Goal: Communication & Community: Answer question/provide support

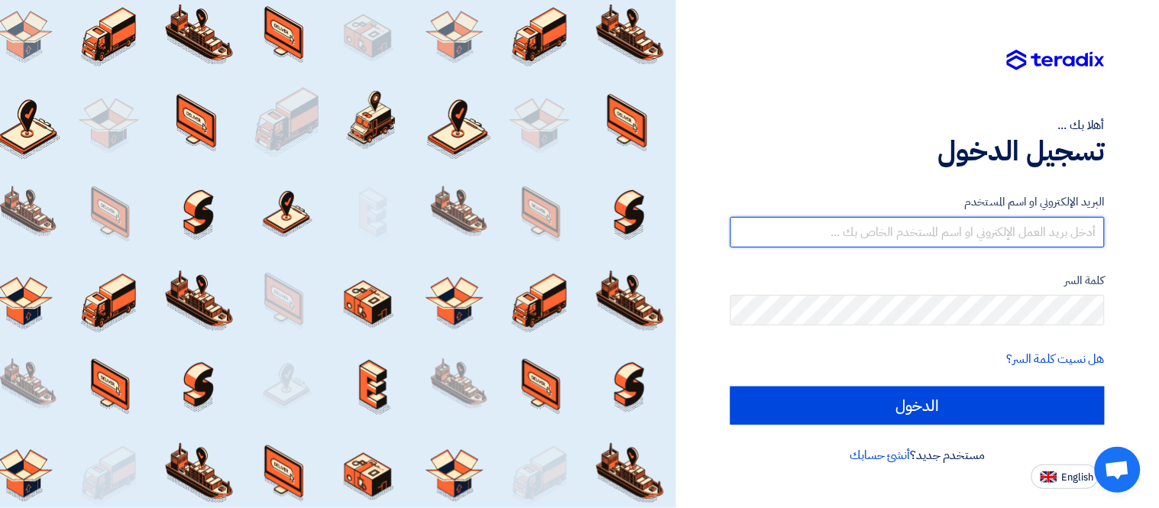
click at [997, 235] on input "text" at bounding box center [917, 232] width 374 height 31
type input "[PERSON_NAME][EMAIL_ADDRESS][DOMAIN_NAME]"
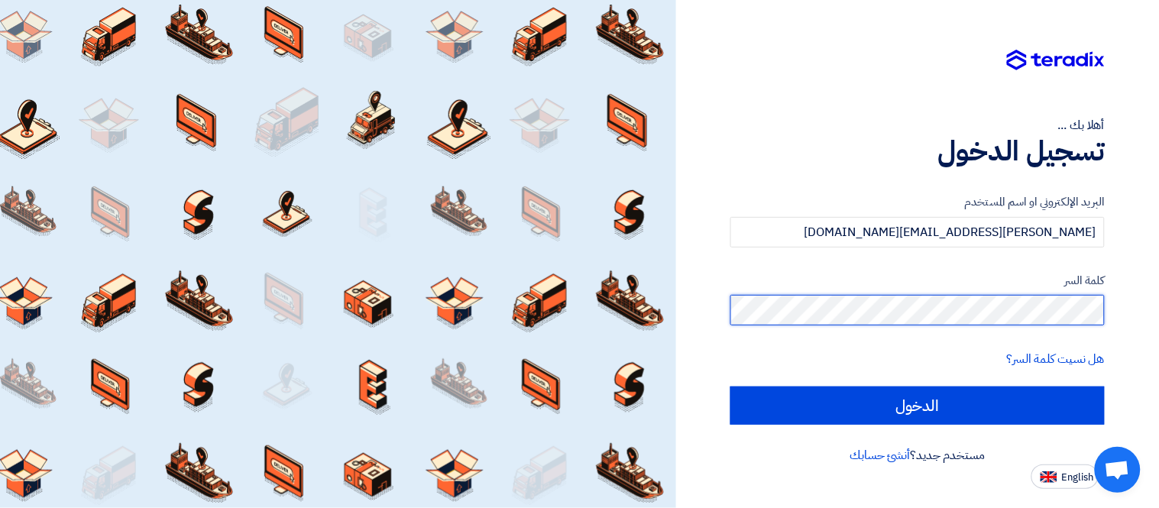
click at [730, 386] on input "الدخول" at bounding box center [917, 405] width 374 height 38
type input "Sign in"
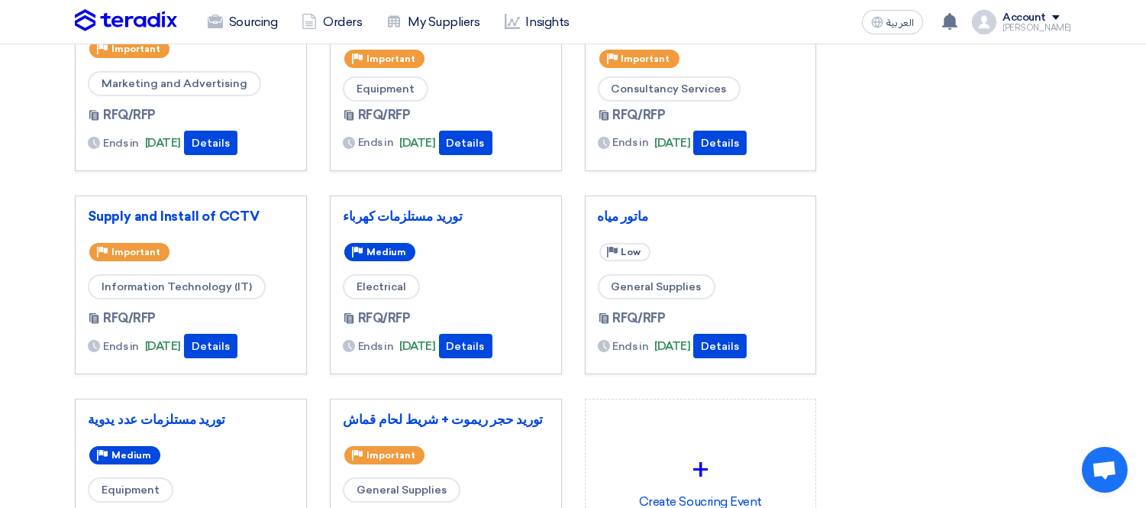
scroll to position [170, 0]
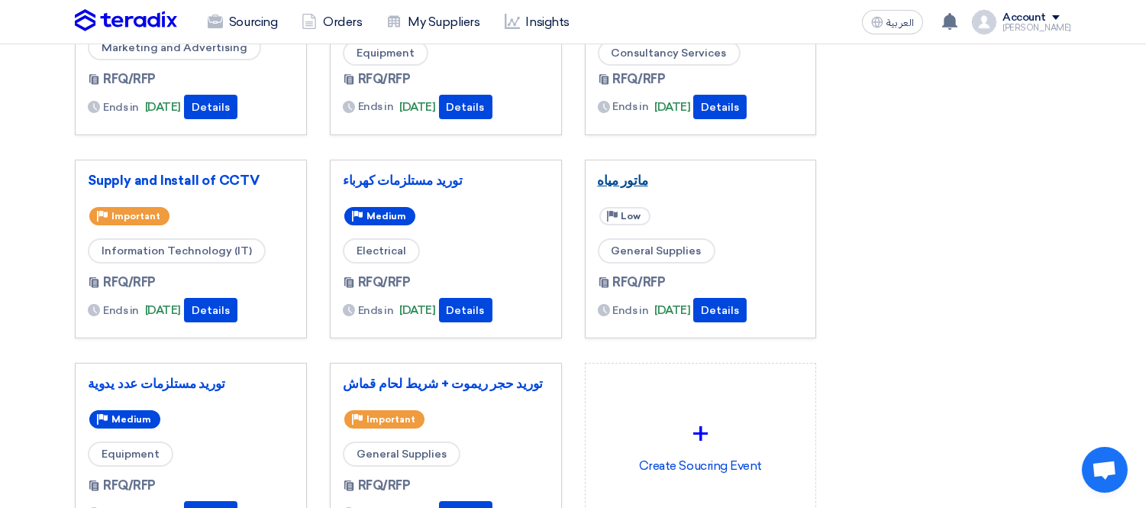
click at [613, 180] on link "ماتور مياه" at bounding box center [701, 180] width 206 height 15
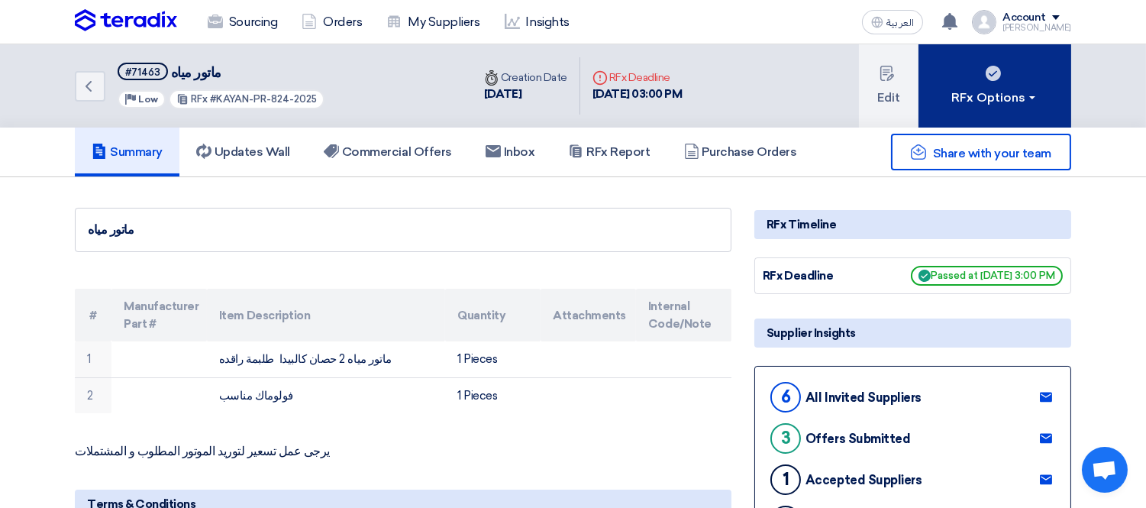
click at [994, 81] on button "RFx Options" at bounding box center [995, 85] width 153 height 83
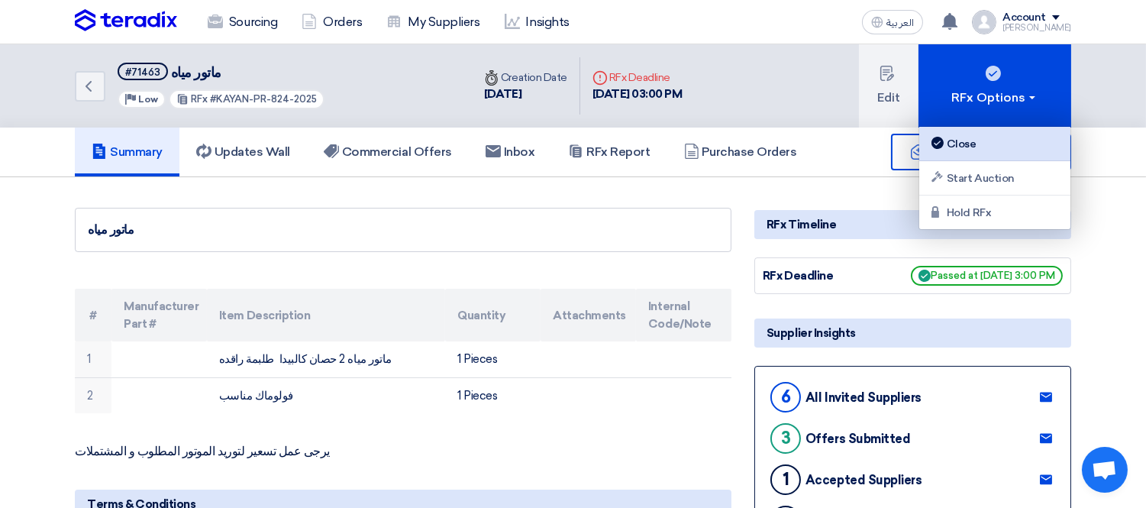
click at [1002, 147] on div "Close" at bounding box center [995, 143] width 133 height 18
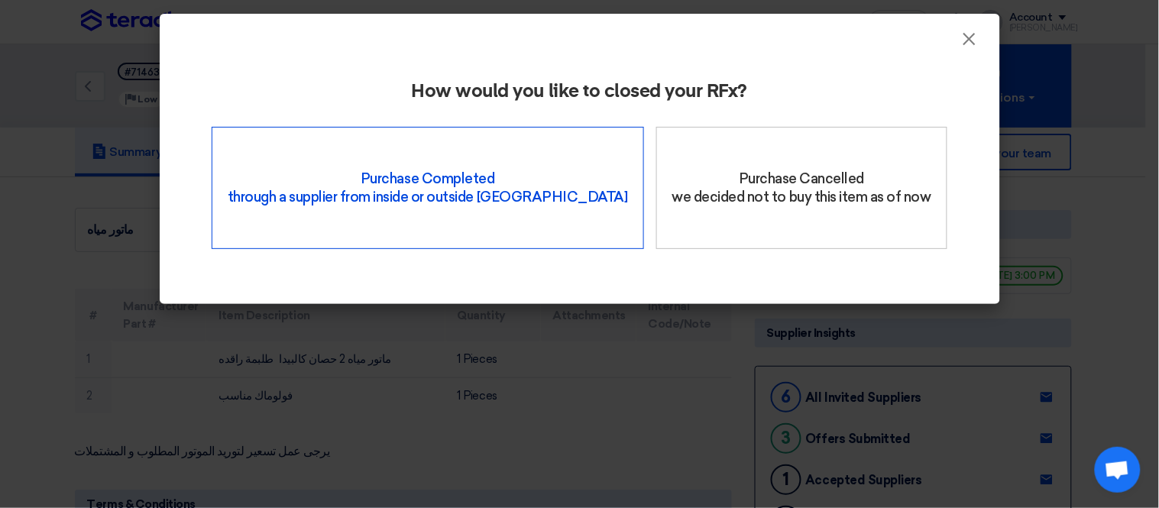
click at [495, 196] on div "Purchase Completed through a supplier from inside or outside Teradix" at bounding box center [428, 188] width 432 height 122
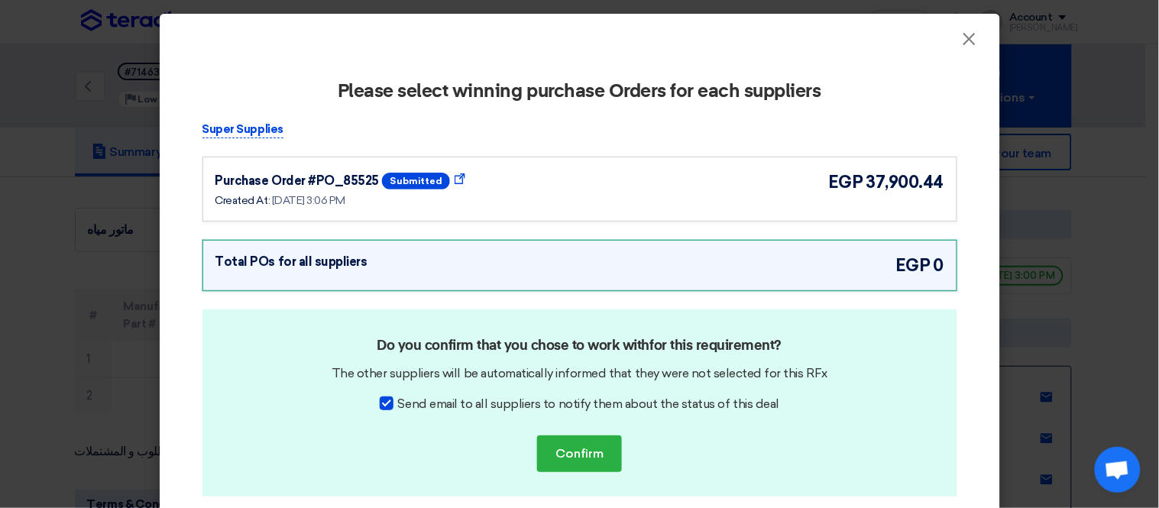
click at [598, 199] on div "Purchase Order #PO_85525 submitted Show Purchase Order Details Created At: [DAT…" at bounding box center [579, 189] width 729 height 39
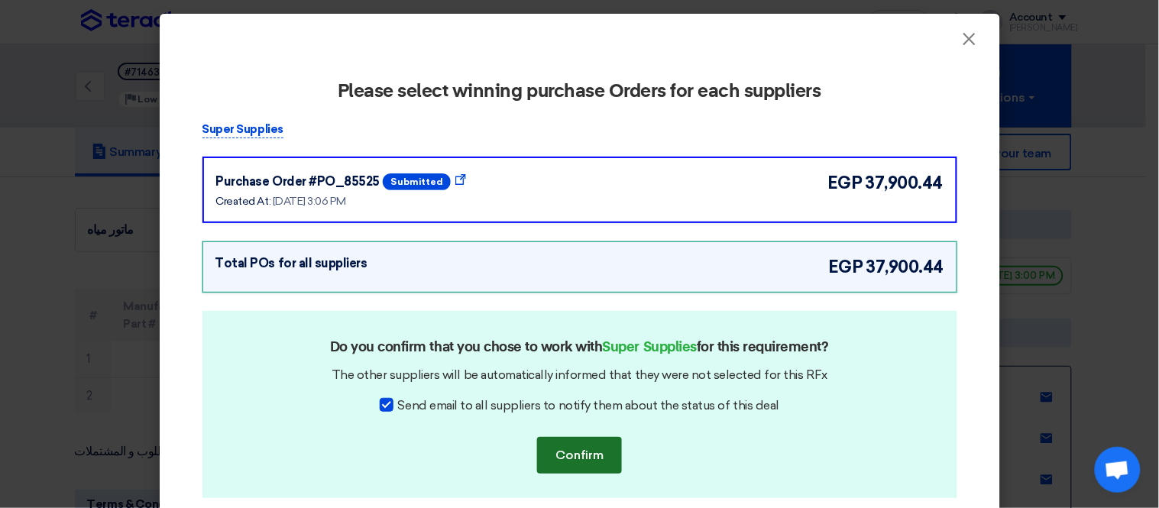
click at [573, 448] on button "Confirm" at bounding box center [579, 455] width 85 height 37
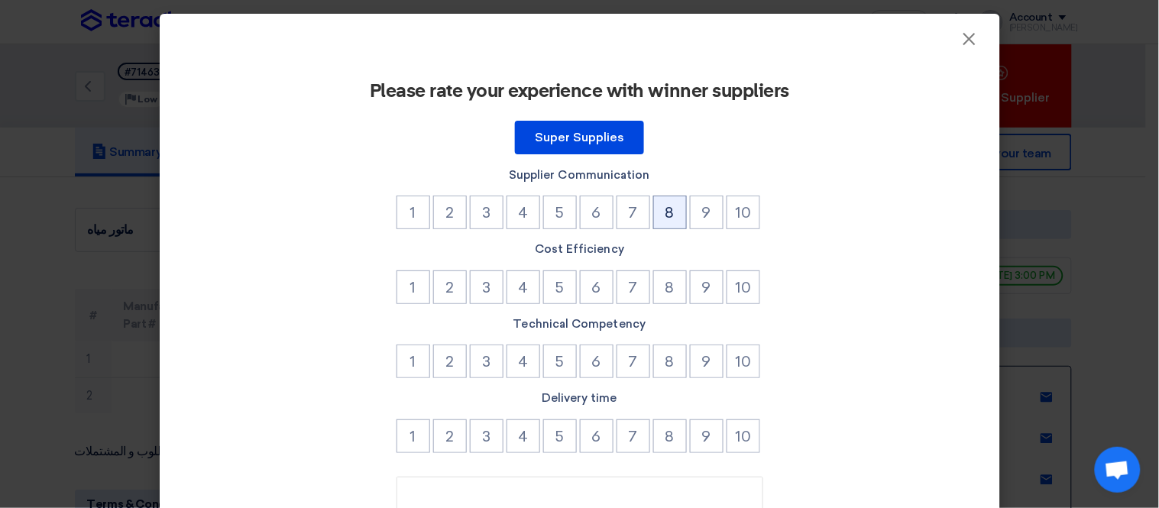
click at [669, 209] on button "8" at bounding box center [670, 213] width 34 height 34
click at [690, 290] on button "9" at bounding box center [707, 287] width 34 height 34
click at [698, 357] on button "9" at bounding box center [707, 361] width 34 height 34
click at [616, 435] on button "7" at bounding box center [633, 436] width 34 height 34
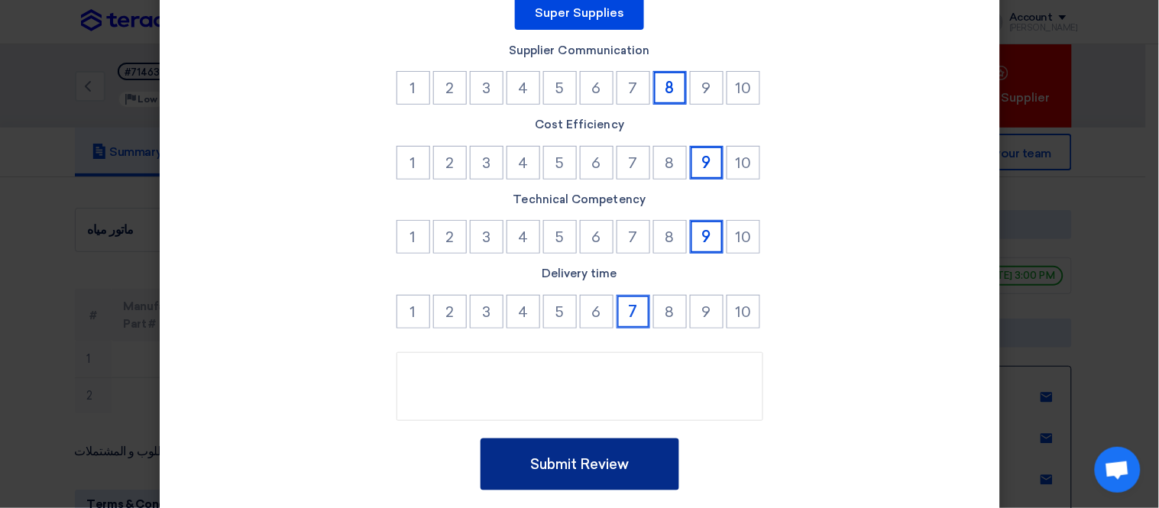
scroll to position [166, 0]
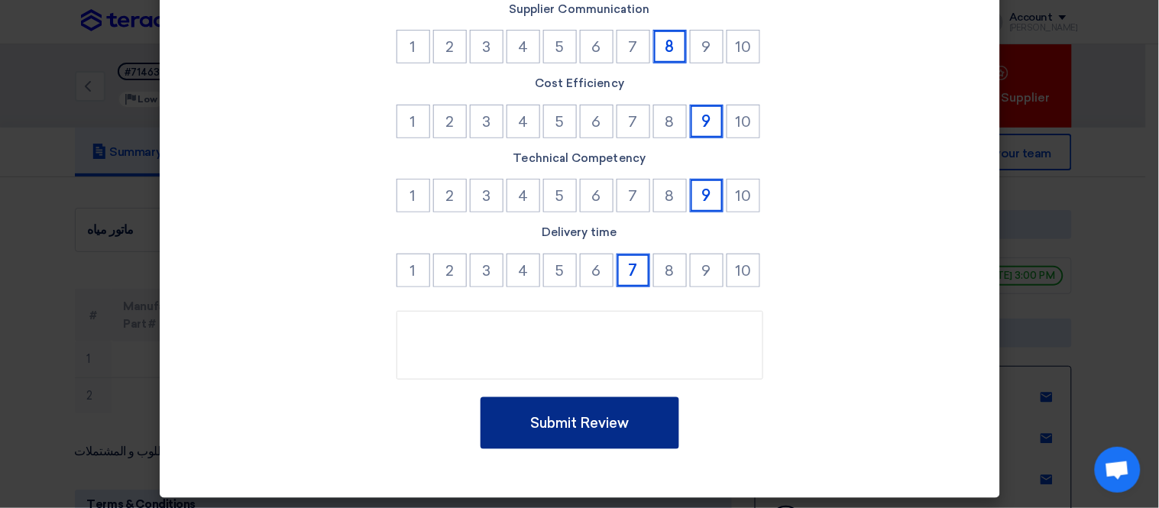
click at [623, 422] on button "Submit Review" at bounding box center [579, 423] width 199 height 52
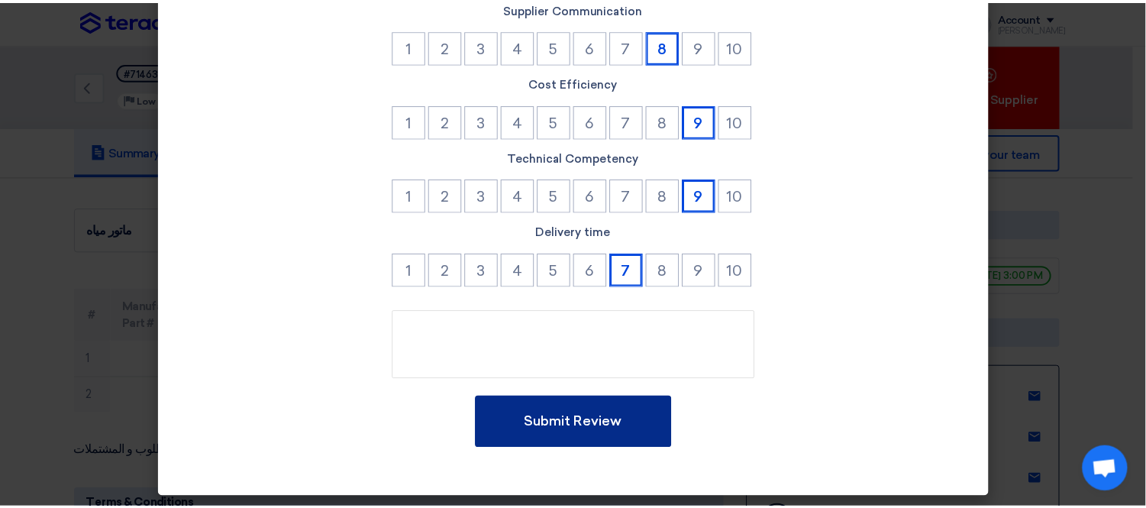
scroll to position [0, 0]
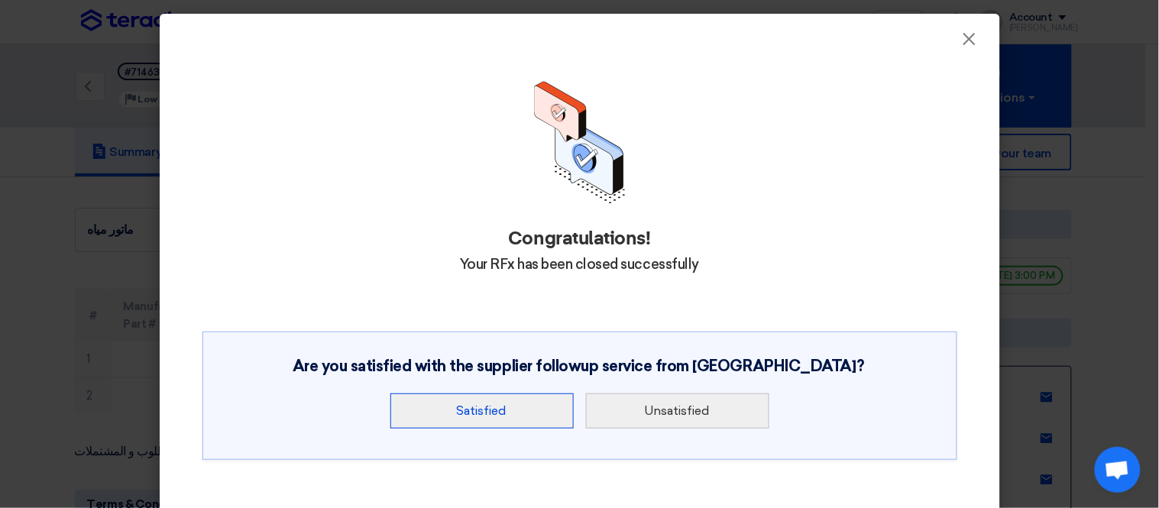
click at [473, 409] on button "Satisfied" at bounding box center [481, 410] width 183 height 35
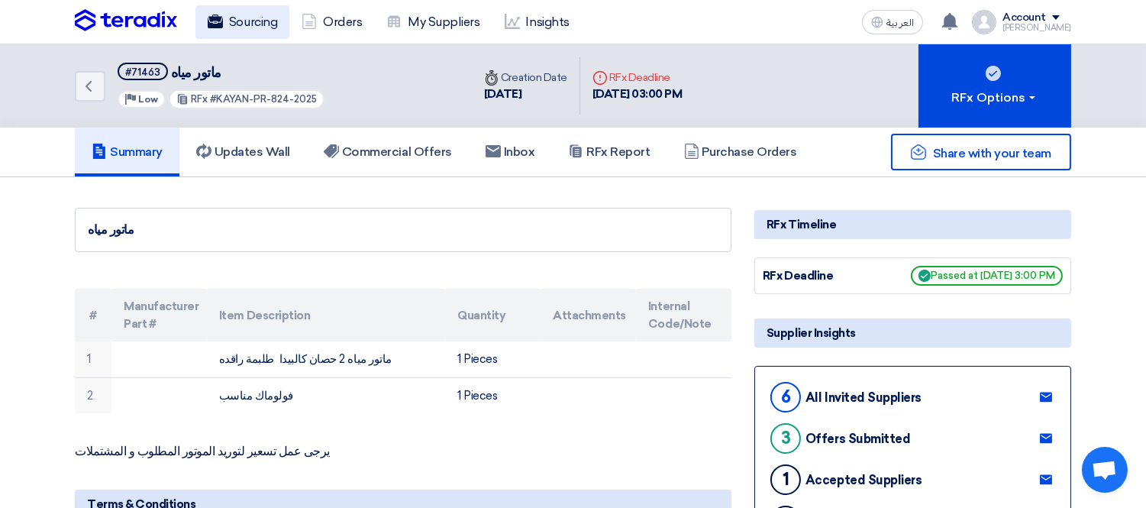
click at [242, 11] on link "Sourcing" at bounding box center [243, 22] width 94 height 34
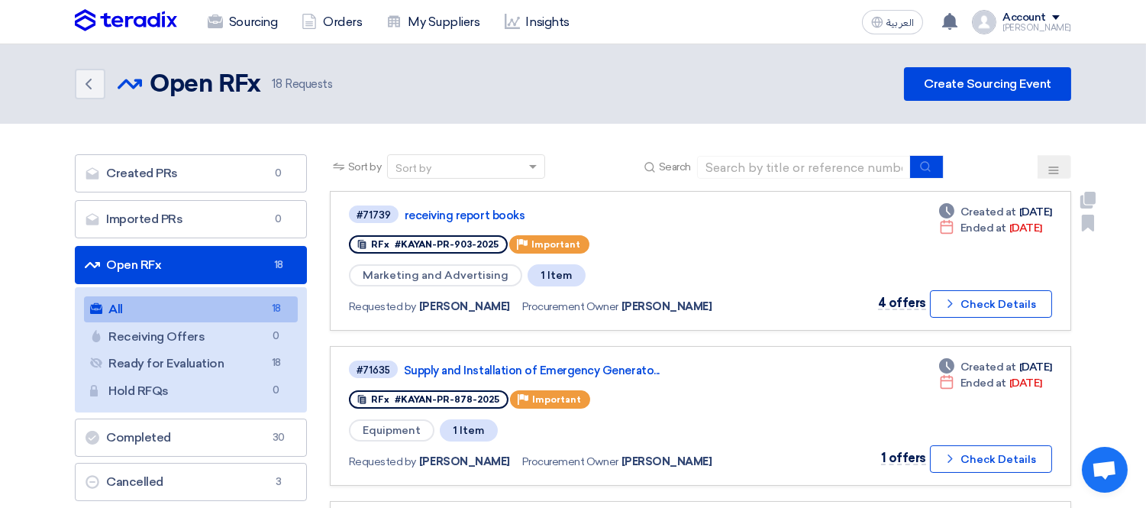
scroll to position [170, 0]
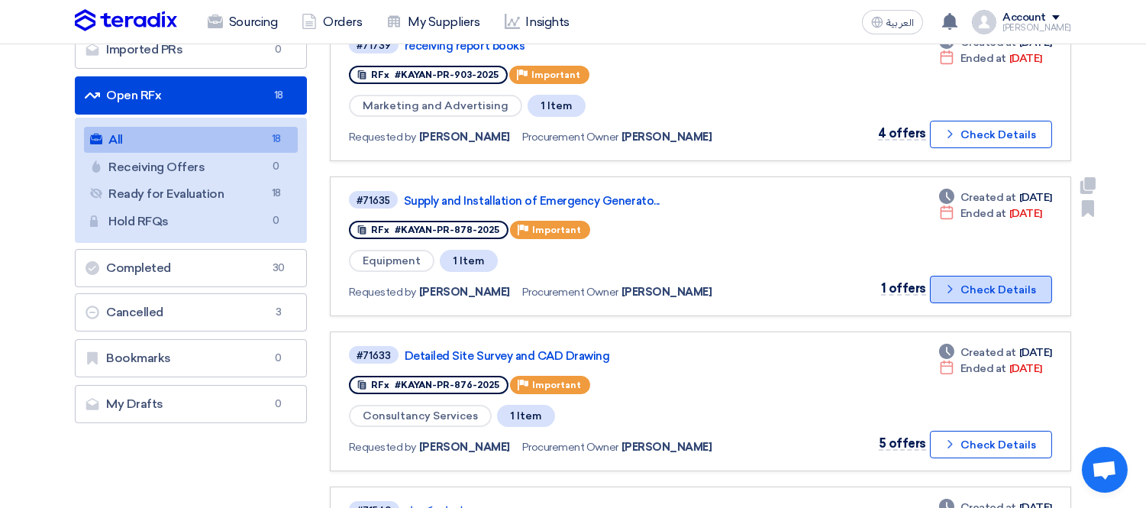
click at [978, 276] on button "Check details Check Details" at bounding box center [991, 289] width 122 height 27
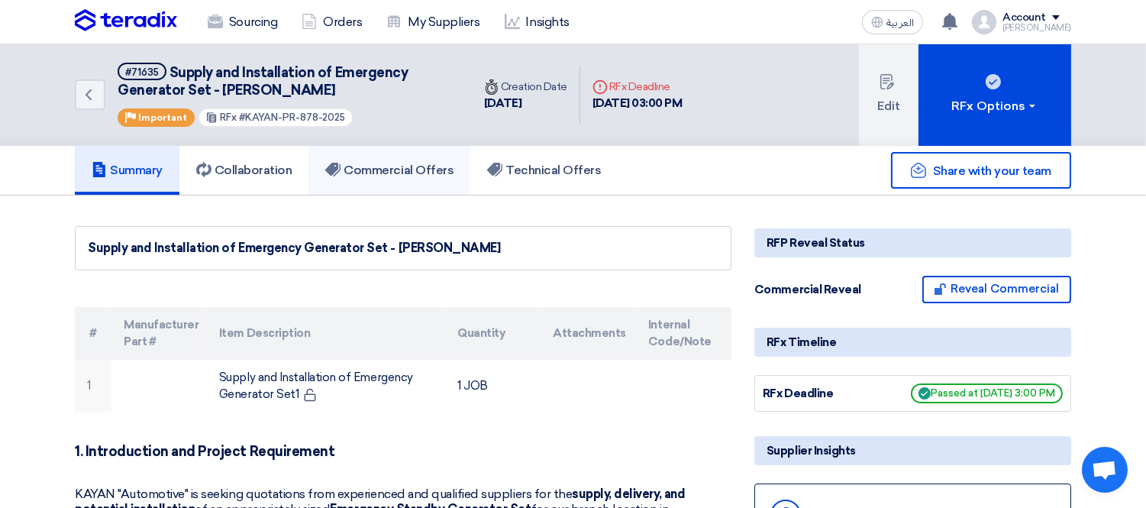
click at [437, 163] on h5 "Commercial Offers" at bounding box center [389, 170] width 128 height 15
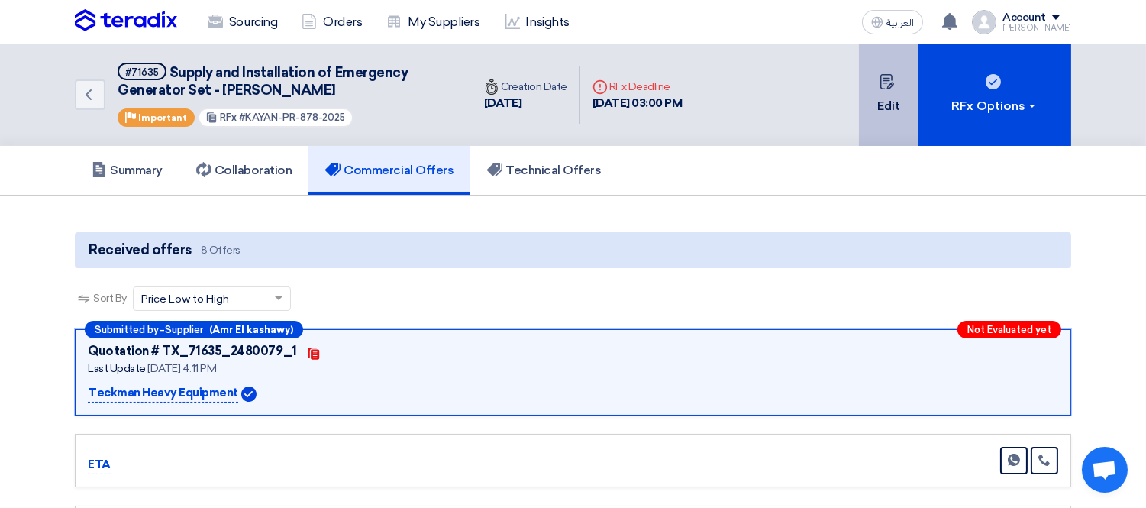
click at [892, 88] on icon at bounding box center [887, 81] width 15 height 15
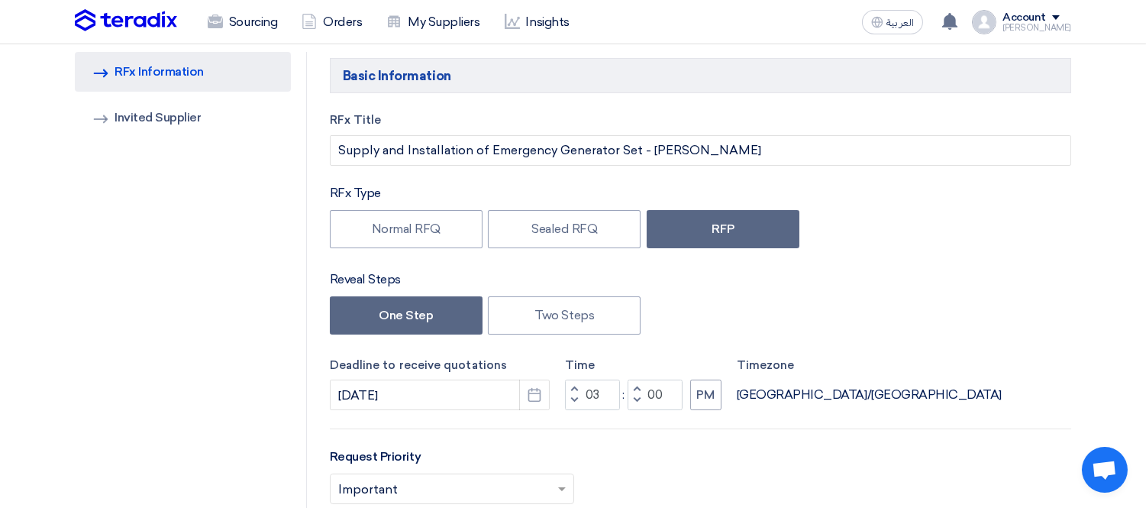
scroll to position [170, 0]
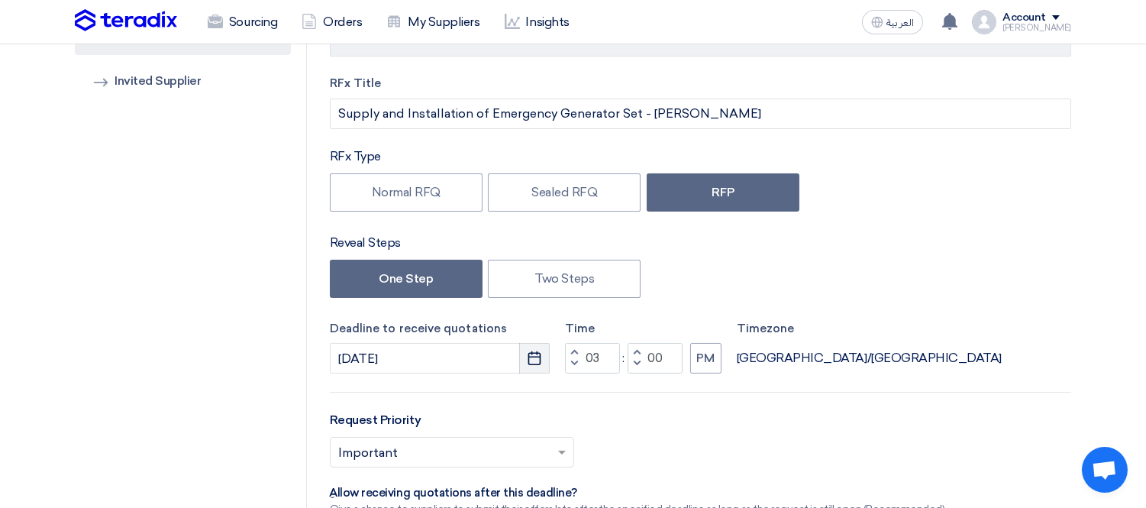
click at [532, 353] on use "button" at bounding box center [534, 358] width 13 height 14
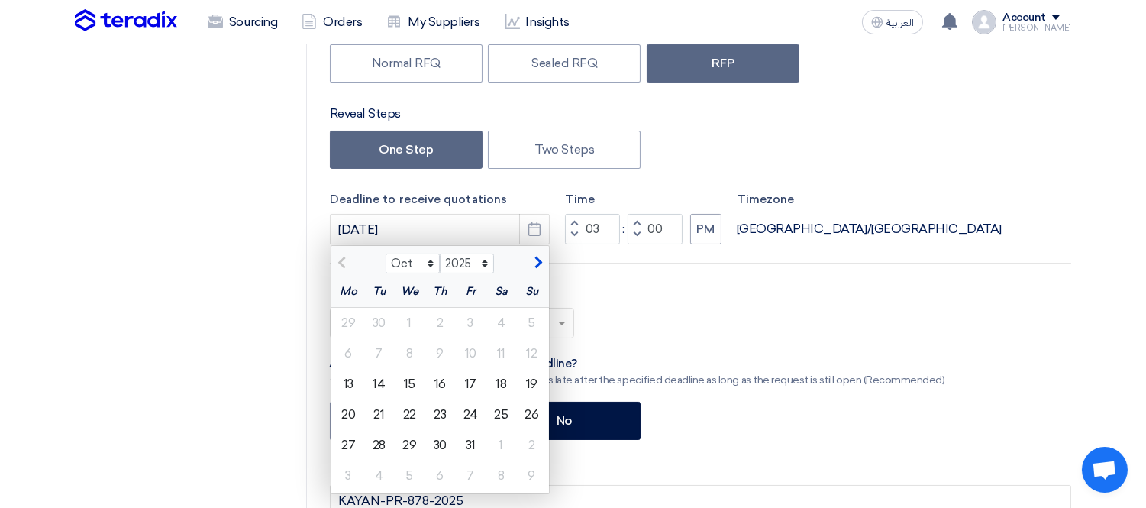
scroll to position [339, 0]
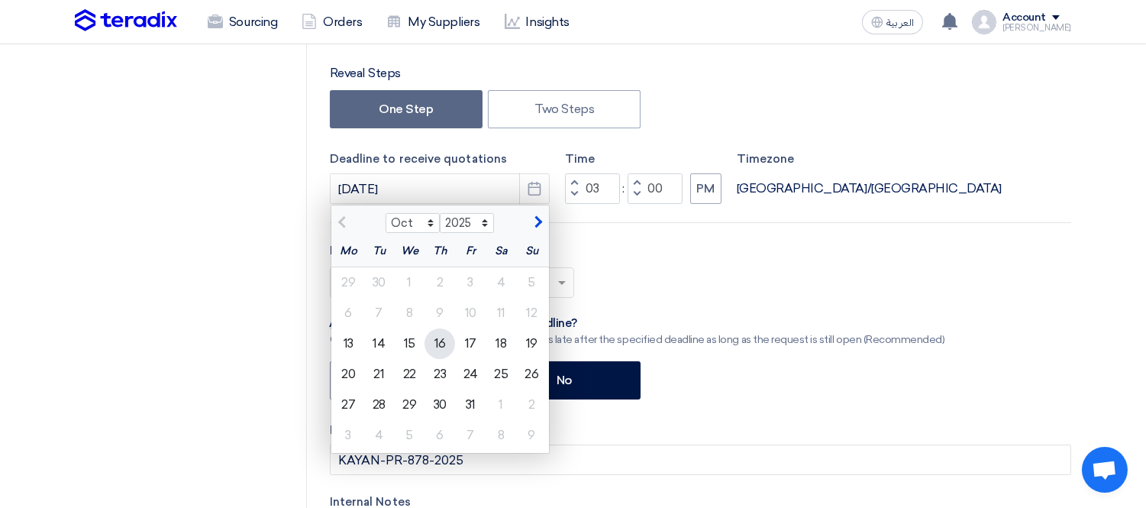
click at [441, 341] on div "16" at bounding box center [440, 343] width 31 height 31
type input "[DATE]"
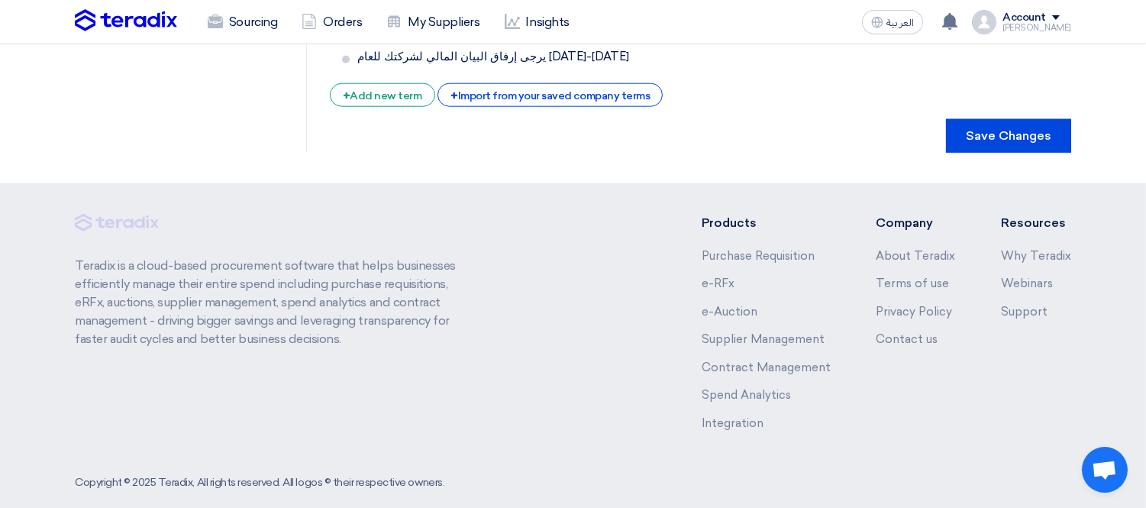
scroll to position [2987, 0]
click at [1007, 118] on button "Save Changes" at bounding box center [1008, 135] width 125 height 34
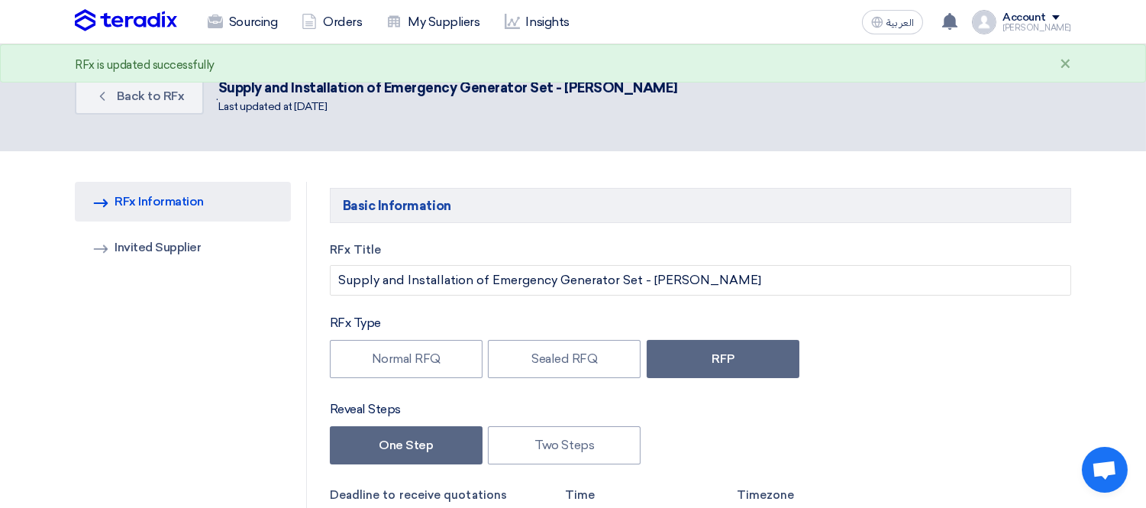
scroll to position [0, 0]
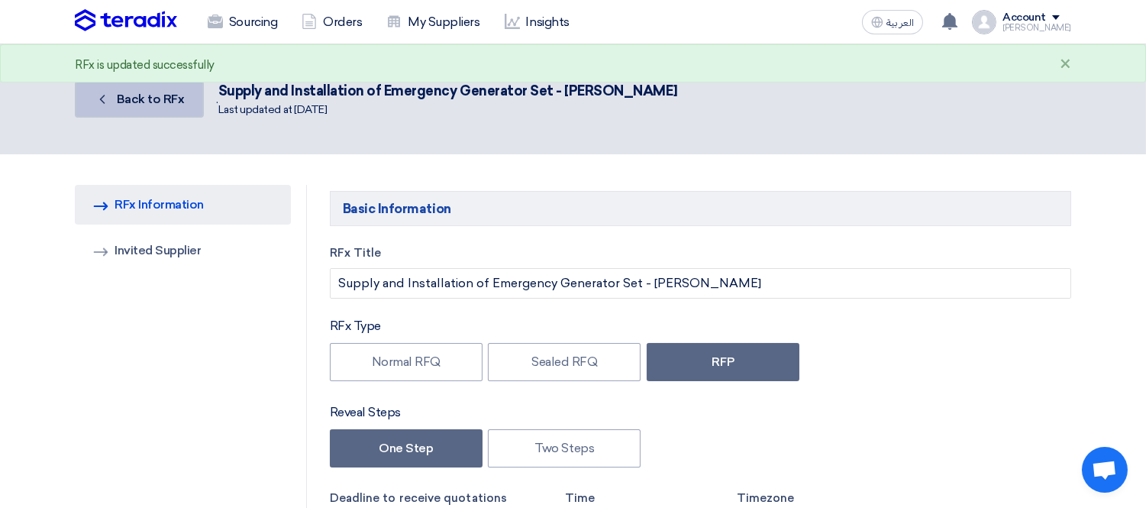
click at [174, 104] on span "Back to RFx" at bounding box center [151, 99] width 68 height 15
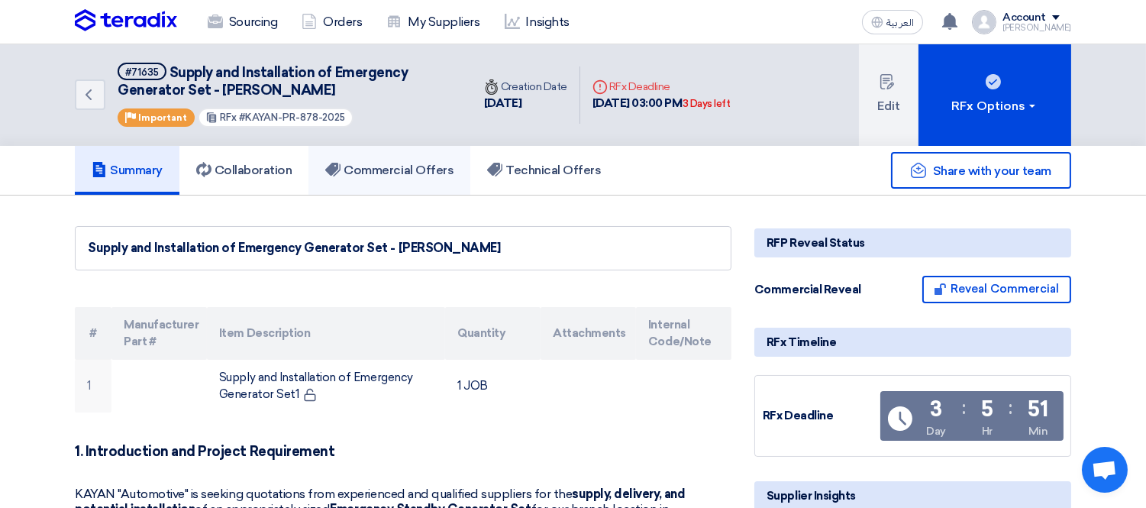
click at [406, 172] on h5 "Commercial Offers" at bounding box center [389, 170] width 128 height 15
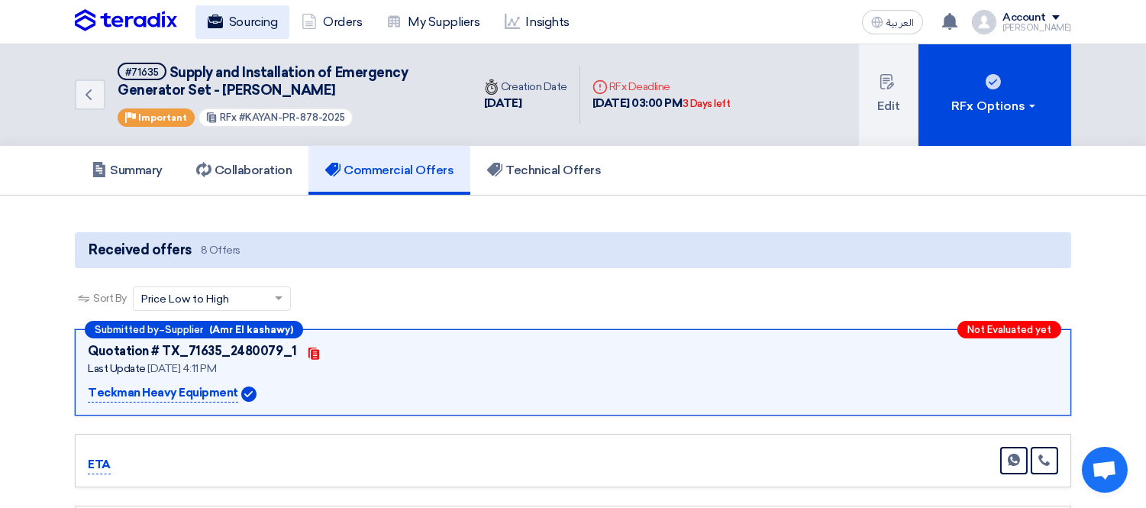
click at [248, 17] on link "Sourcing" at bounding box center [243, 22] width 94 height 34
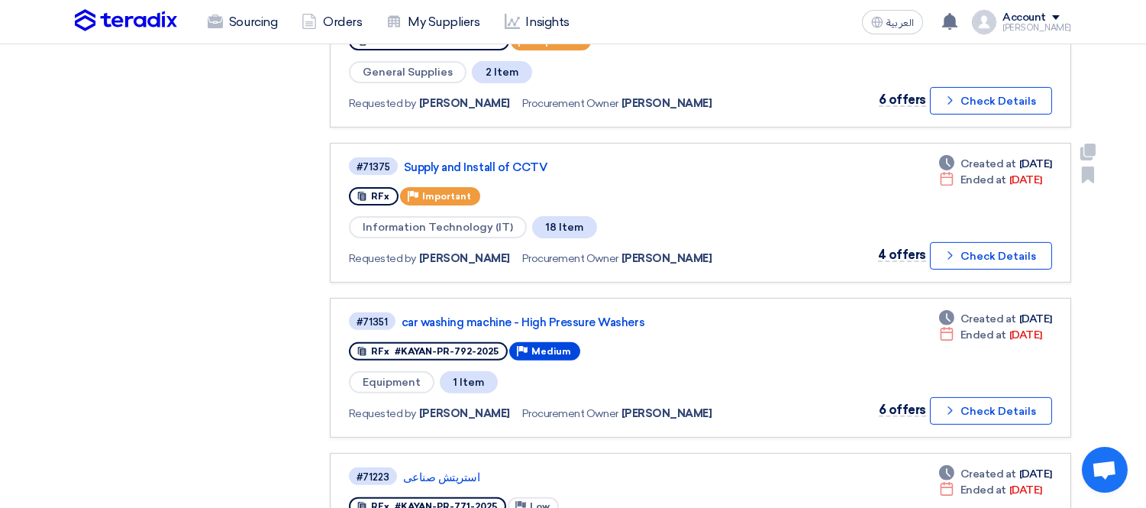
scroll to position [1018, 0]
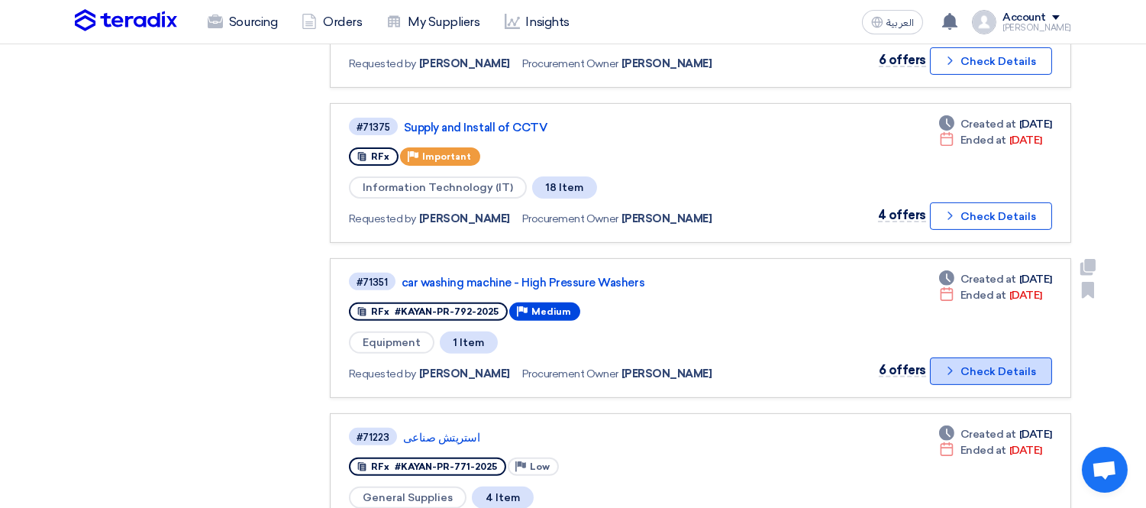
click at [994, 357] on button "Check details Check Details" at bounding box center [991, 370] width 122 height 27
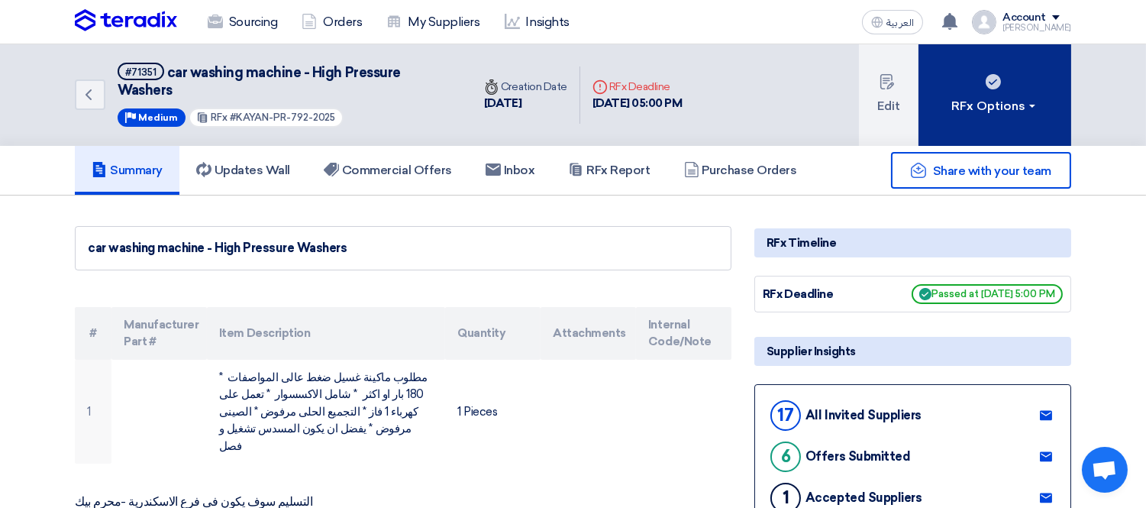
click at [975, 86] on button "RFx Options" at bounding box center [995, 95] width 153 height 102
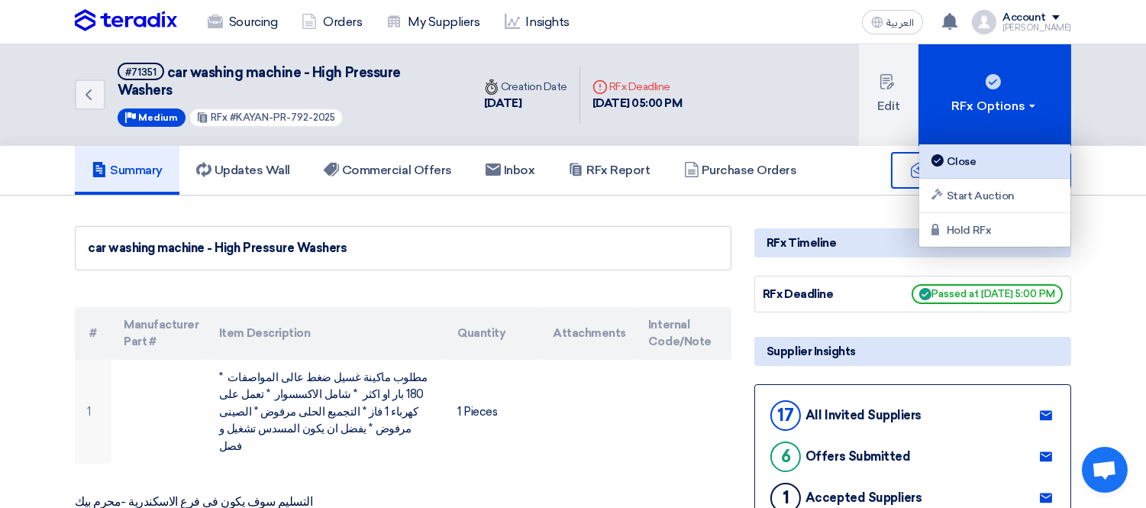
click at [984, 149] on link "Close" at bounding box center [994, 161] width 151 height 34
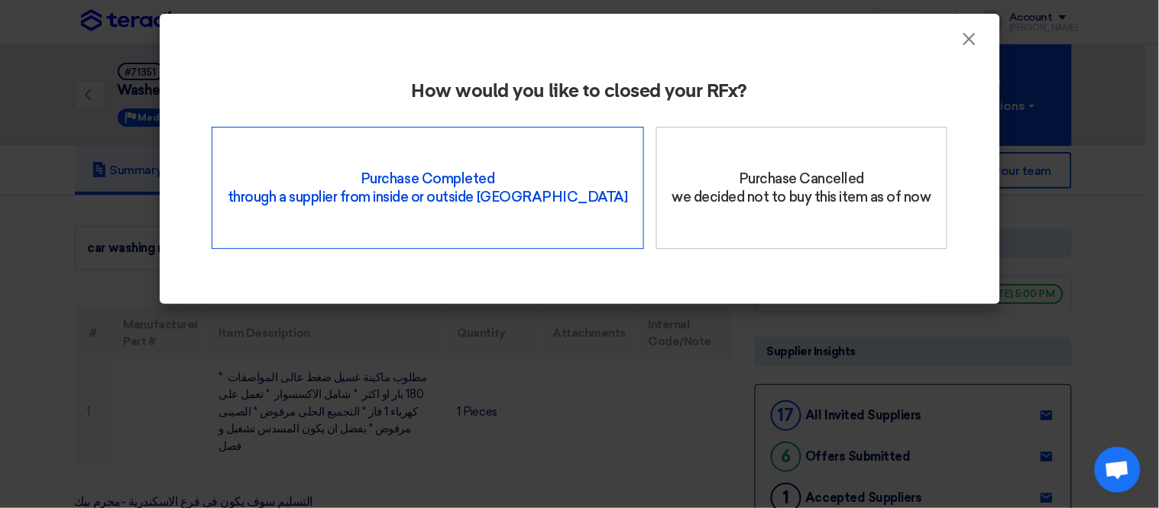
click at [477, 185] on div "Purchase Completed through a supplier from inside or outside Teradix" at bounding box center [428, 188] width 432 height 122
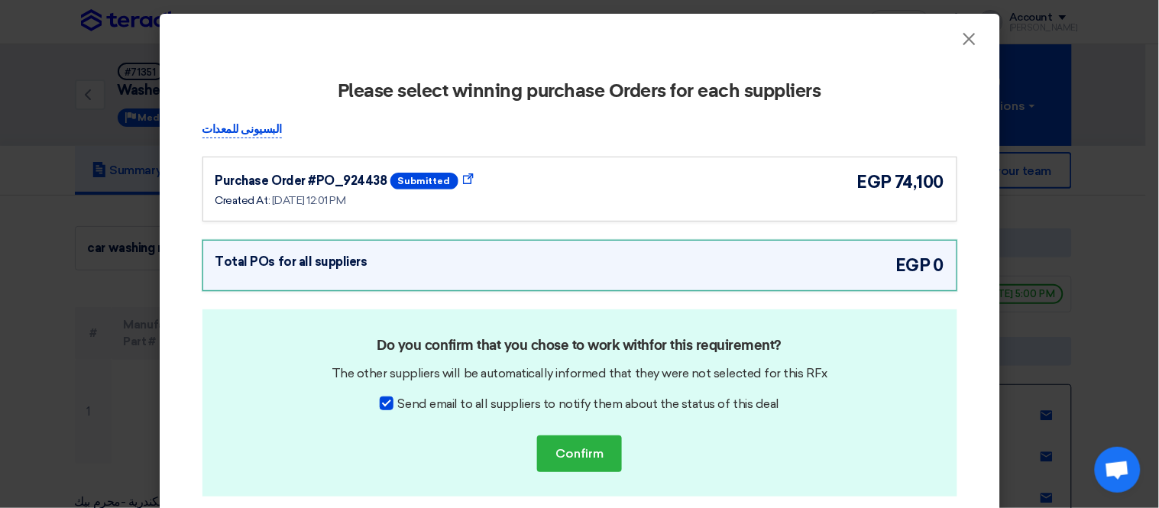
click at [554, 188] on div "Purchase Order #PO_924438 submitted Show Purchase Order Details Created At: [DA…" at bounding box center [579, 189] width 729 height 39
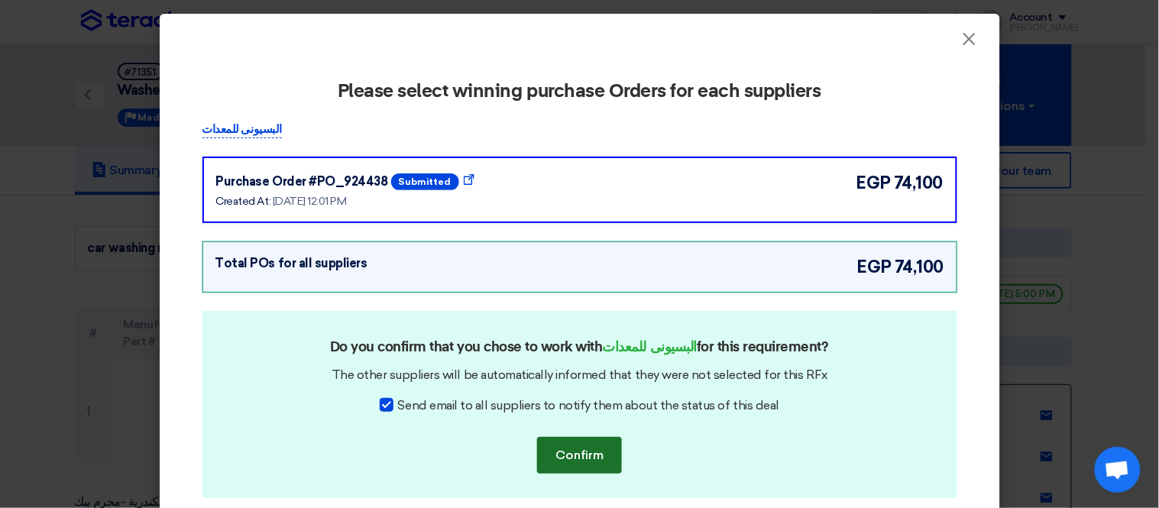
click at [562, 439] on button "Confirm" at bounding box center [579, 455] width 85 height 37
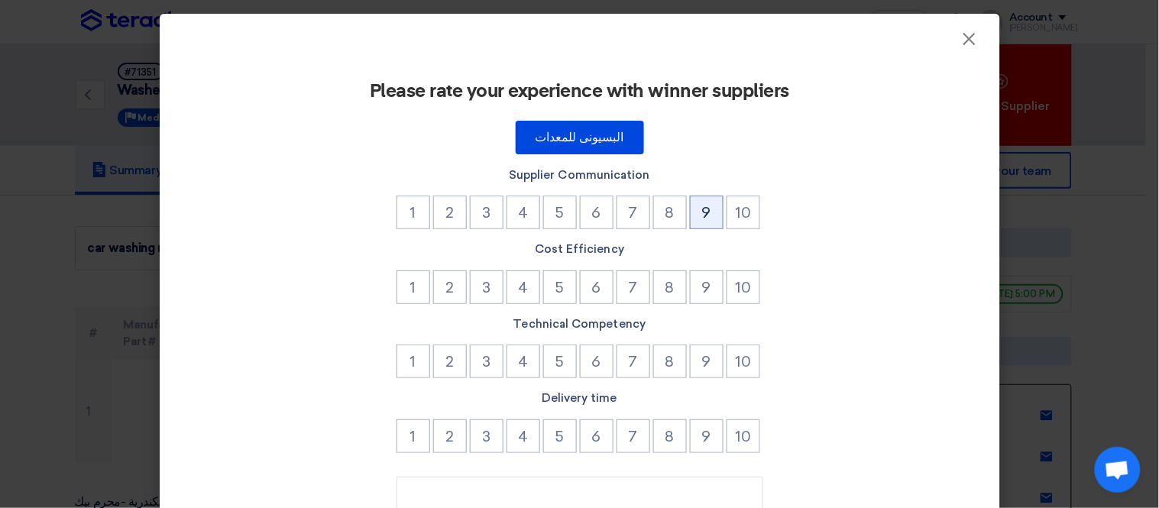
click at [703, 208] on button "9" at bounding box center [707, 213] width 34 height 34
click at [696, 280] on button "9" at bounding box center [707, 287] width 34 height 34
click at [699, 351] on button "9" at bounding box center [707, 361] width 34 height 34
click at [701, 428] on button "9" at bounding box center [707, 436] width 34 height 34
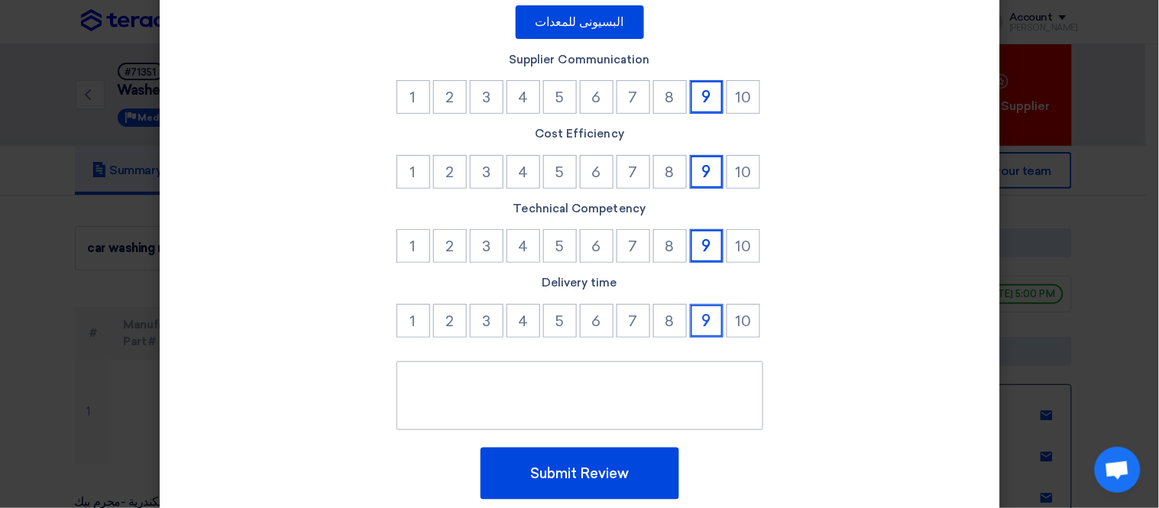
scroll to position [166, 0]
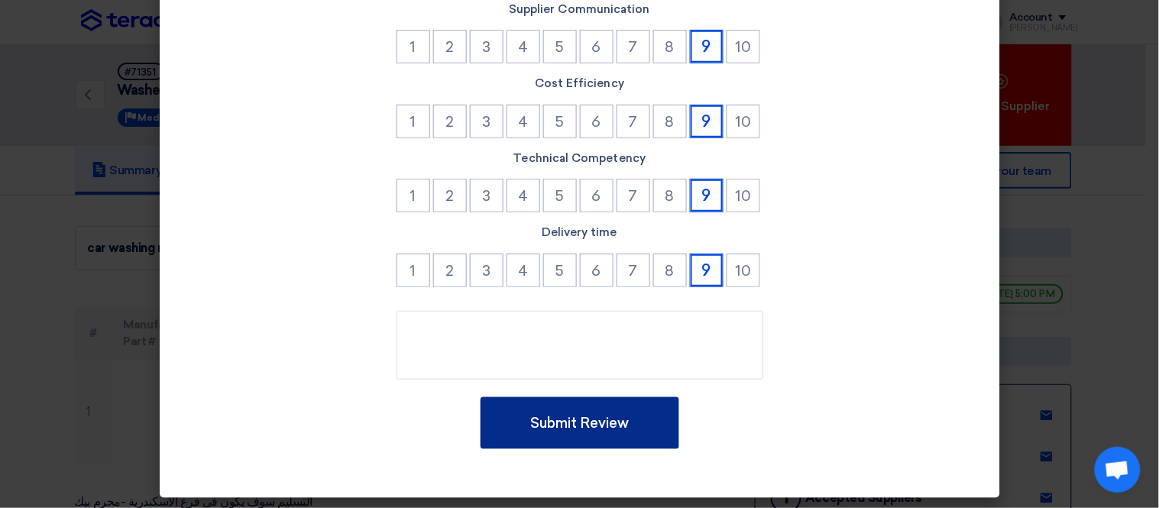
click at [589, 414] on button "Submit Review" at bounding box center [579, 423] width 199 height 52
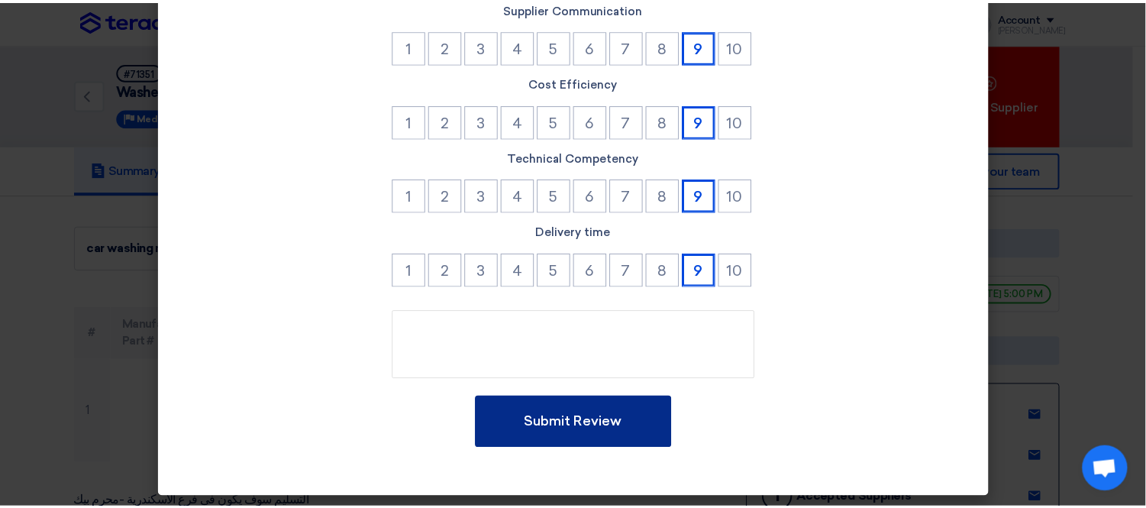
scroll to position [32, 0]
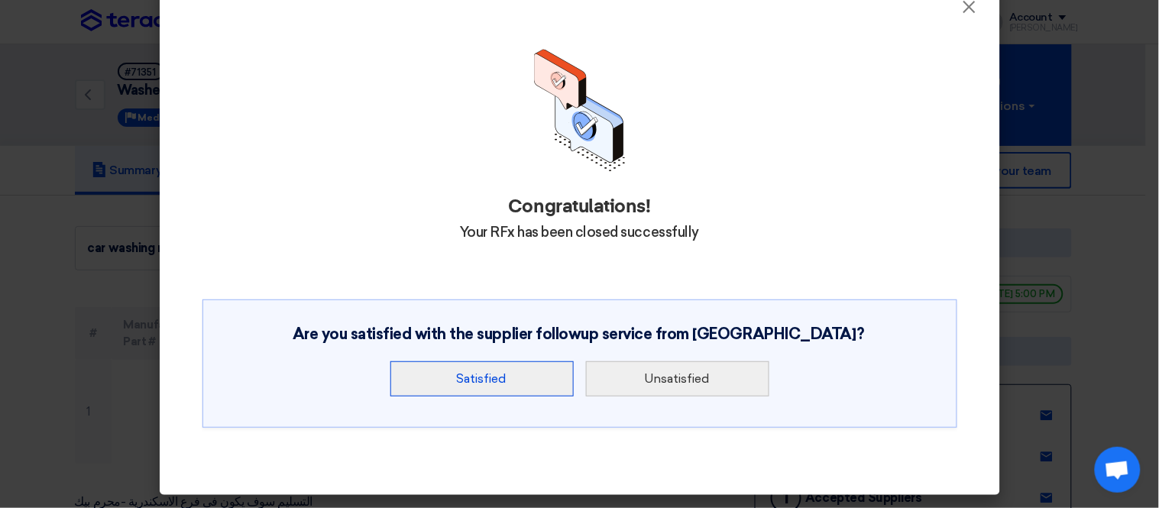
click at [474, 387] on button "Satisfied" at bounding box center [481, 378] width 183 height 35
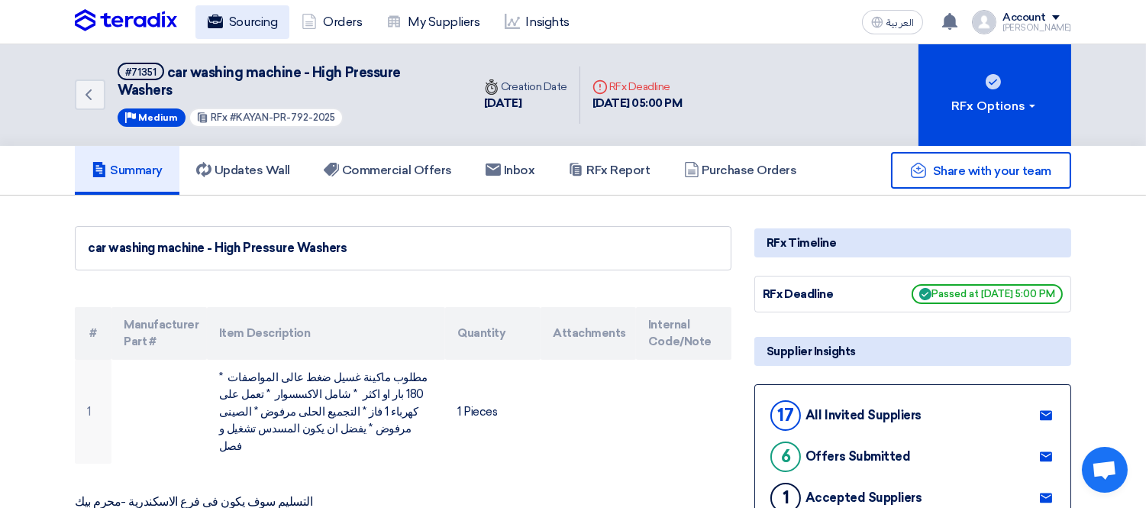
click at [260, 11] on link "Sourcing" at bounding box center [243, 22] width 94 height 34
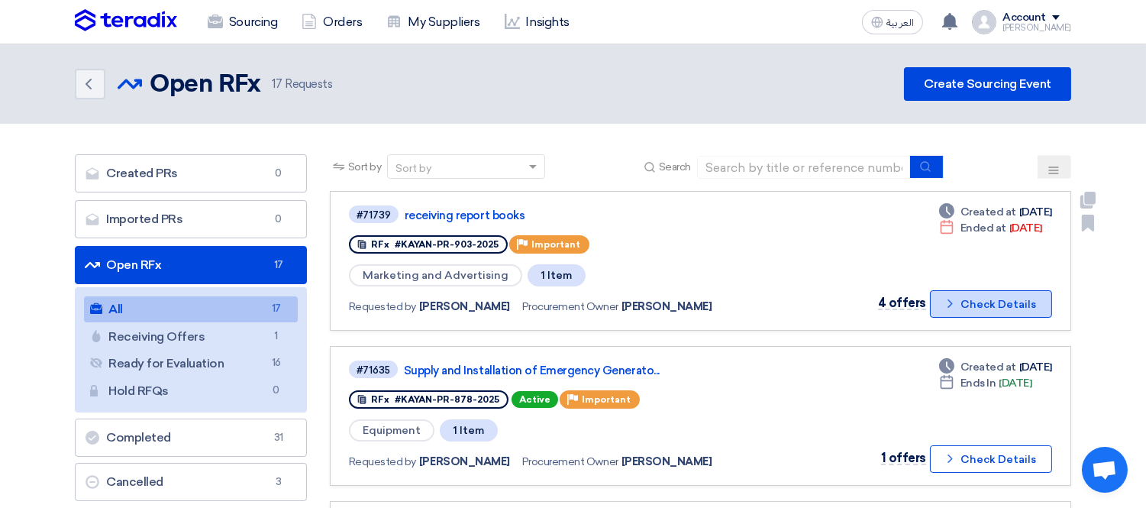
click at [994, 294] on button "Check details Check Details" at bounding box center [991, 303] width 122 height 27
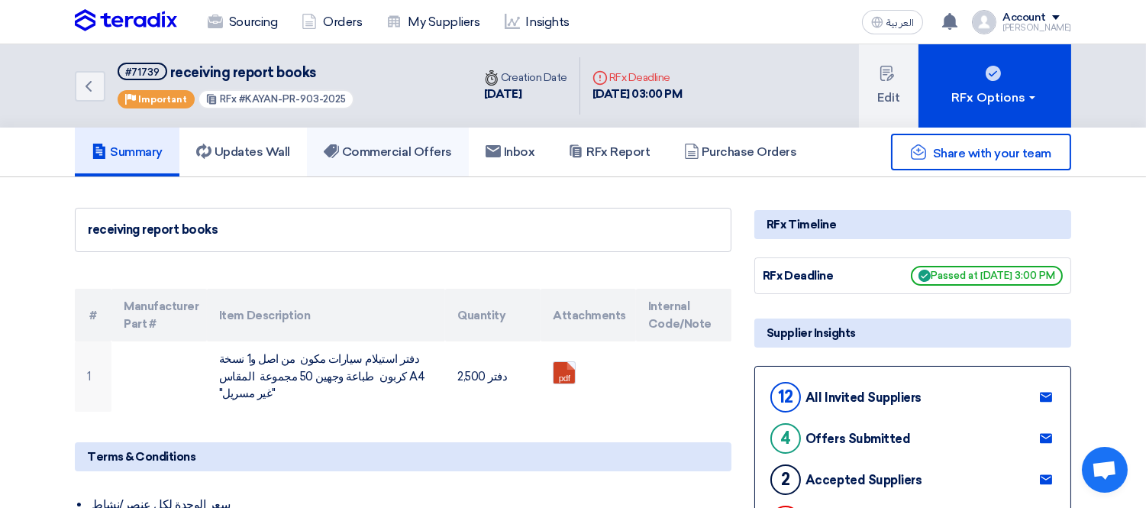
click at [393, 146] on h5 "Commercial Offers" at bounding box center [388, 151] width 128 height 15
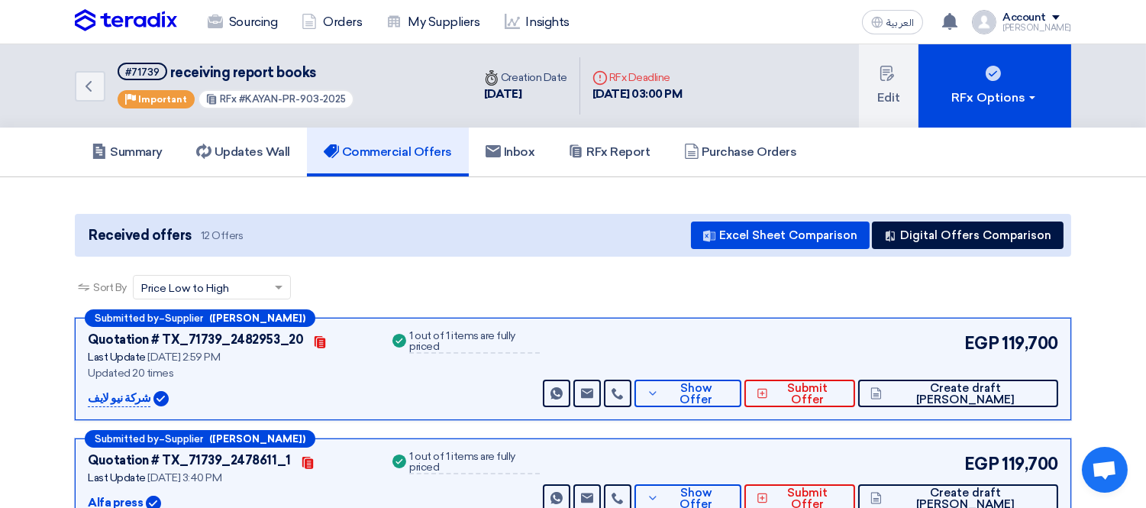
scroll to position [170, 0]
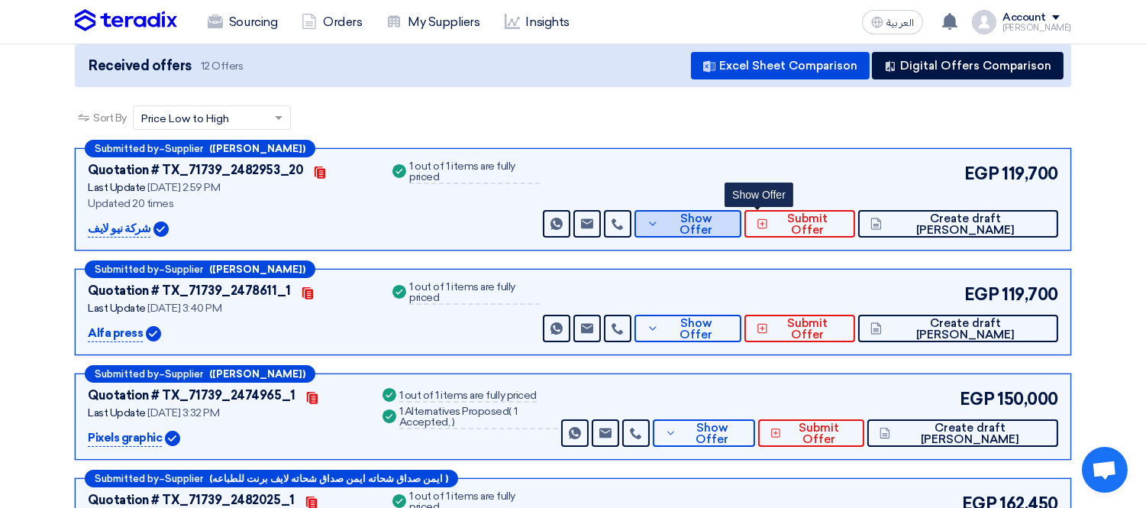
click at [729, 215] on span "Show Offer" at bounding box center [696, 224] width 66 height 23
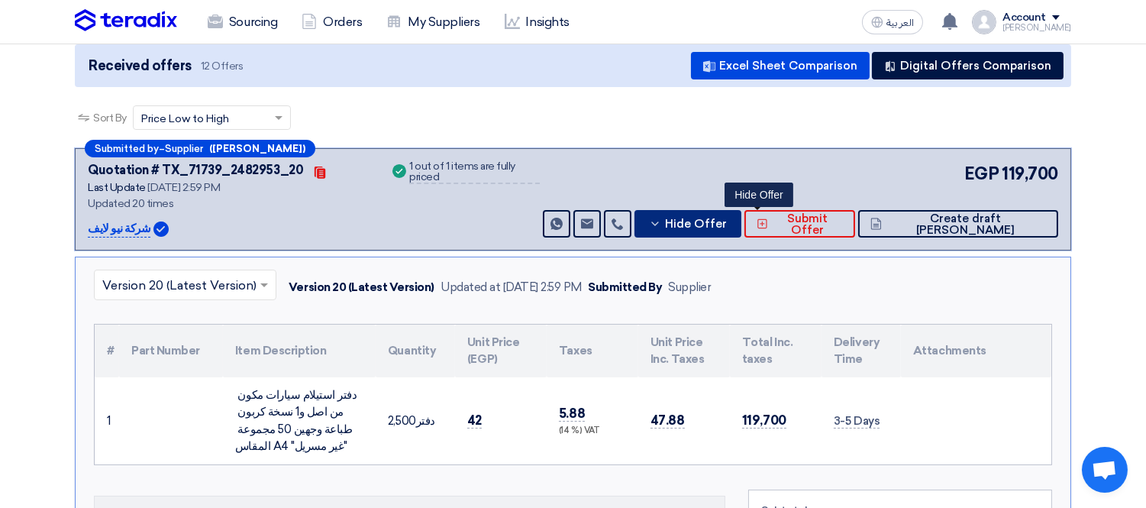
click at [727, 218] on span "Hide Offer" at bounding box center [696, 223] width 62 height 11
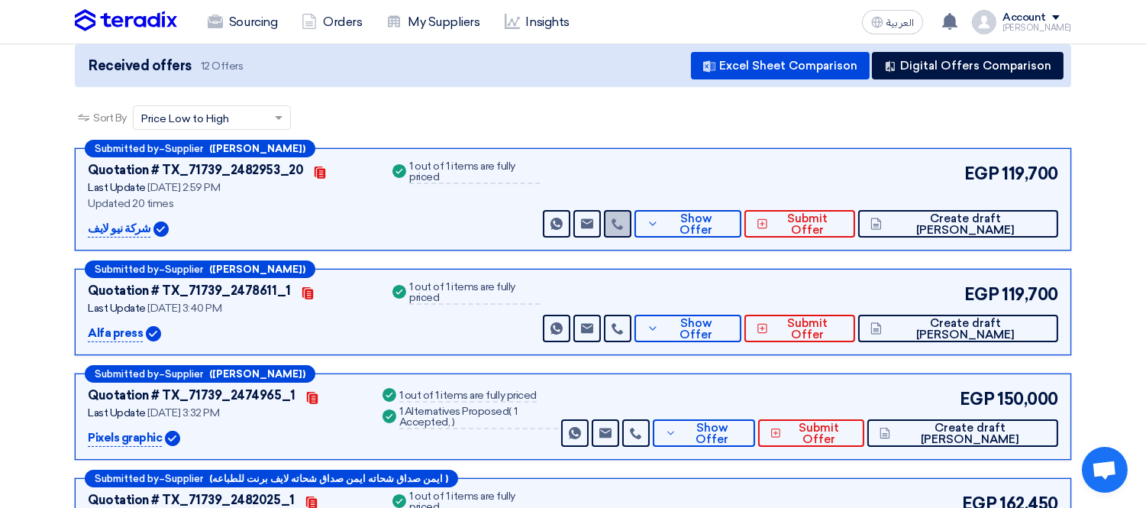
click at [632, 214] on link at bounding box center [617, 223] width 27 height 27
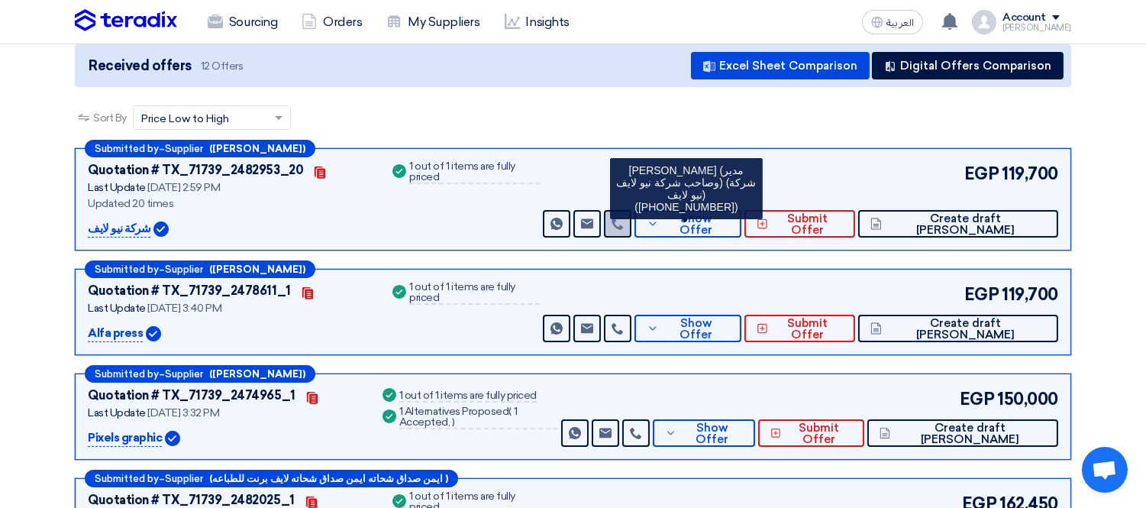
click at [632, 214] on link at bounding box center [617, 223] width 27 height 27
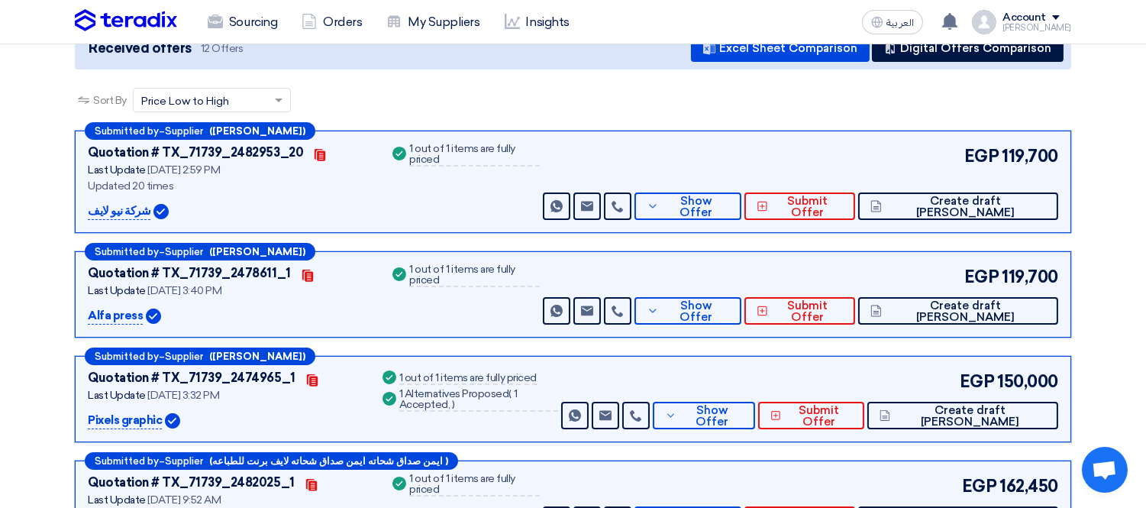
scroll to position [140, 0]
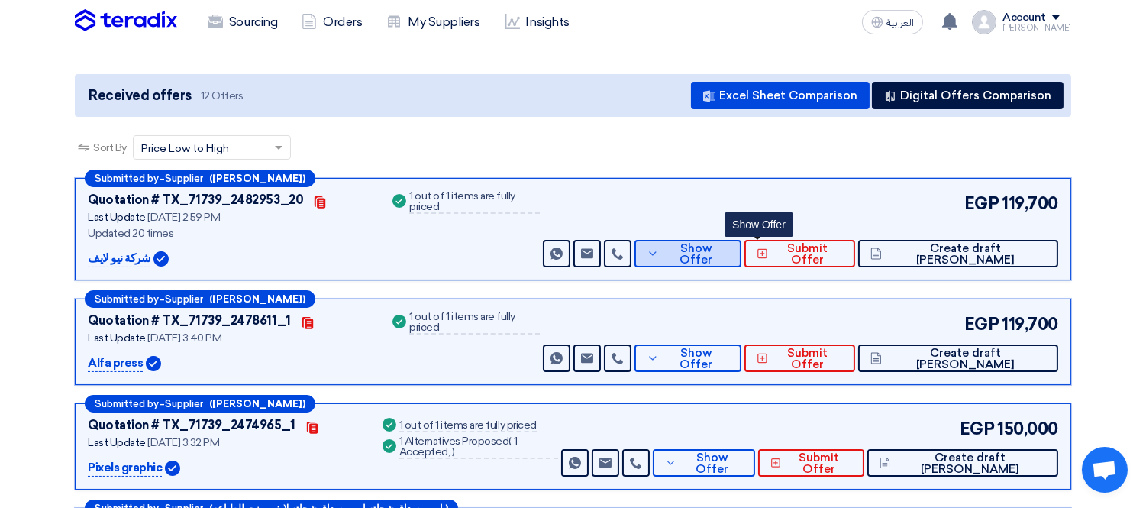
click at [729, 247] on span "Show Offer" at bounding box center [696, 254] width 66 height 23
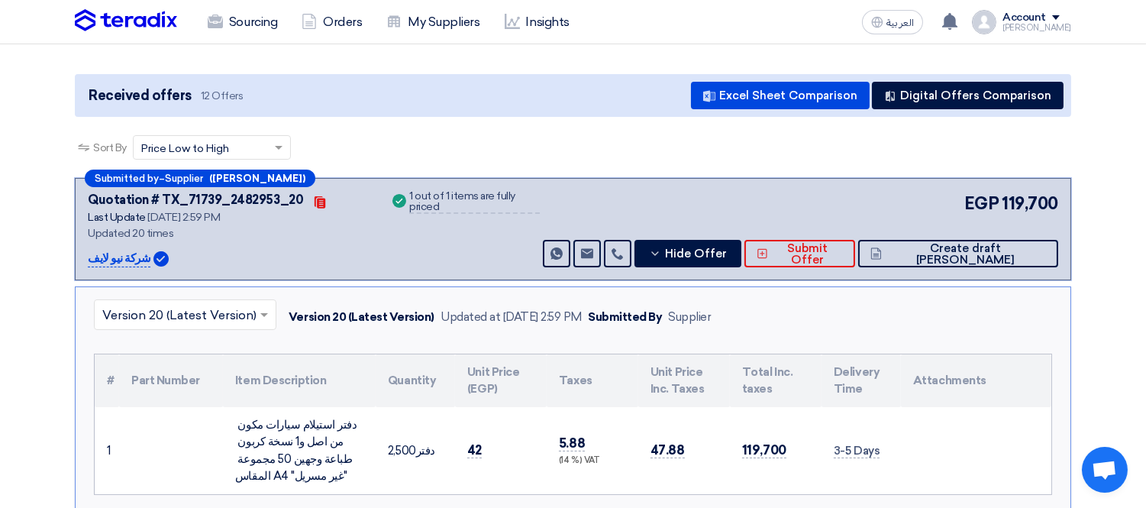
click at [206, 309] on input "text" at bounding box center [177, 316] width 150 height 25
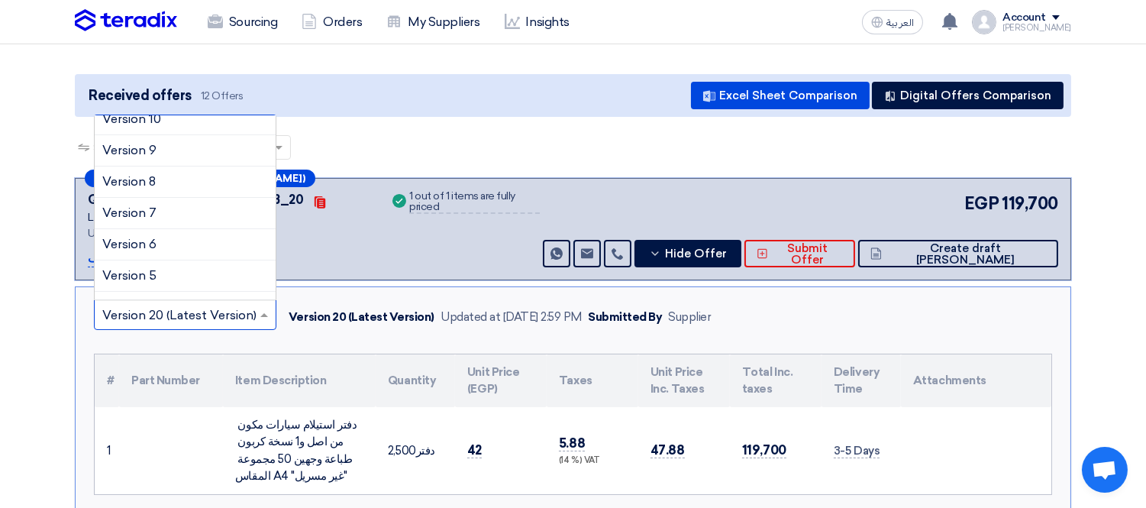
scroll to position [444, 0]
click at [212, 278] on div "Version 1" at bounding box center [185, 283] width 181 height 31
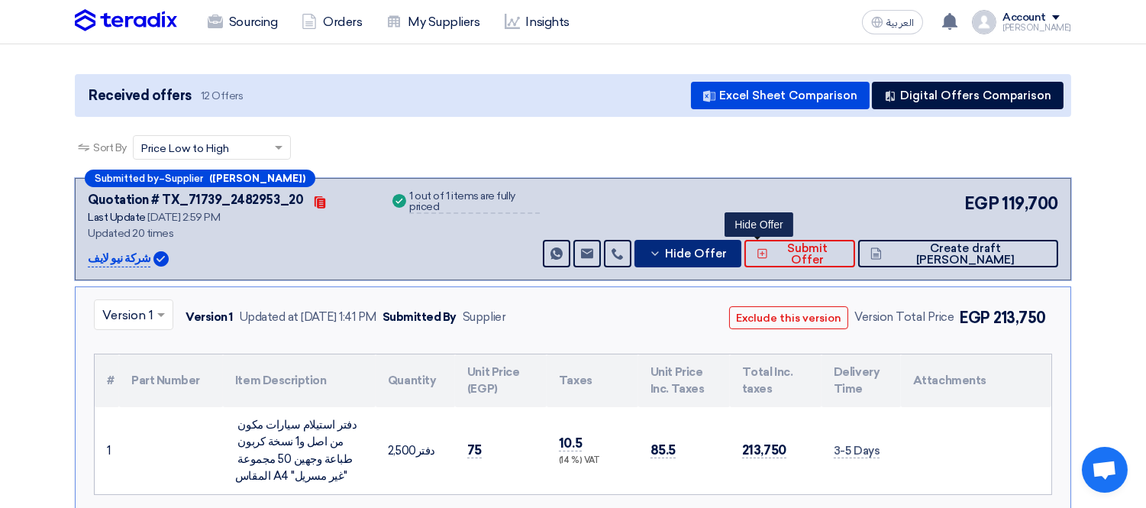
click at [742, 243] on button "Hide Offer" at bounding box center [688, 253] width 107 height 27
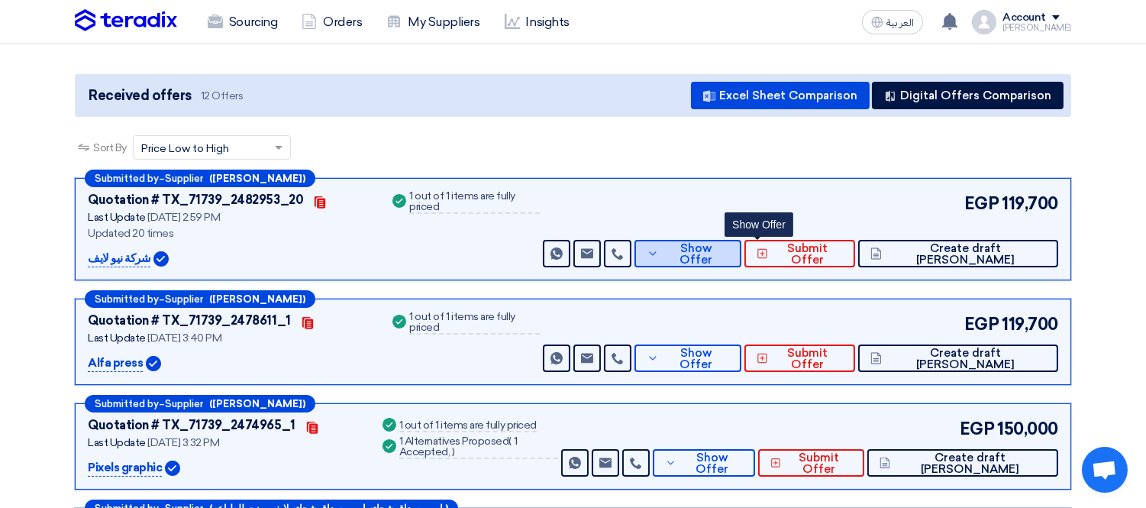
click at [742, 243] on button "Show Offer" at bounding box center [688, 253] width 107 height 27
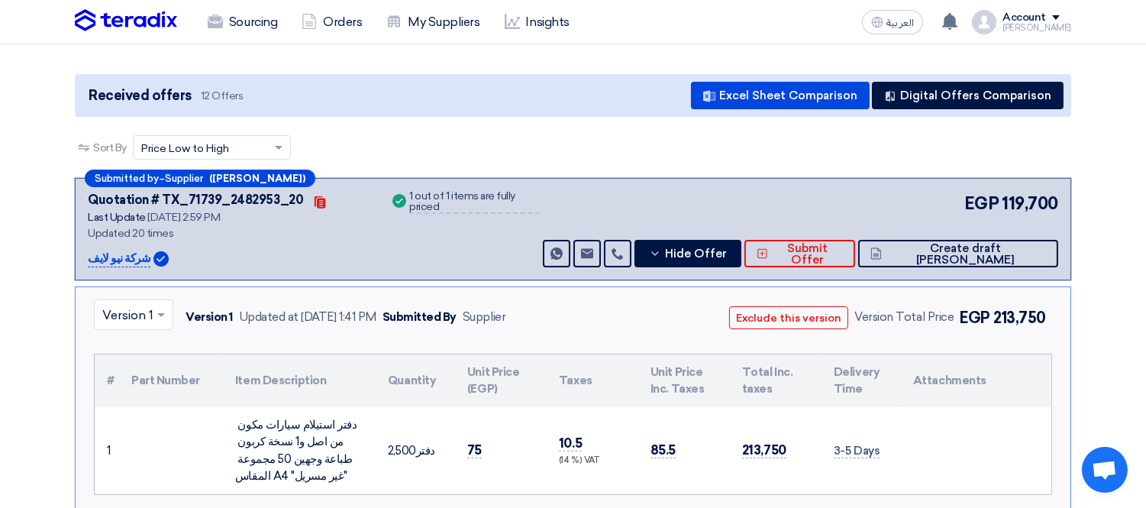
click at [146, 304] on input "text" at bounding box center [125, 316] width 47 height 25
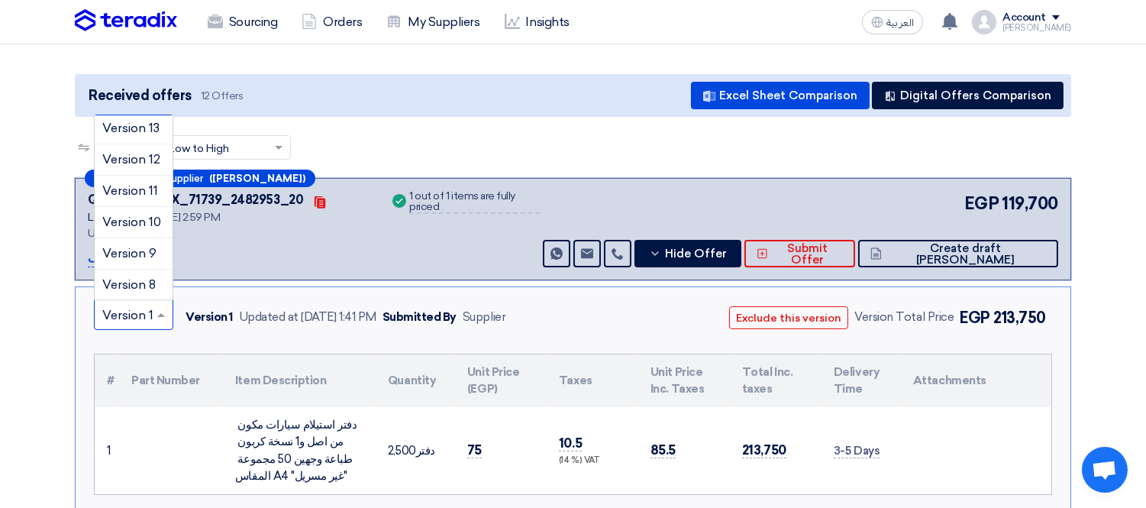
scroll to position [0, 0]
click at [139, 128] on span "Version 20 (Latest Version)" at bounding box center [179, 130] width 154 height 15
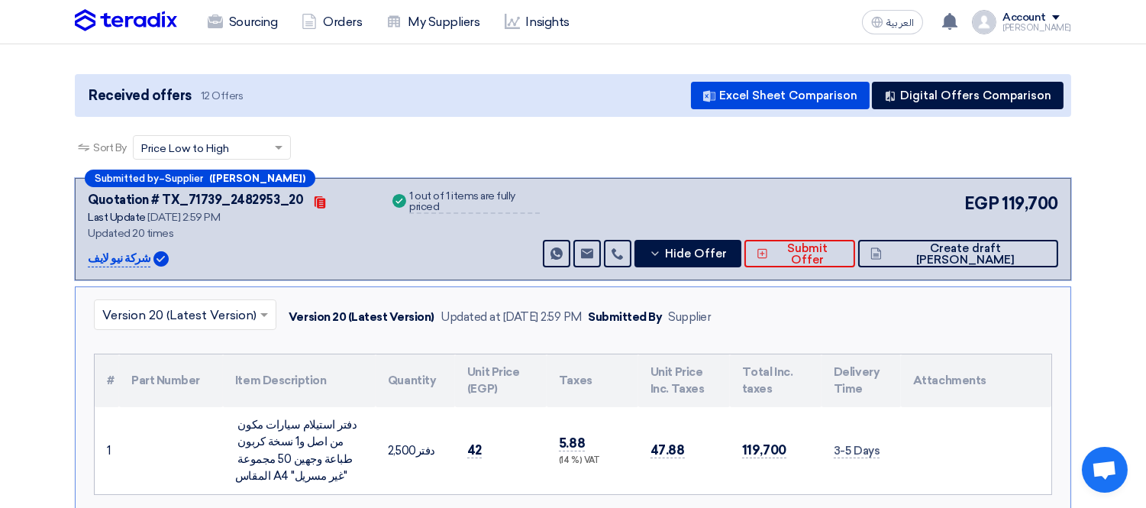
click at [493, 135] on div "Sort By Sort by × Price Low to High ×" at bounding box center [573, 156] width 997 height 43
click at [742, 240] on button "Hide Offer" at bounding box center [688, 253] width 107 height 27
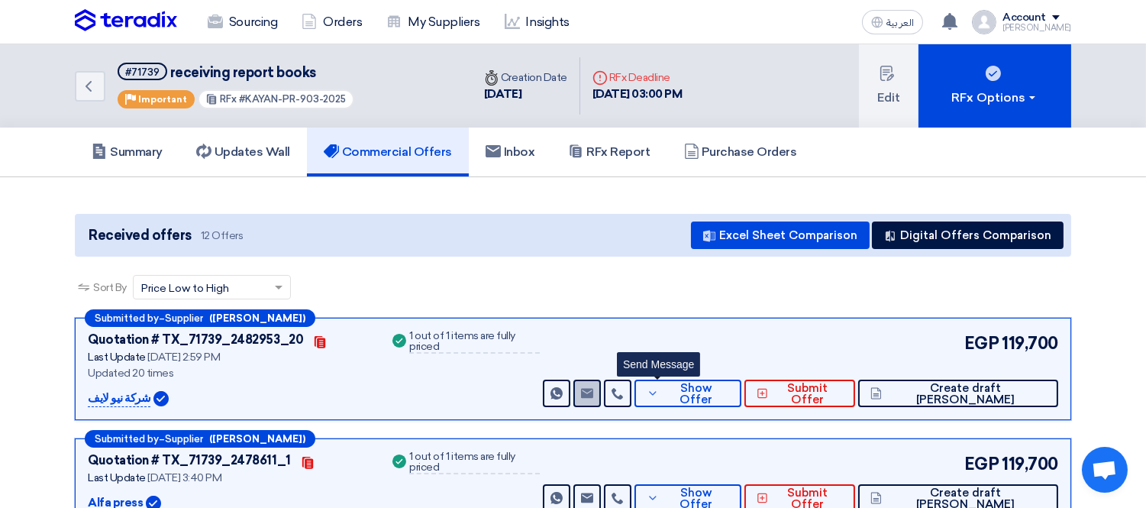
click at [593, 387] on icon "Send Message" at bounding box center [587, 393] width 12 height 12
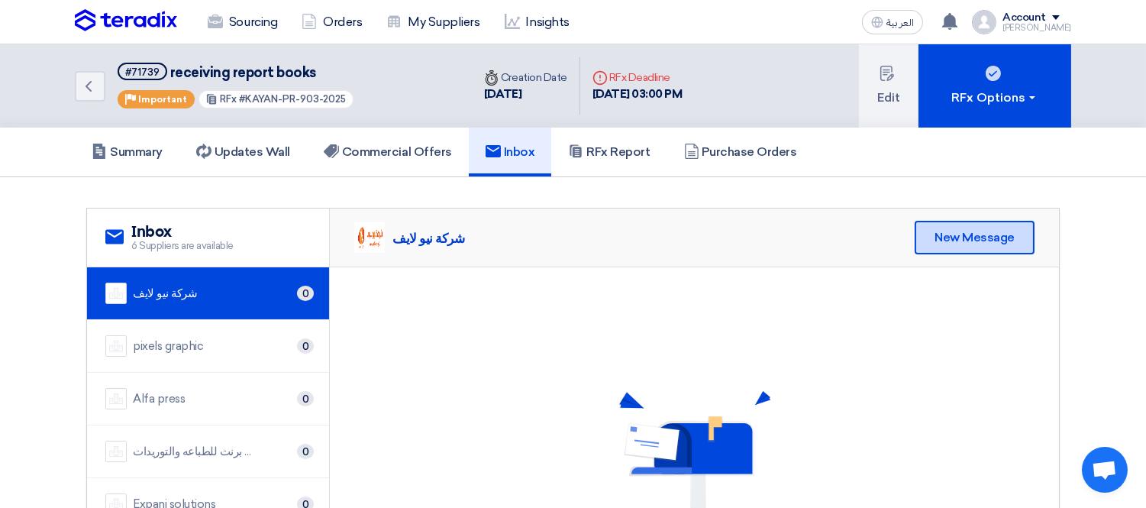
click at [968, 221] on div "New Message" at bounding box center [975, 238] width 120 height 34
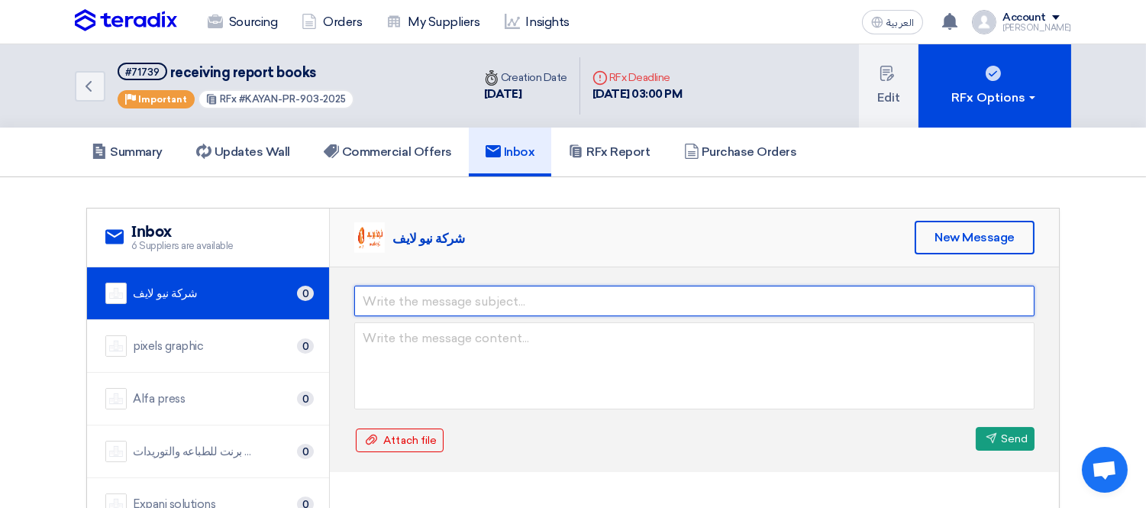
click at [494, 296] on input "text" at bounding box center [694, 301] width 680 height 31
type input "g"
click at [406, 296] on input "الاسدة الافاضل" at bounding box center [694, 301] width 680 height 31
drag, startPoint x: 462, startPoint y: 294, endPoint x: 280, endPoint y: 258, distance: 185.3
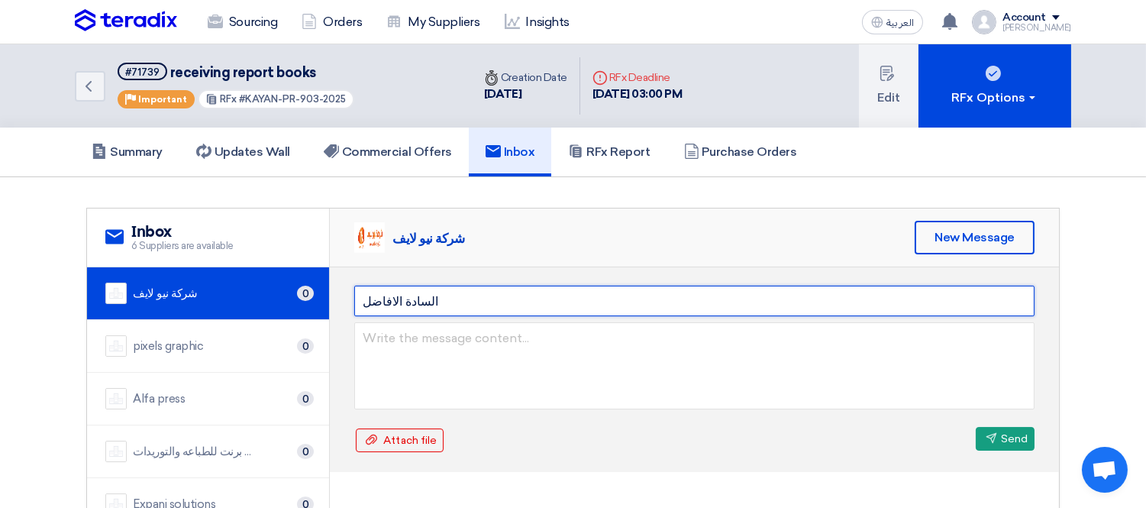
click at [280, 258] on div "service Inbox 6 Suppliers are available شركة نيو لايف 0 pixels graphic 0" at bounding box center [573, 422] width 972 height 428
type input "جولة ثانية"
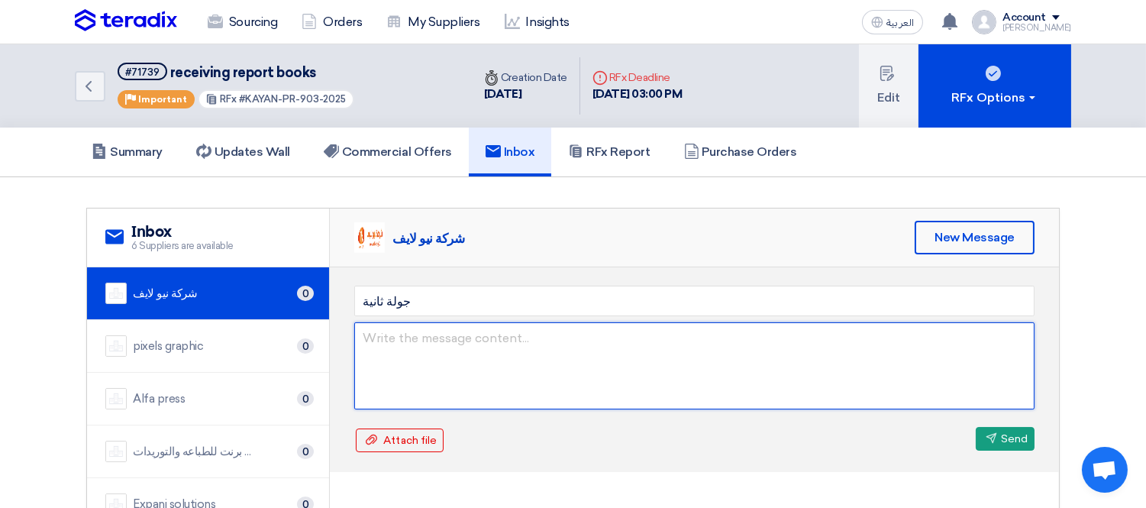
click at [429, 325] on textarea at bounding box center [694, 365] width 680 height 87
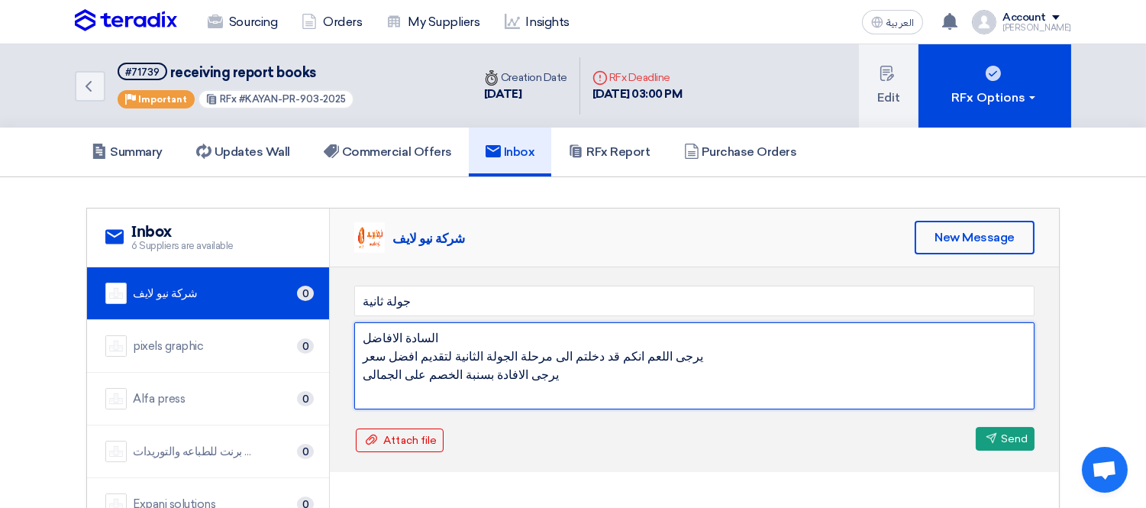
click at [579, 357] on textarea "السادة الافاضل يرجى اللعم انكم قد دخلتم الى مرحلة الجولة الثانية لتقديم افضل سع…" at bounding box center [694, 365] width 680 height 87
click at [548, 364] on textarea "السادة الافاضل يرجى العلم انكم قد دخلتم الى مرحلة الجولة الثانية لتقديم افضل سع…" at bounding box center [694, 365] width 680 height 87
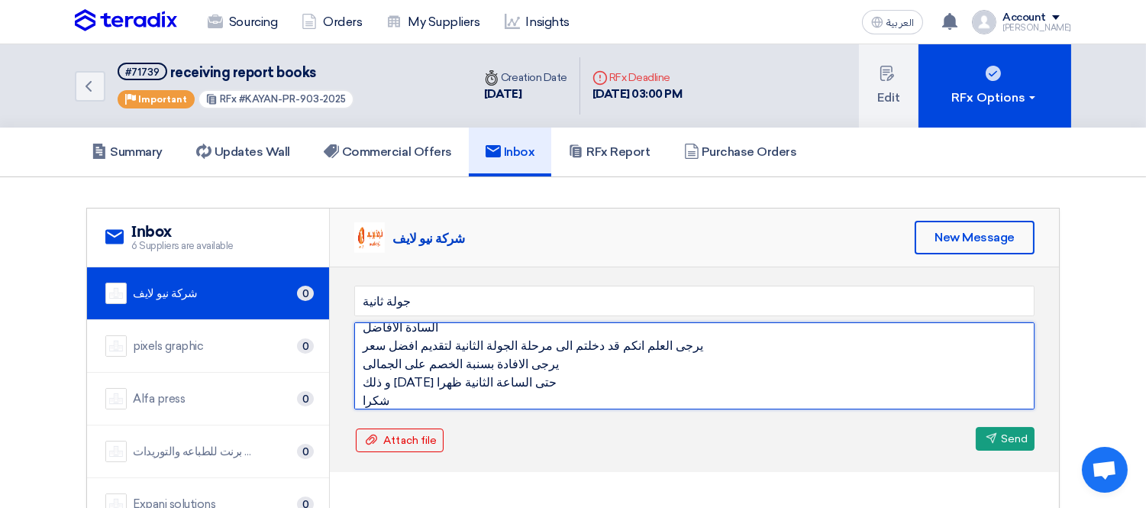
click at [464, 392] on textarea "السادة الافاضل يرجى العلم انكم قد دخلتم الى مرحلة الجولة الثانية لتقديم افضل سع…" at bounding box center [694, 365] width 680 height 87
type textarea "السادة الافاضل يرجى العلم انكم قد دخلتم الى مرحلة الجولة الثانية لتقديم افضل سع…"
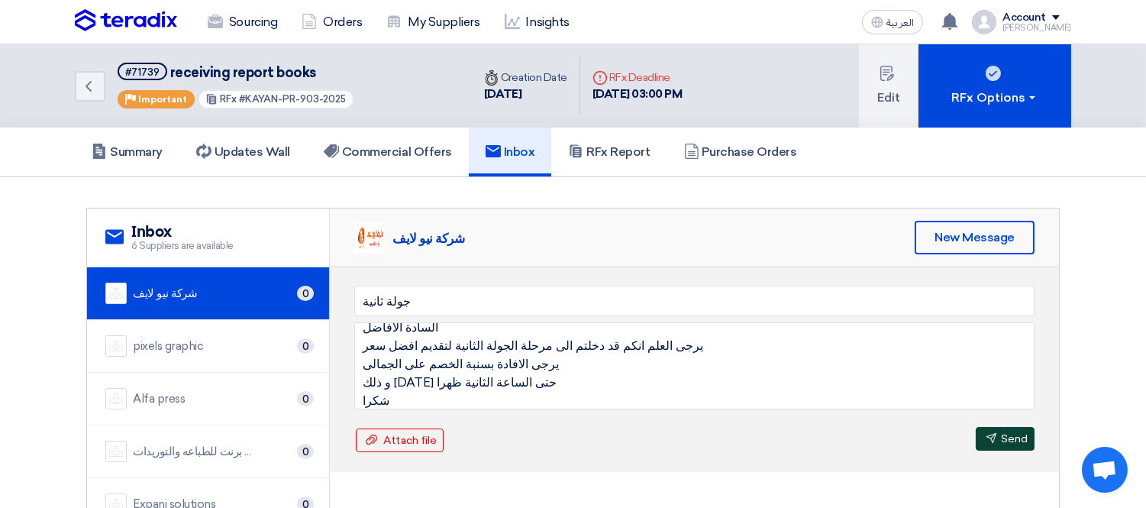
click at [1008, 435] on button "Send Send" at bounding box center [1005, 439] width 59 height 24
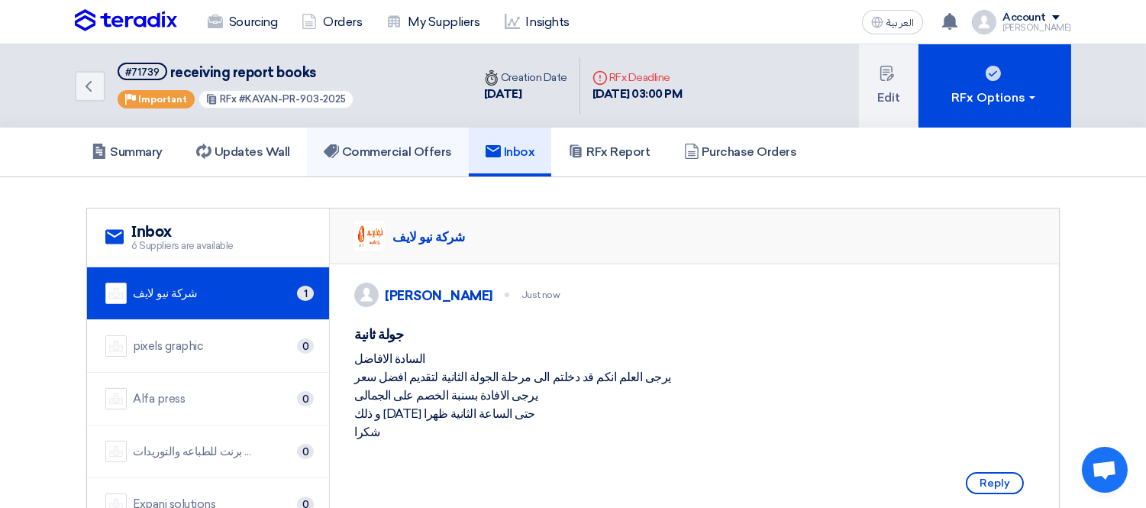
click at [400, 147] on h5 "Commercial Offers" at bounding box center [388, 151] width 128 height 15
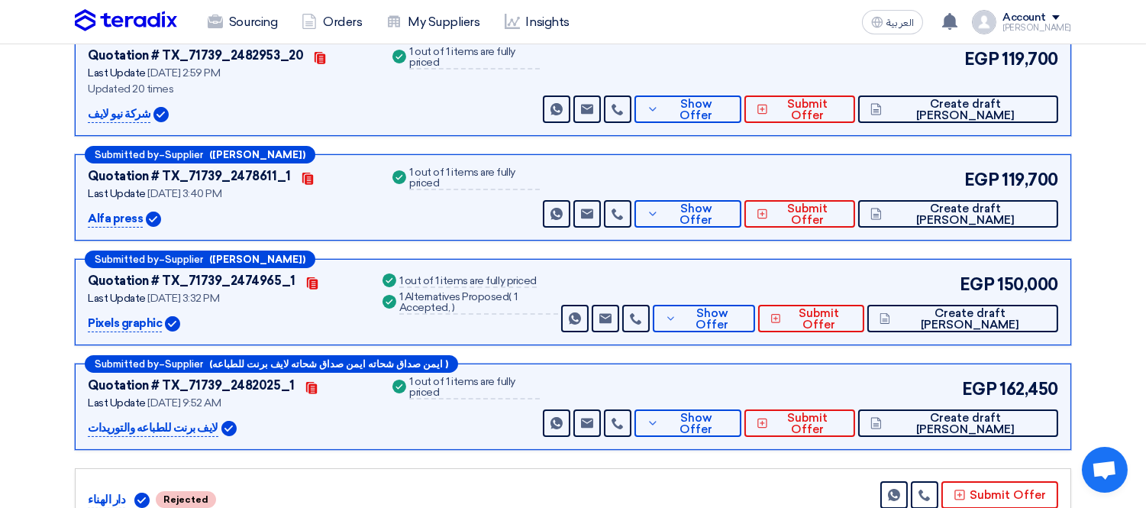
scroll to position [170, 0]
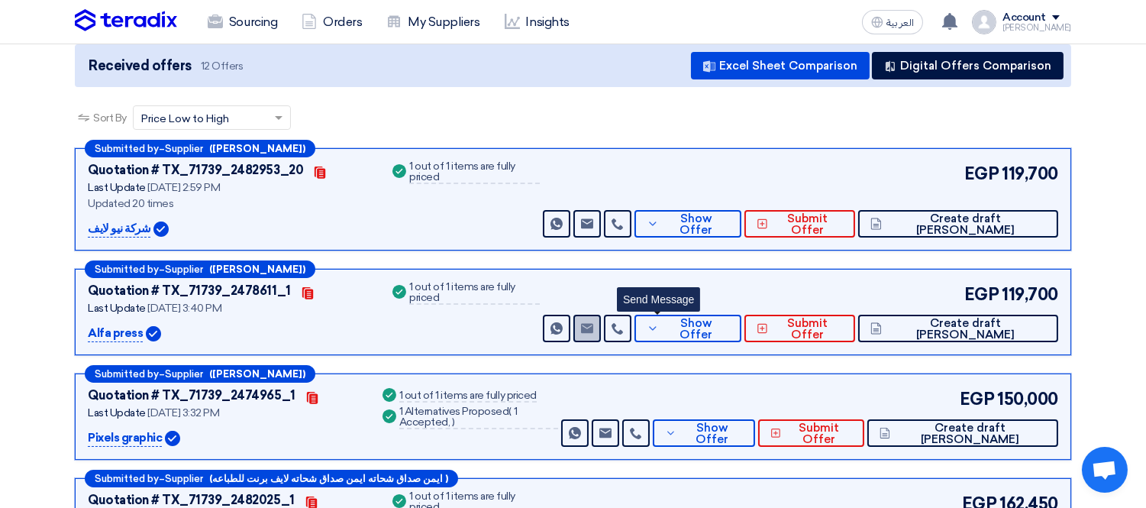
click at [593, 325] on use at bounding box center [587, 328] width 12 height 10
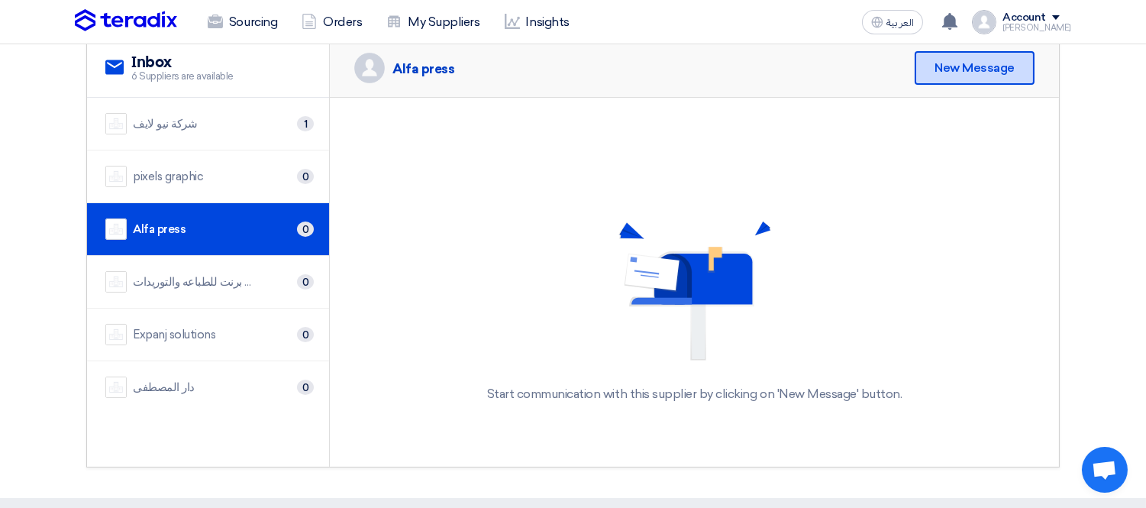
click at [989, 70] on div "New Message" at bounding box center [975, 68] width 120 height 34
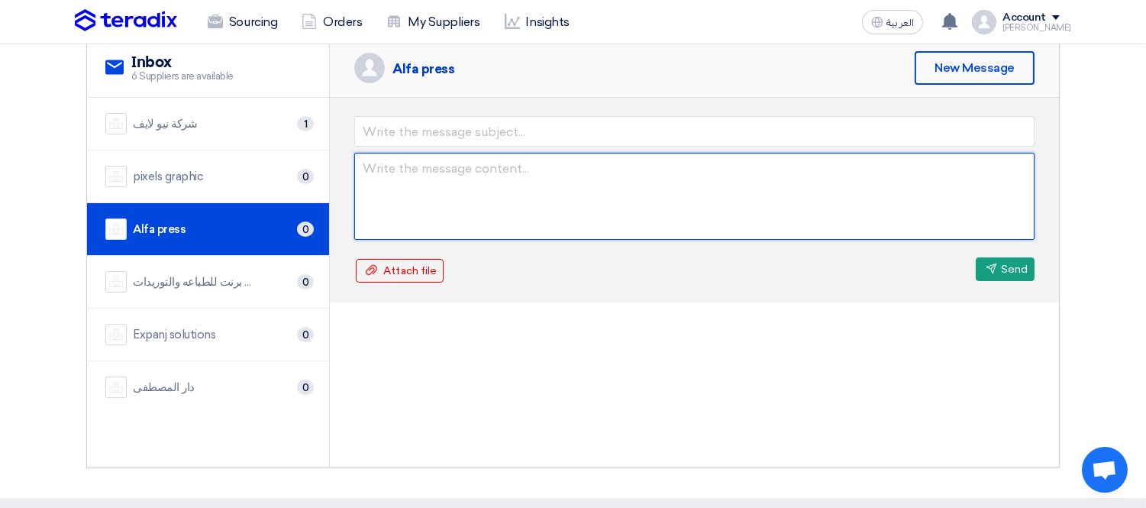
click at [498, 166] on textarea at bounding box center [694, 196] width 680 height 87
paste textarea "السادة الافاضل يرجى العلم انكم قد دخلتم الى مرحلة الجولة الثانية لتقديم افضل سع…"
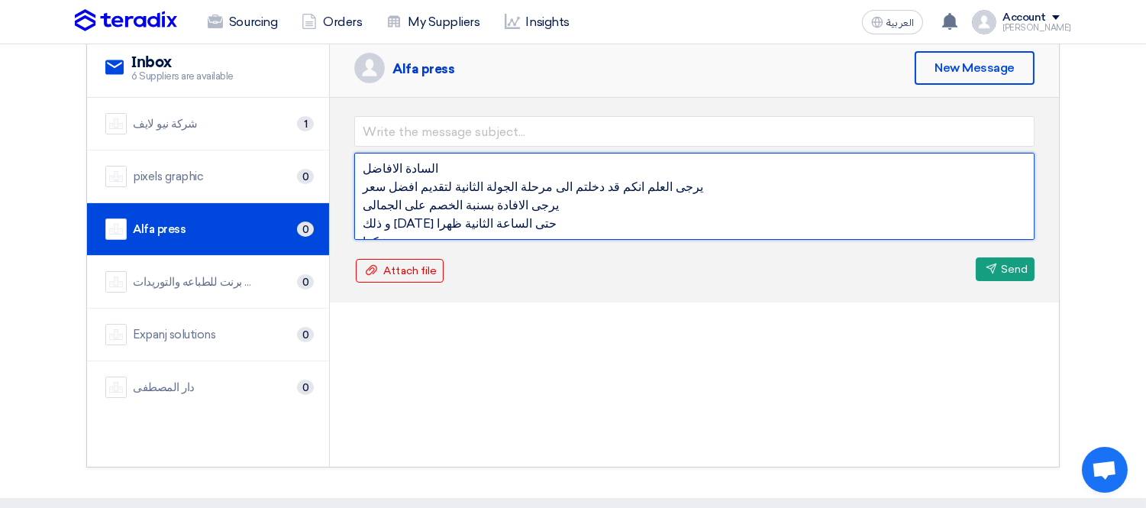
scroll to position [11, 0]
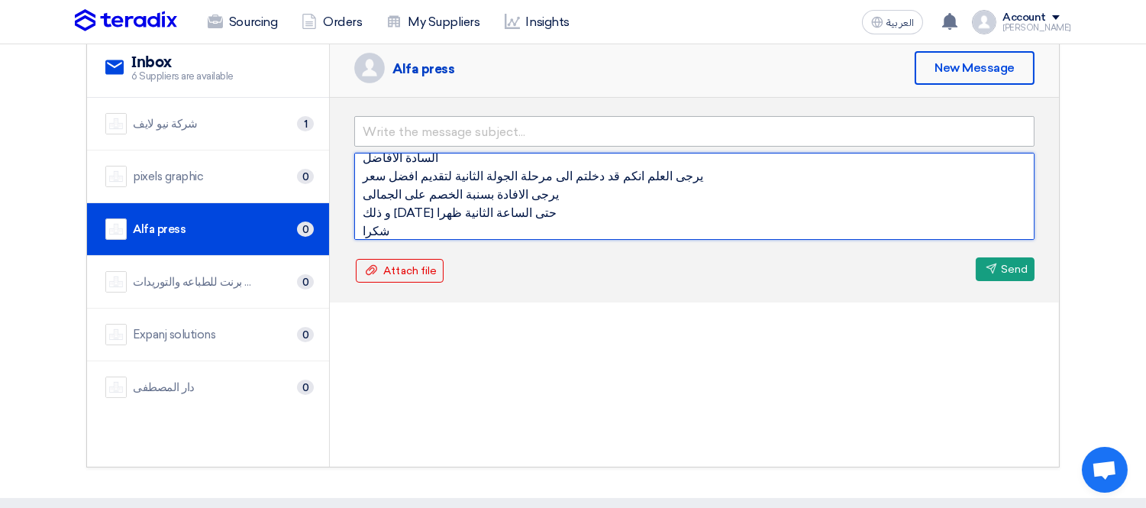
type textarea "السادة الافاضل يرجى العلم انكم قد دخلتم الى مرحلة الجولة الثانية لتقديم افضل سع…"
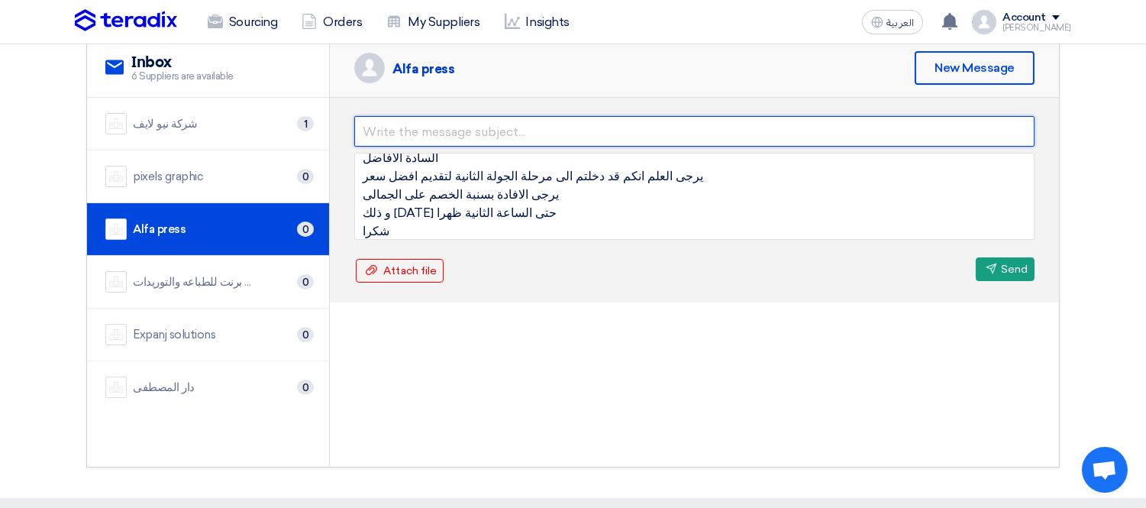
click at [500, 128] on input "text" at bounding box center [694, 131] width 680 height 31
type input "جولة ثانية"
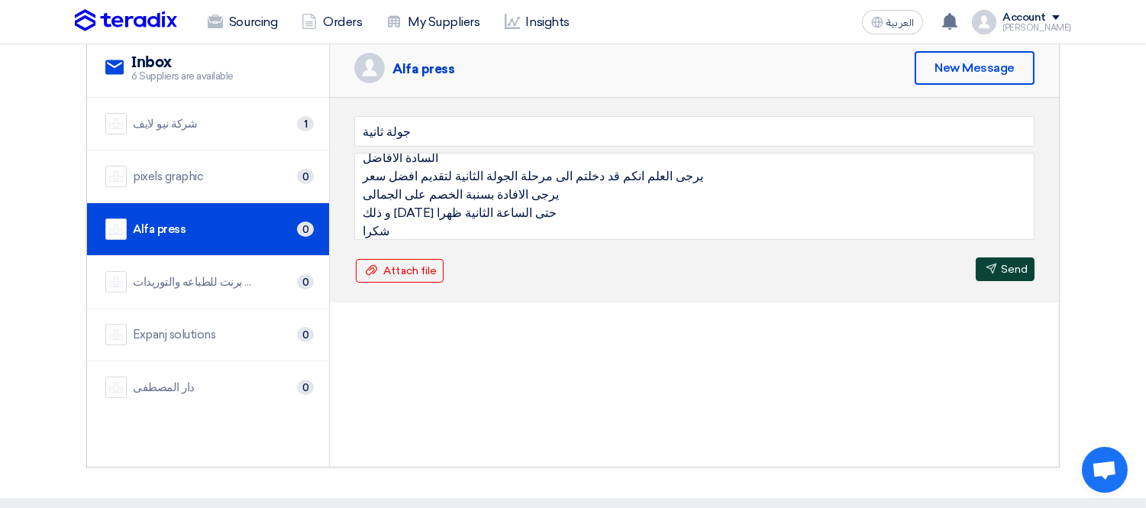
click at [1001, 265] on button "Send Send" at bounding box center [1005, 269] width 59 height 24
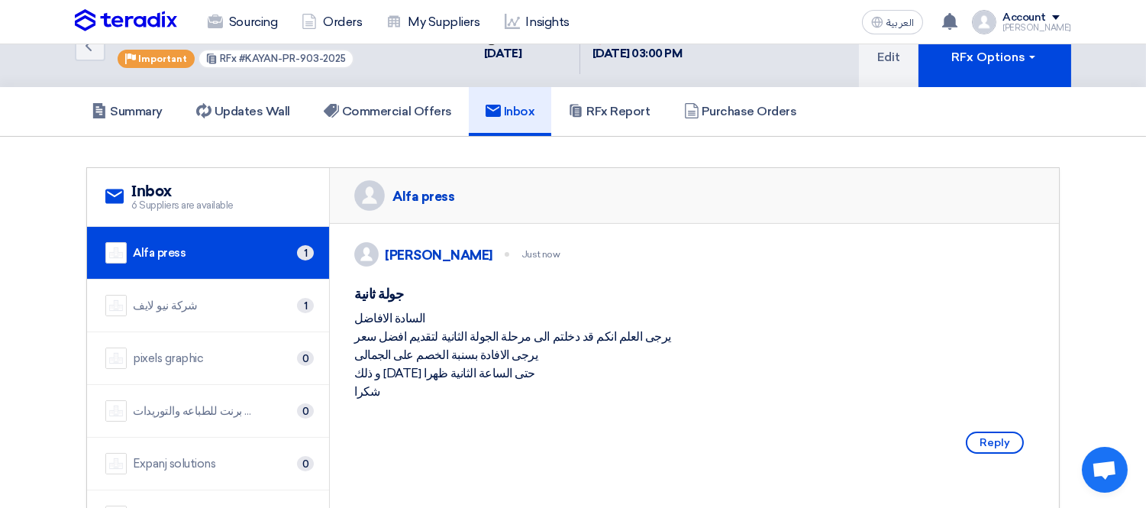
scroll to position [0, 0]
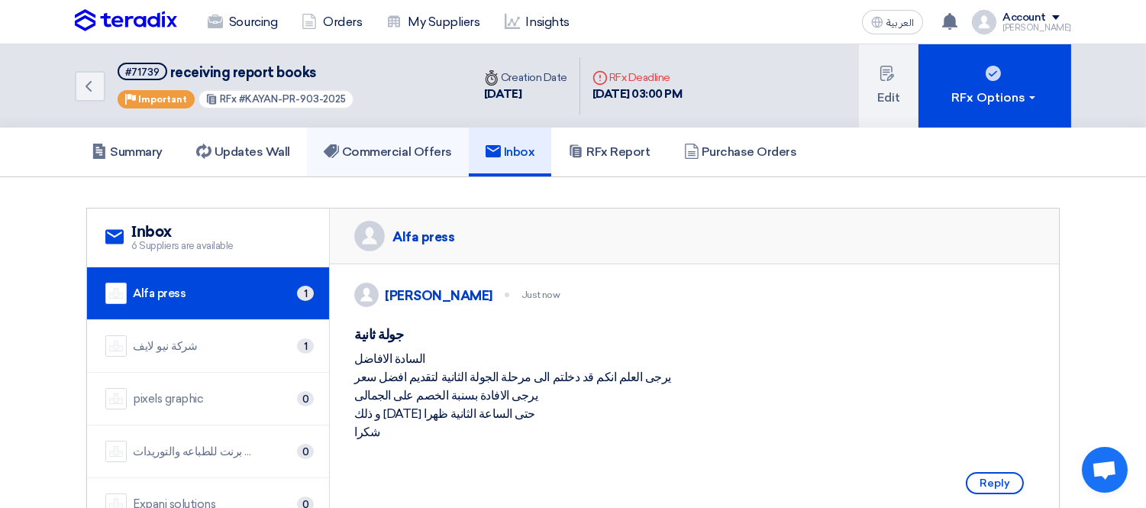
click at [406, 144] on h5 "Commercial Offers" at bounding box center [388, 151] width 128 height 15
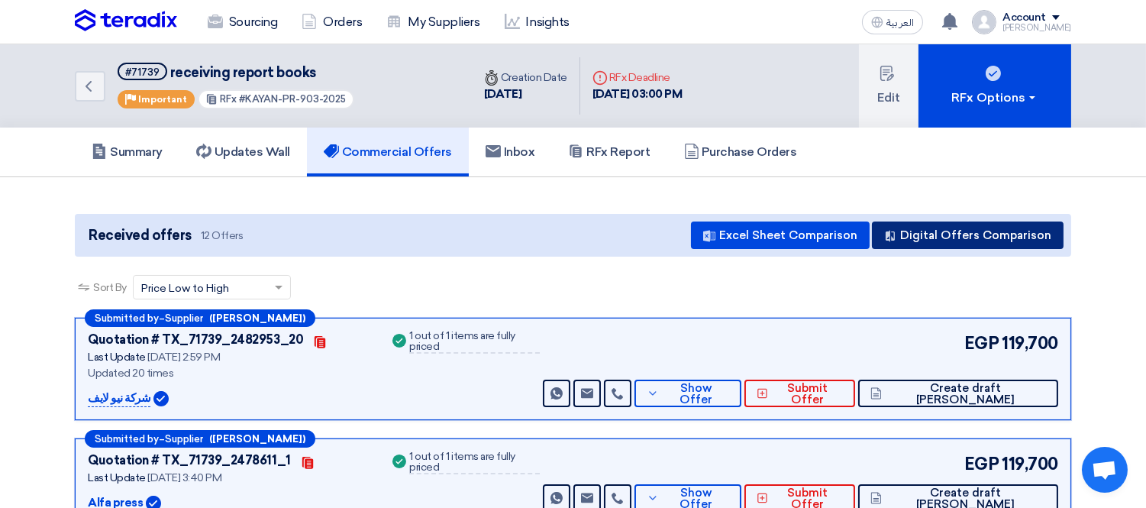
click at [1010, 231] on button "Digital Offers Comparison" at bounding box center [968, 234] width 192 height 27
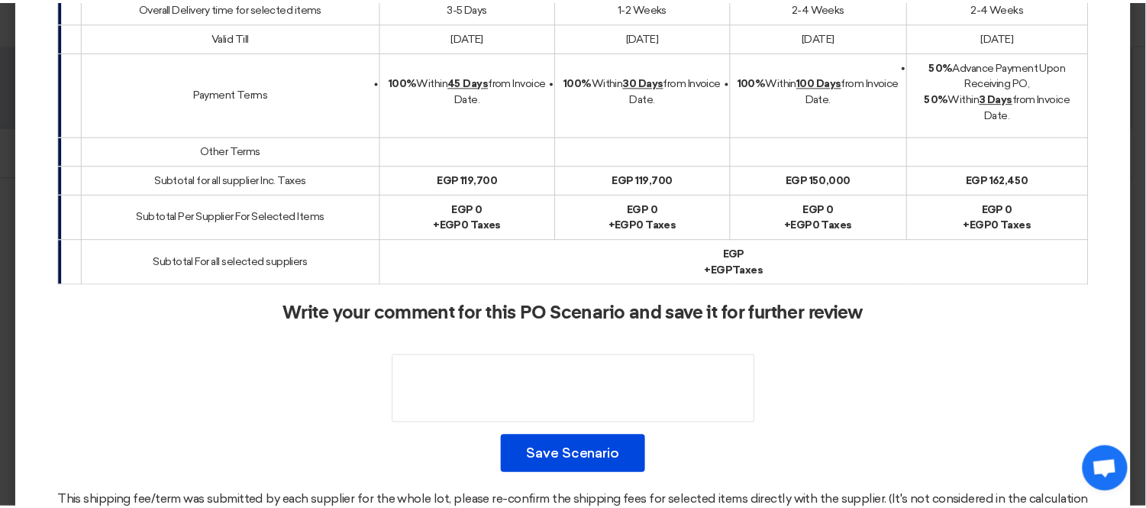
scroll to position [709, 0]
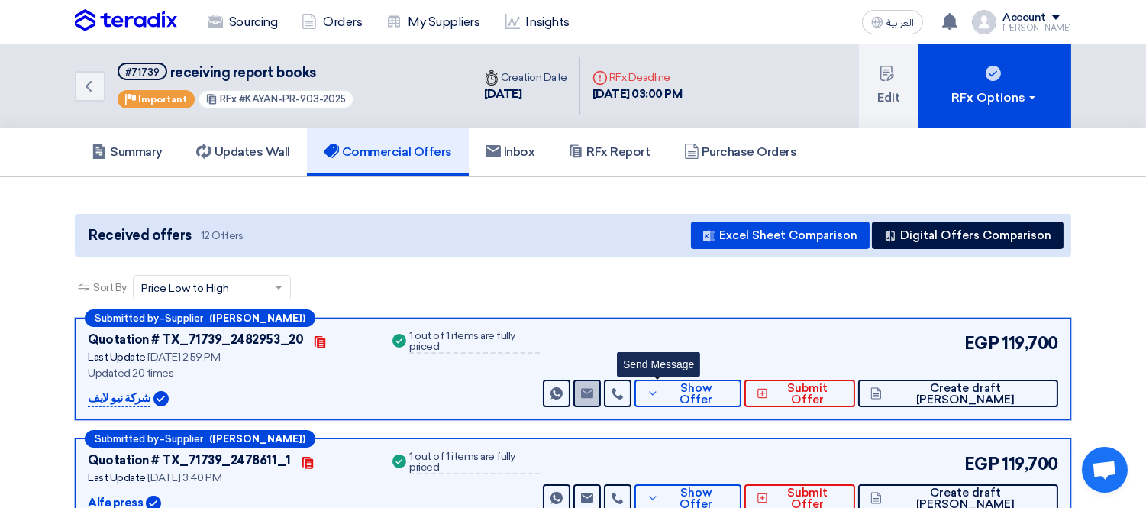
click at [593, 394] on use at bounding box center [587, 393] width 12 height 10
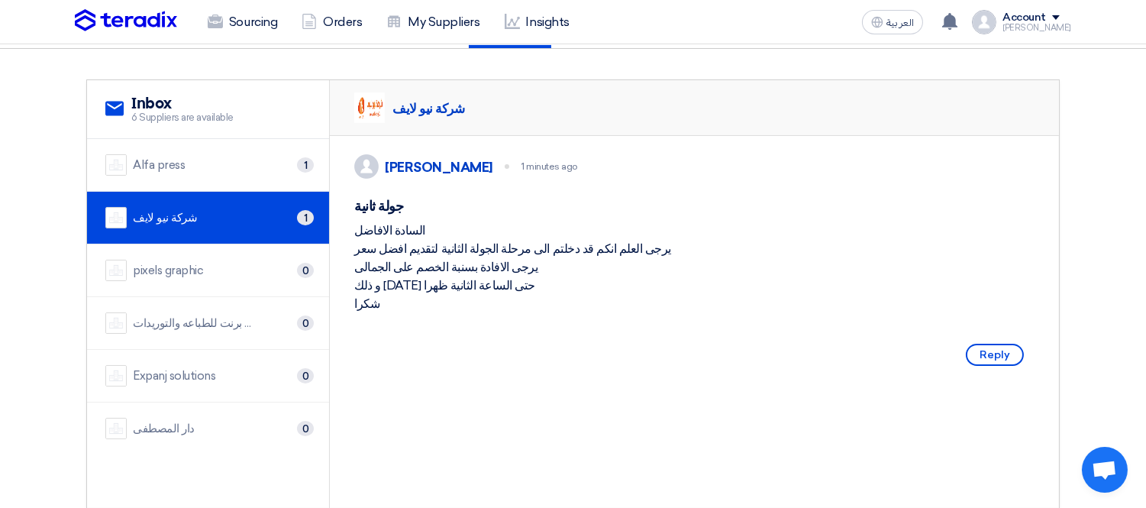
scroll to position [170, 0]
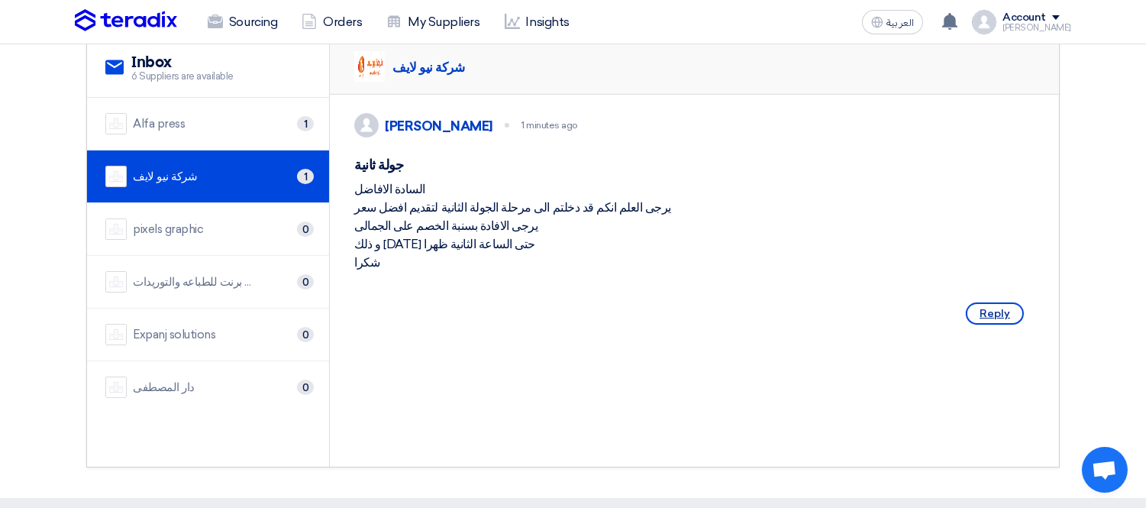
click at [1004, 322] on span "Reply" at bounding box center [995, 313] width 58 height 22
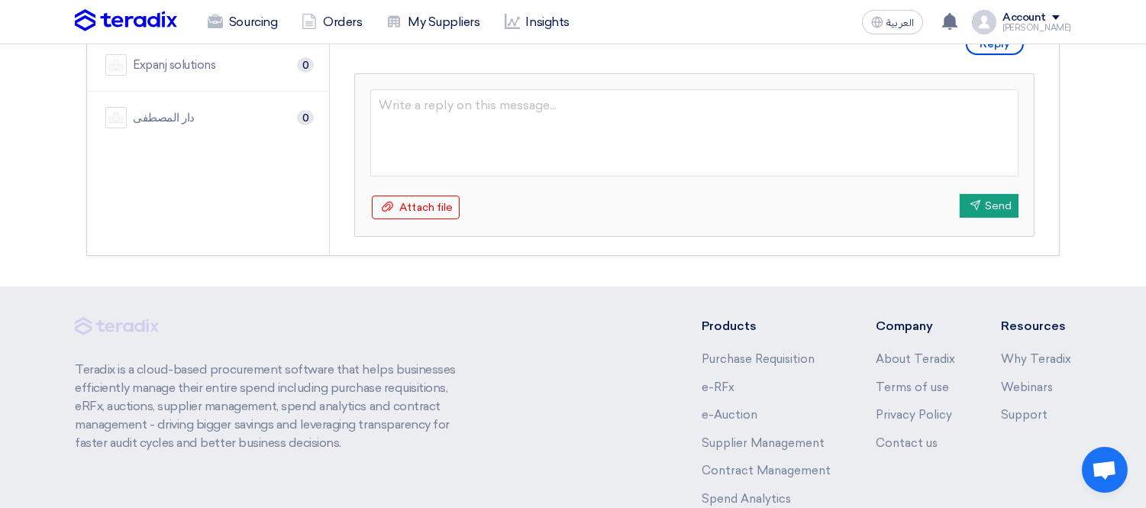
scroll to position [409, 0]
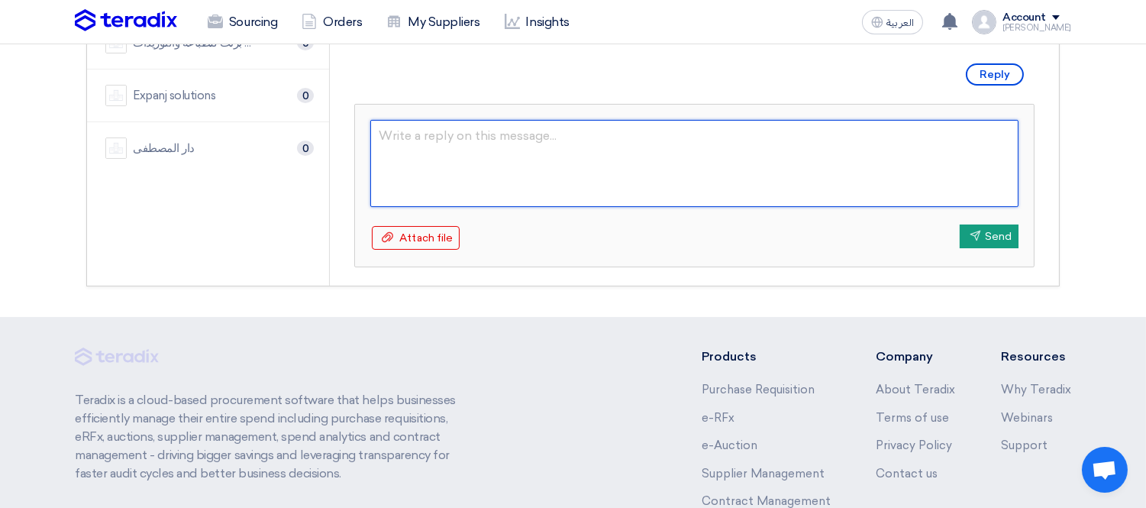
click at [505, 161] on textarea at bounding box center [694, 163] width 648 height 87
type textarea "مع توضيح مدة التسليم للاهمية"
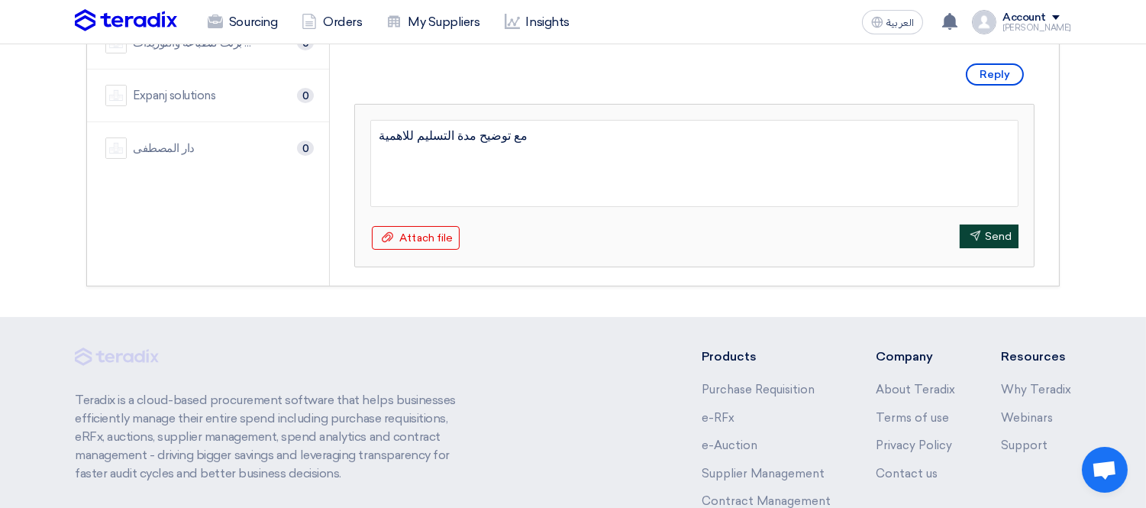
click at [988, 246] on button "Send Send" at bounding box center [989, 237] width 59 height 24
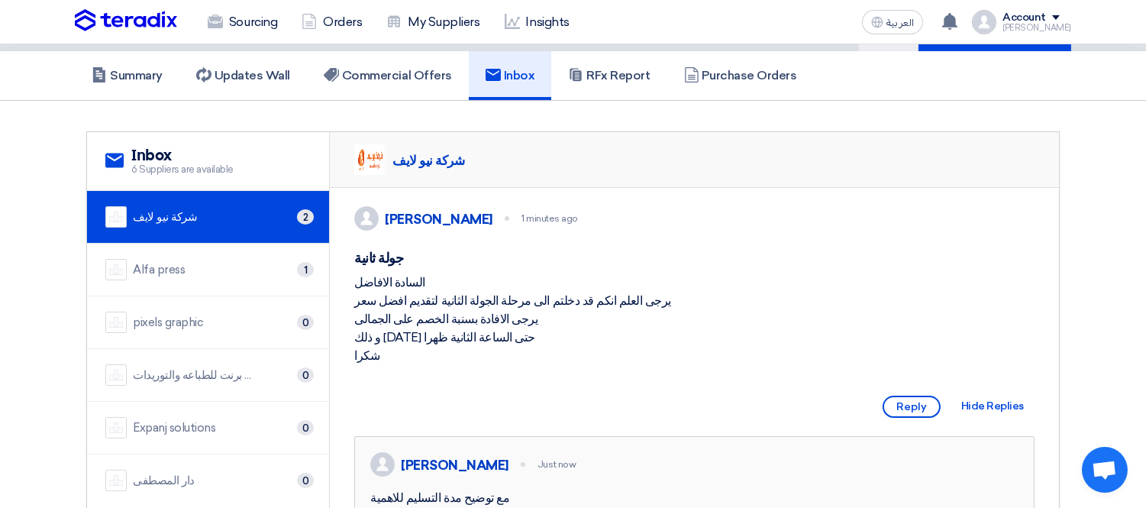
scroll to position [69, 0]
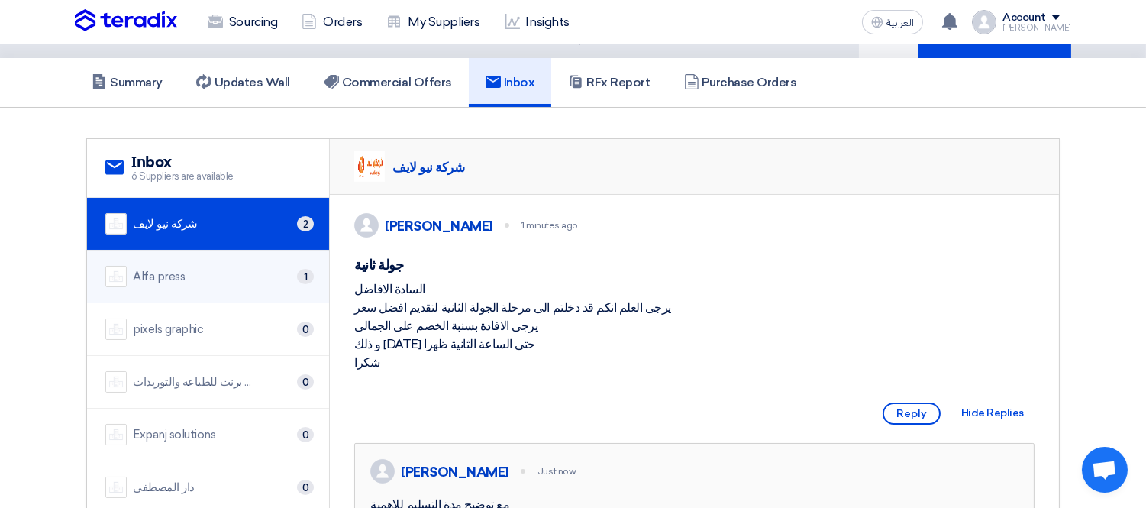
click at [176, 272] on div "Alfa press" at bounding box center [159, 277] width 52 height 18
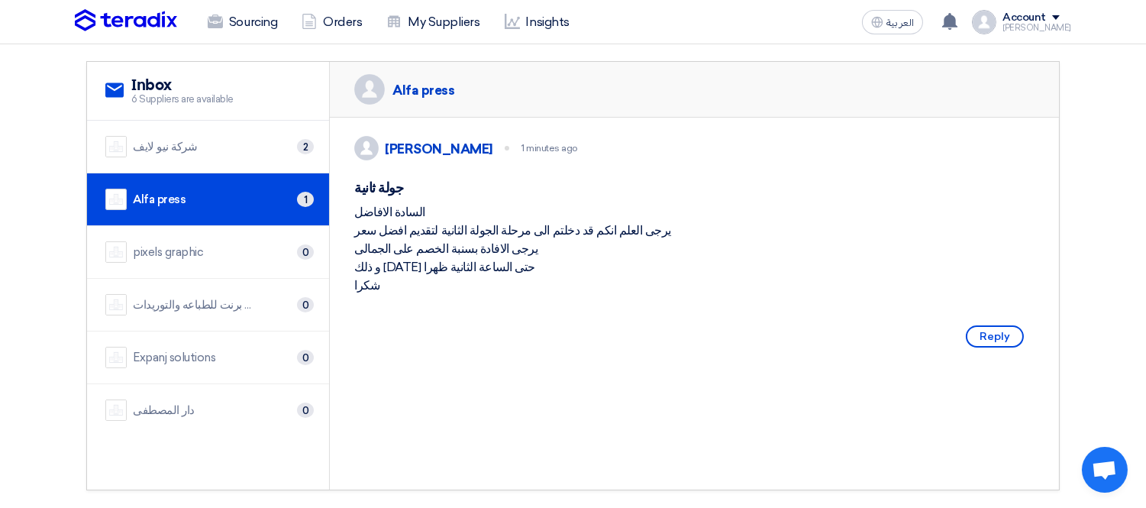
scroll to position [239, 0]
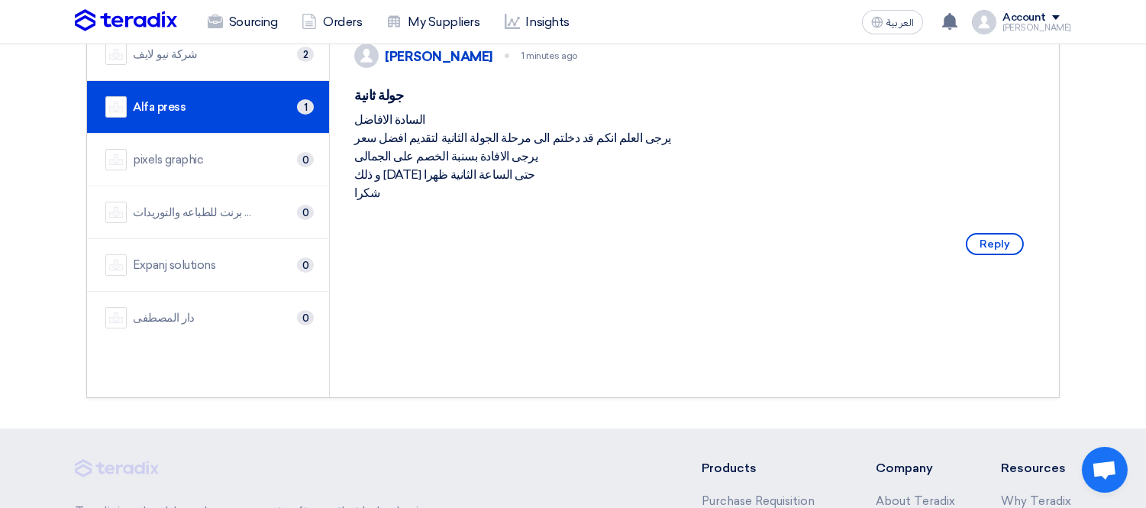
click at [1007, 247] on div "Reply" at bounding box center [994, 244] width 79 height 34
click at [997, 255] on span "Reply" at bounding box center [995, 244] width 58 height 22
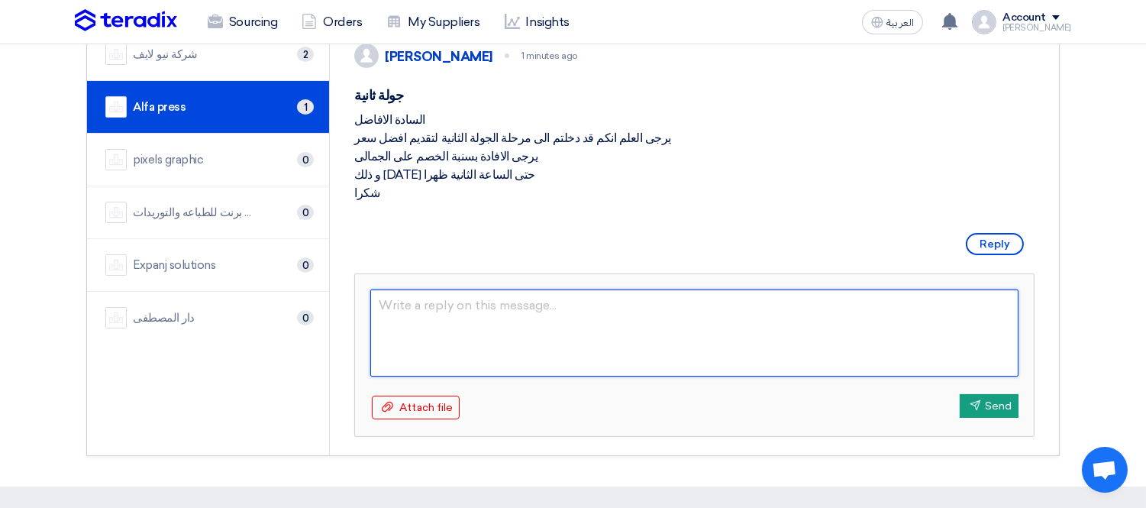
click at [536, 340] on textarea at bounding box center [694, 332] width 648 height 87
type textarea "مع توضيح مدة التسليم للاهمية"
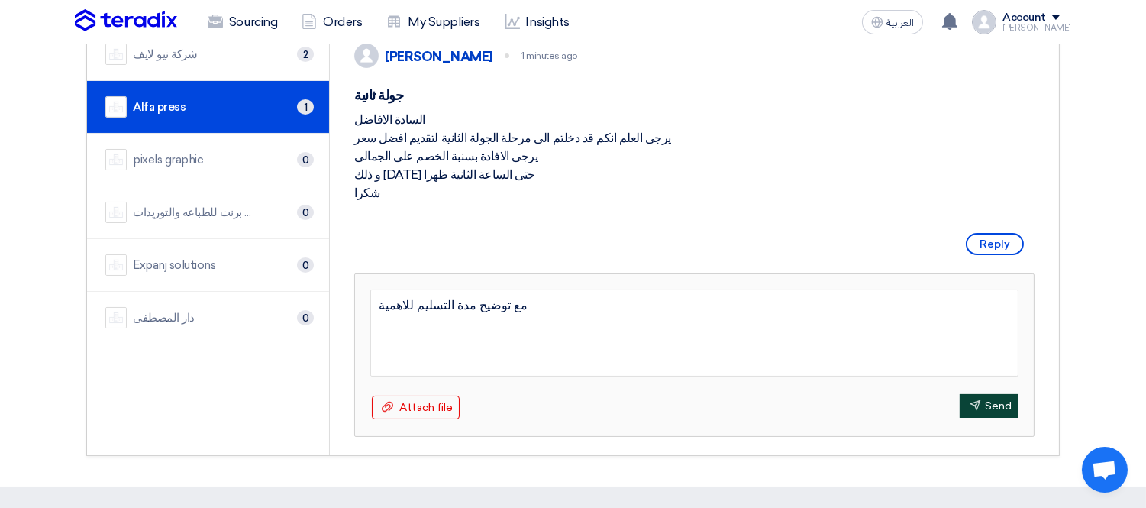
click at [997, 416] on button "Send Send" at bounding box center [989, 406] width 59 height 24
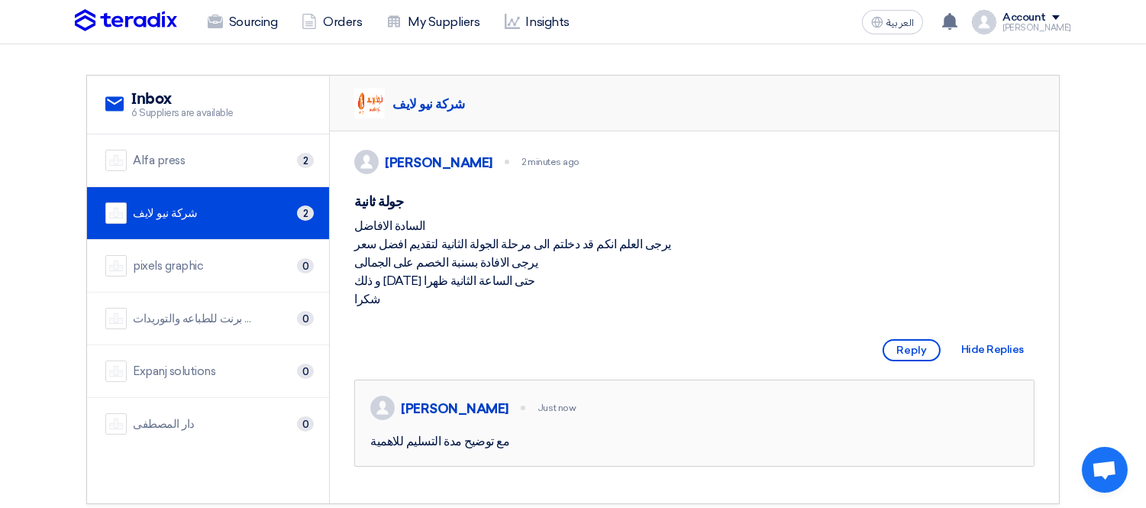
scroll to position [69, 0]
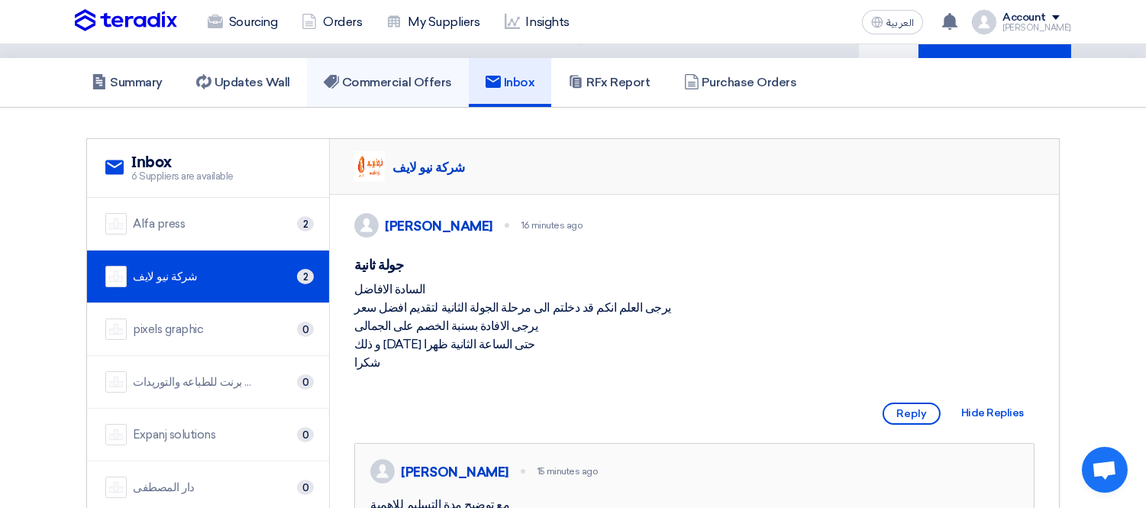
click at [377, 67] on link "Commercial Offers" at bounding box center [388, 82] width 162 height 49
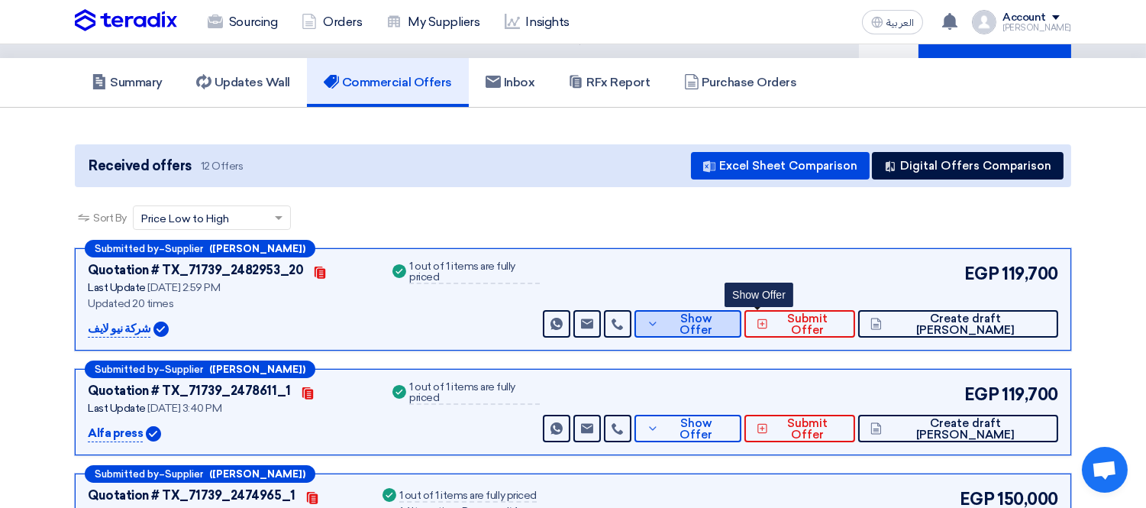
click at [729, 321] on span "Show Offer" at bounding box center [696, 324] width 66 height 23
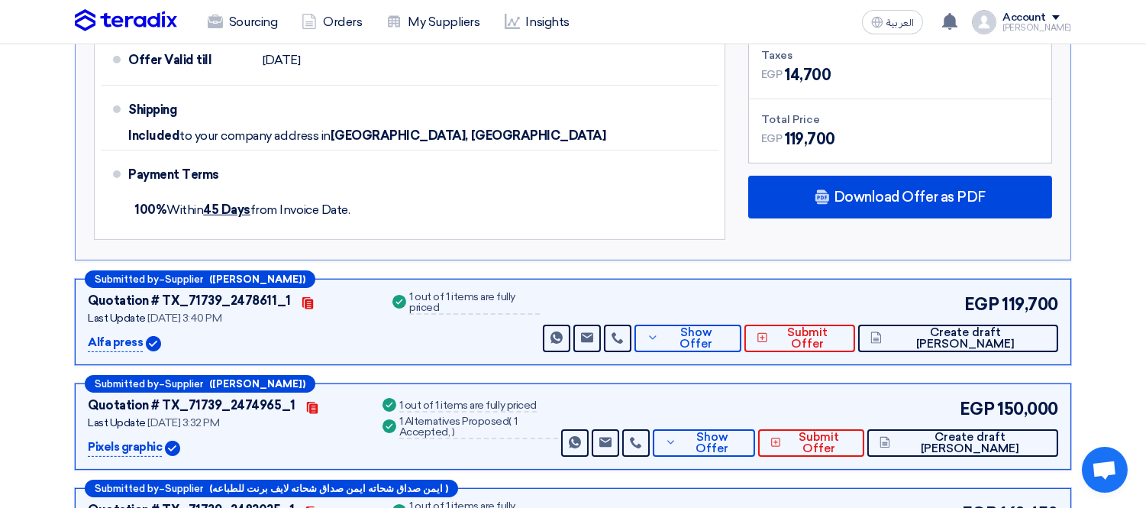
scroll to position [748, 0]
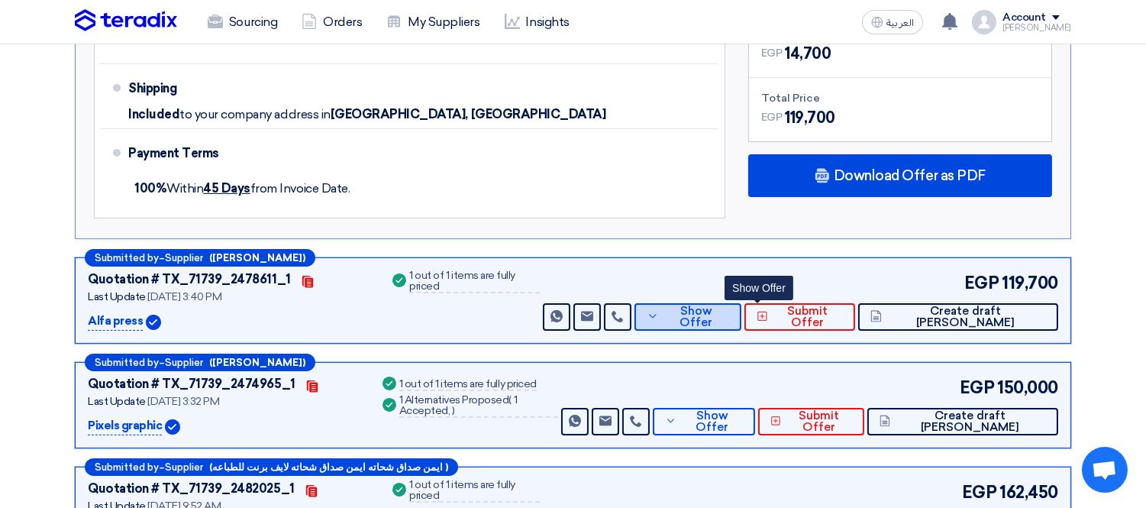
click at [729, 311] on span "Show Offer" at bounding box center [696, 316] width 66 height 23
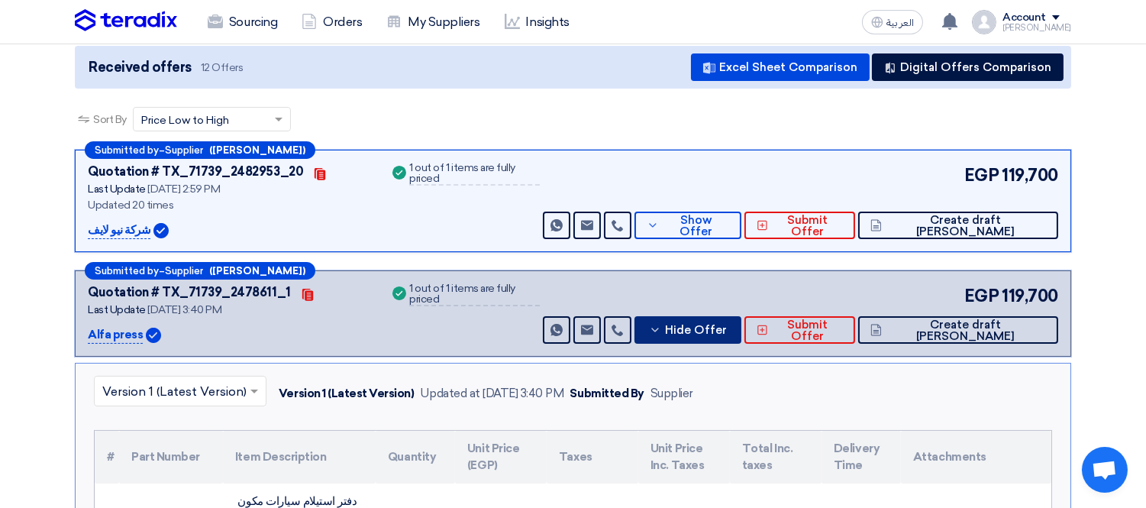
scroll to position [69, 0]
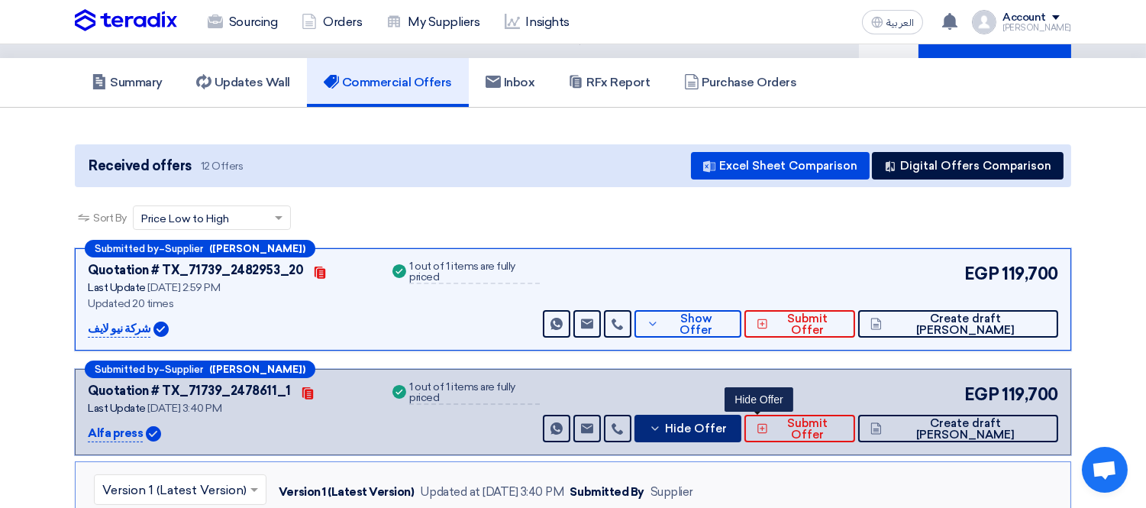
click at [742, 416] on button "Hide Offer" at bounding box center [688, 428] width 107 height 27
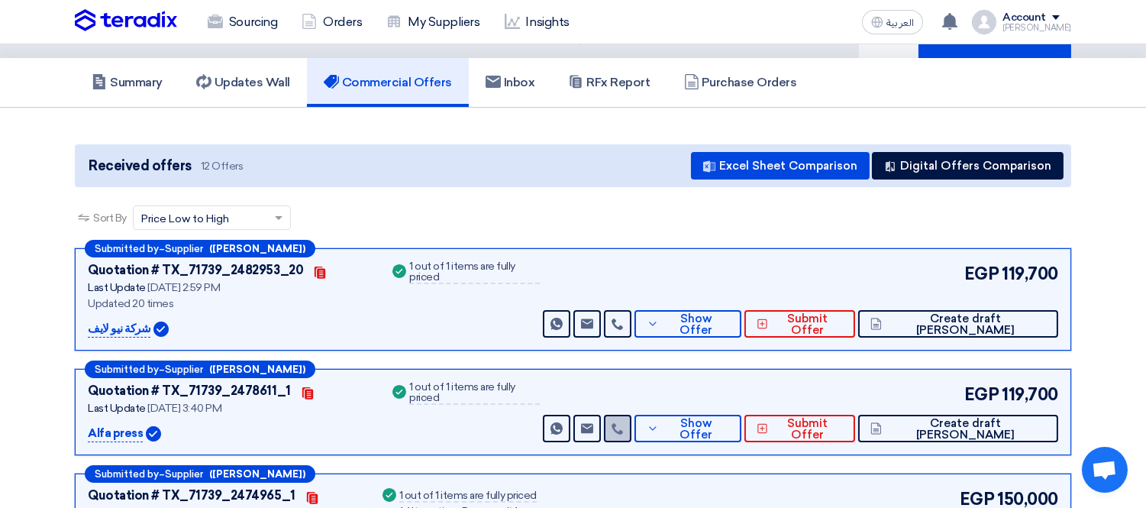
click at [624, 423] on icon at bounding box center [618, 428] width 12 height 12
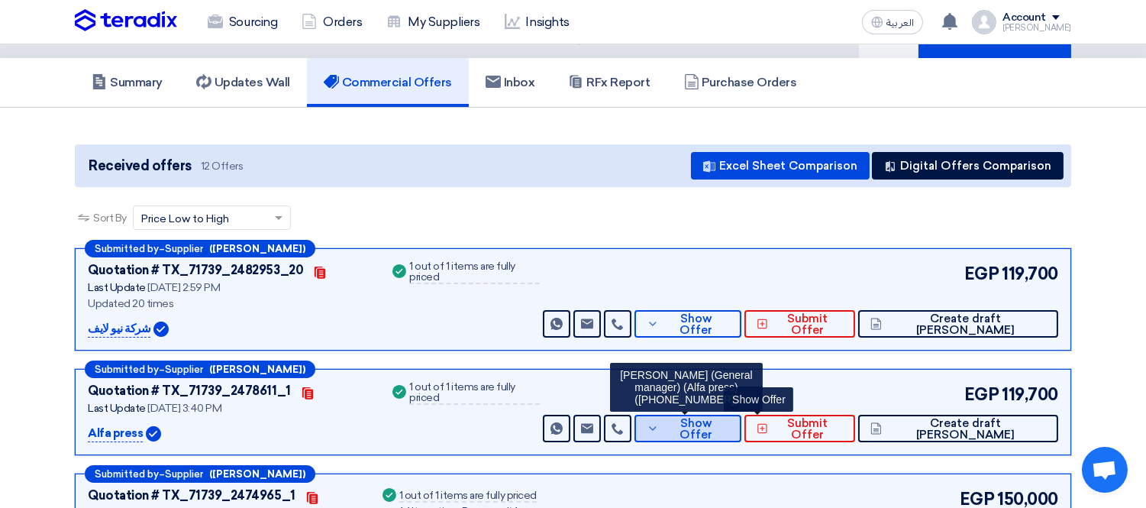
click at [729, 426] on span "Show Offer" at bounding box center [696, 429] width 66 height 23
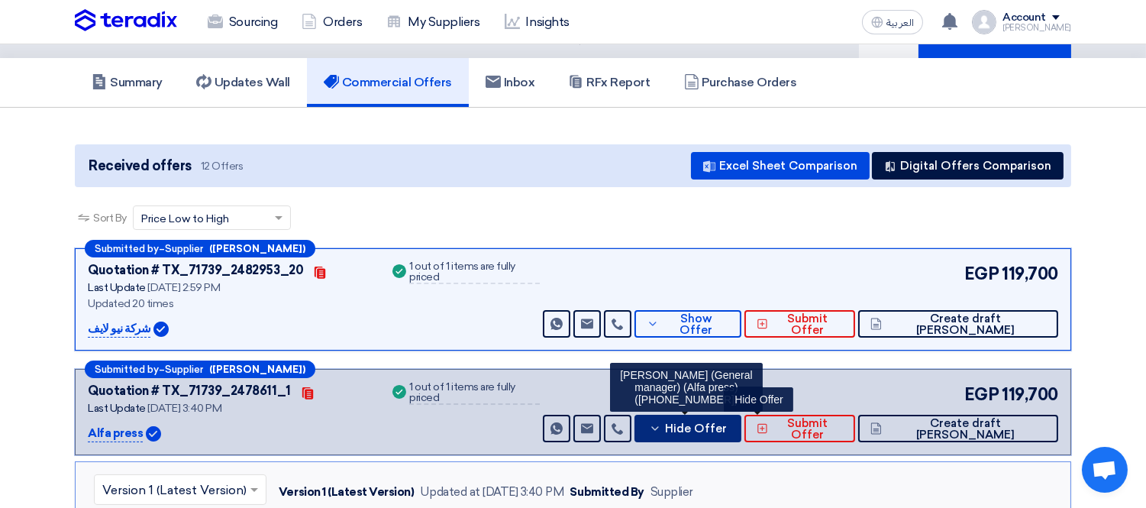
click at [727, 429] on span "Hide Offer" at bounding box center [696, 428] width 62 height 11
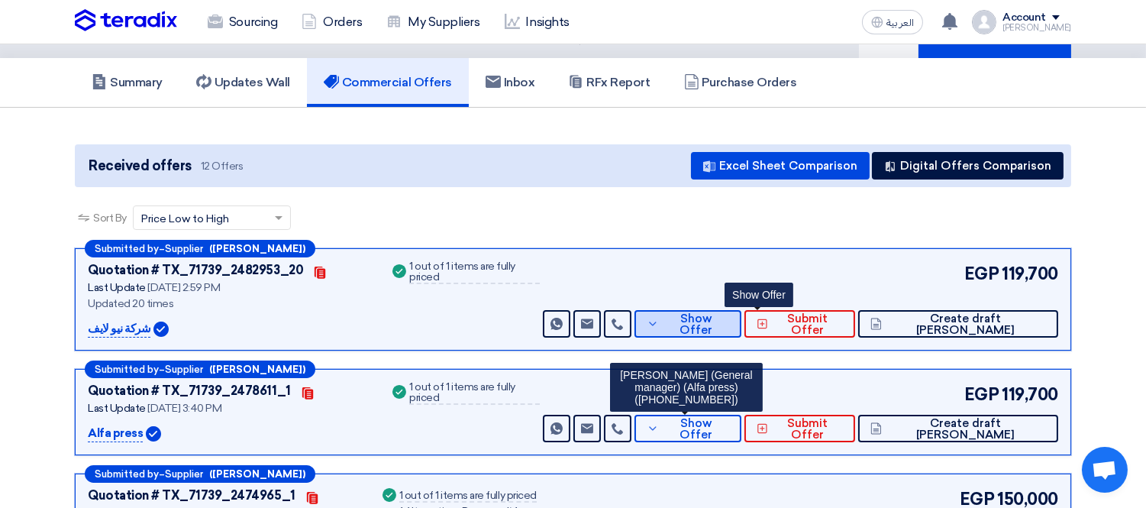
click at [742, 310] on button "Show Offer" at bounding box center [688, 323] width 107 height 27
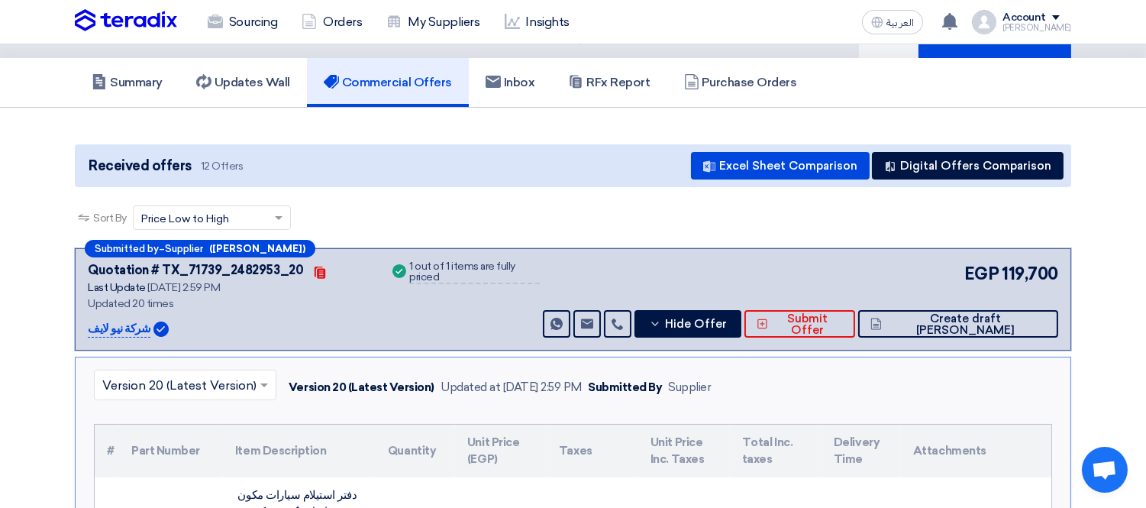
click at [207, 370] on ng-select "× Version 20 (Latest Version)" at bounding box center [185, 388] width 183 height 36
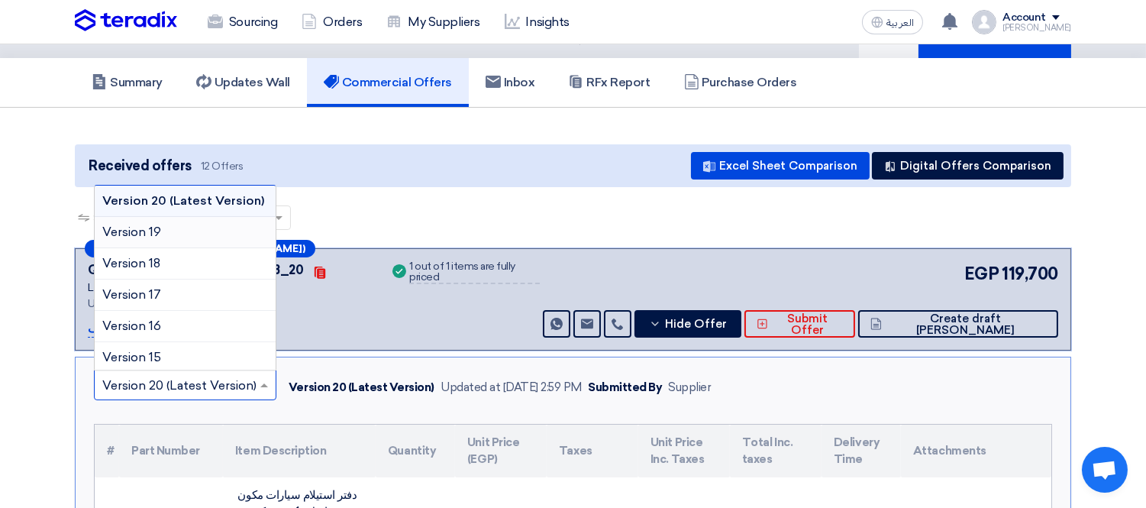
click at [209, 225] on div "Version 19" at bounding box center [185, 232] width 181 height 31
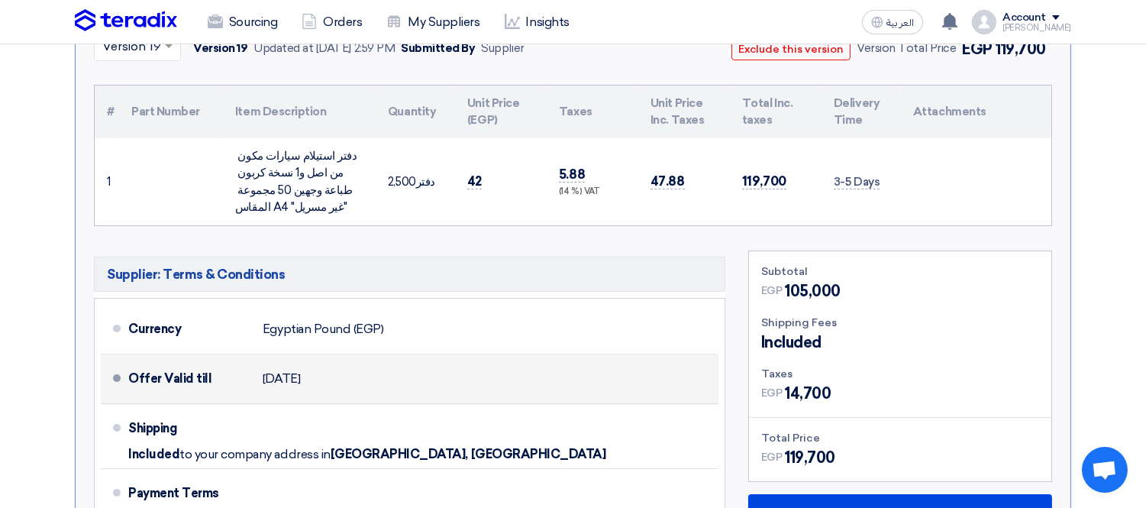
scroll to position [239, 0]
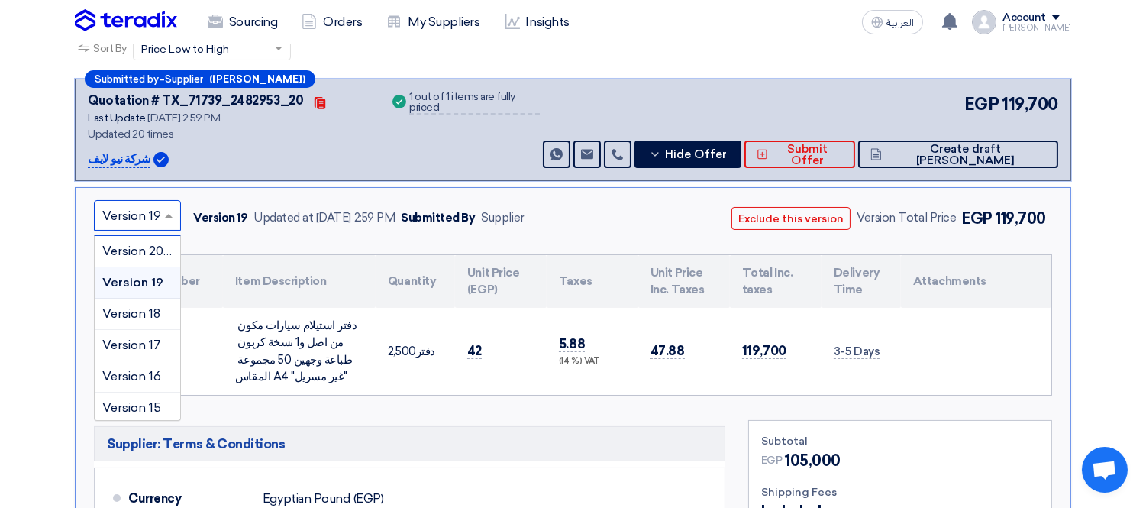
click at [157, 210] on div at bounding box center [138, 215] width 86 height 25
click at [140, 310] on span "Version 18" at bounding box center [131, 313] width 58 height 15
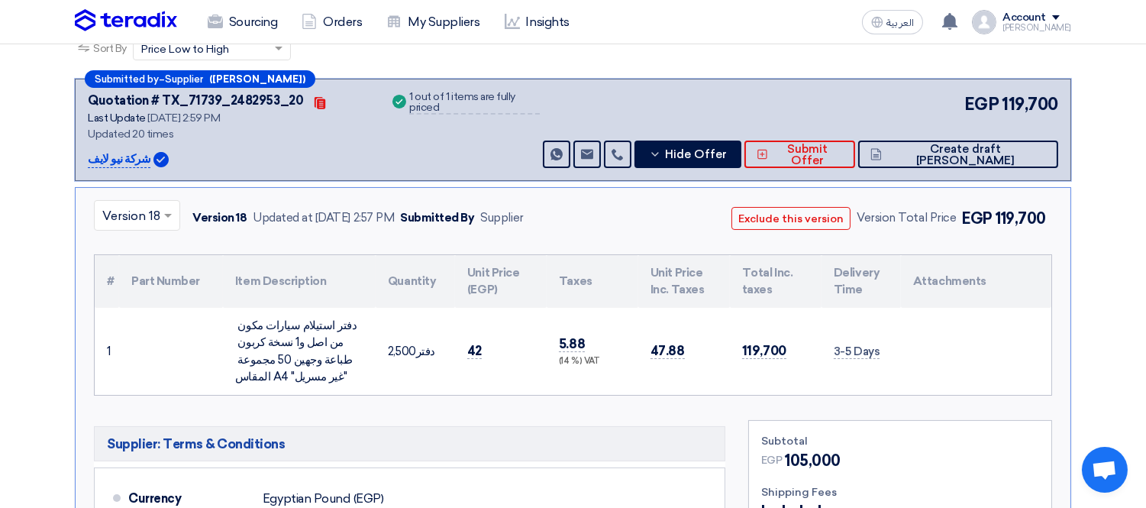
click at [143, 216] on input "text" at bounding box center [129, 217] width 54 height 25
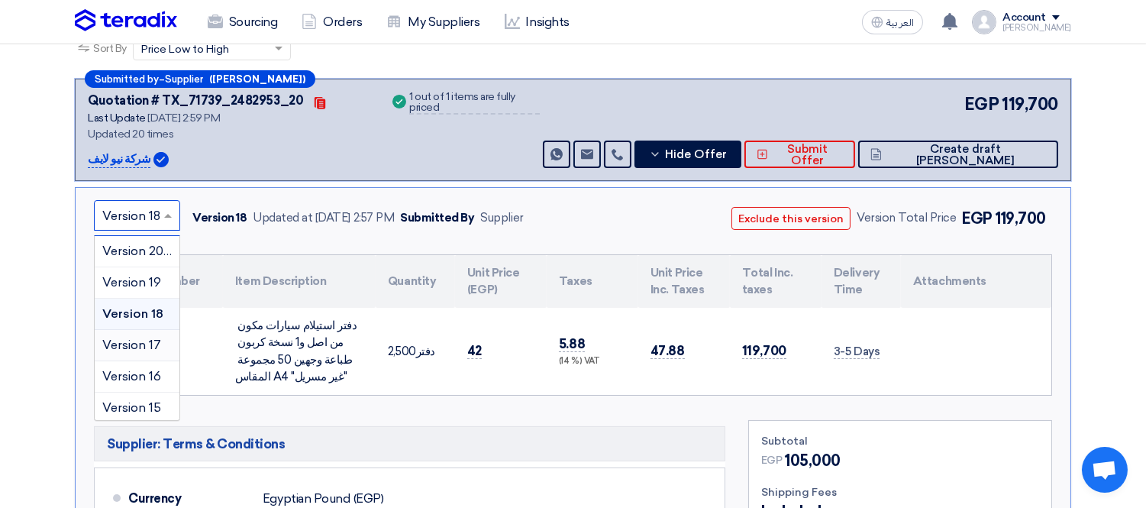
click at [133, 341] on span "Version 17" at bounding box center [131, 345] width 59 height 15
click at [137, 217] on input "text" at bounding box center [129, 217] width 55 height 25
click at [132, 372] on span "Version 16" at bounding box center [131, 376] width 59 height 15
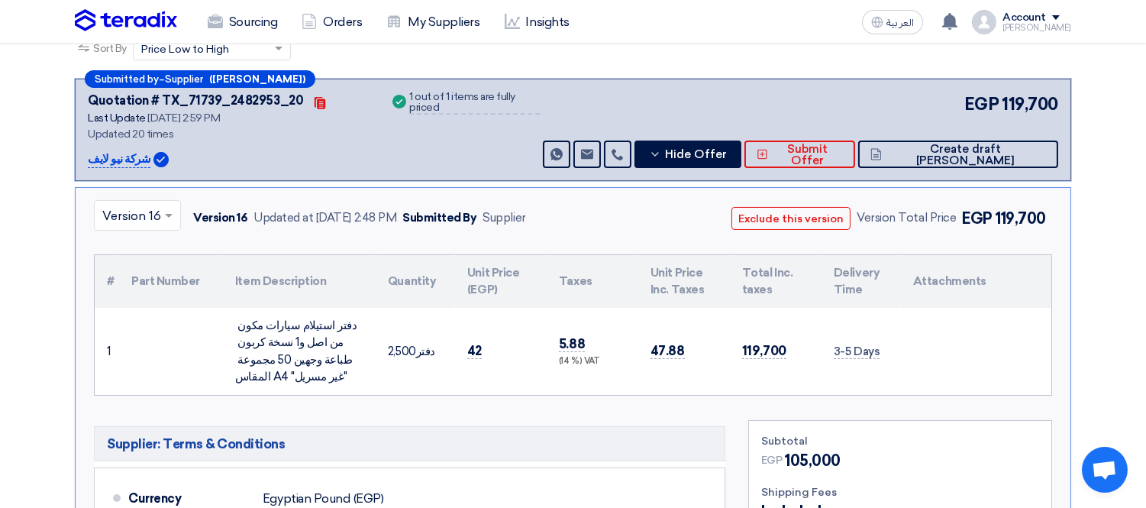
click at [143, 214] on input "text" at bounding box center [129, 217] width 55 height 25
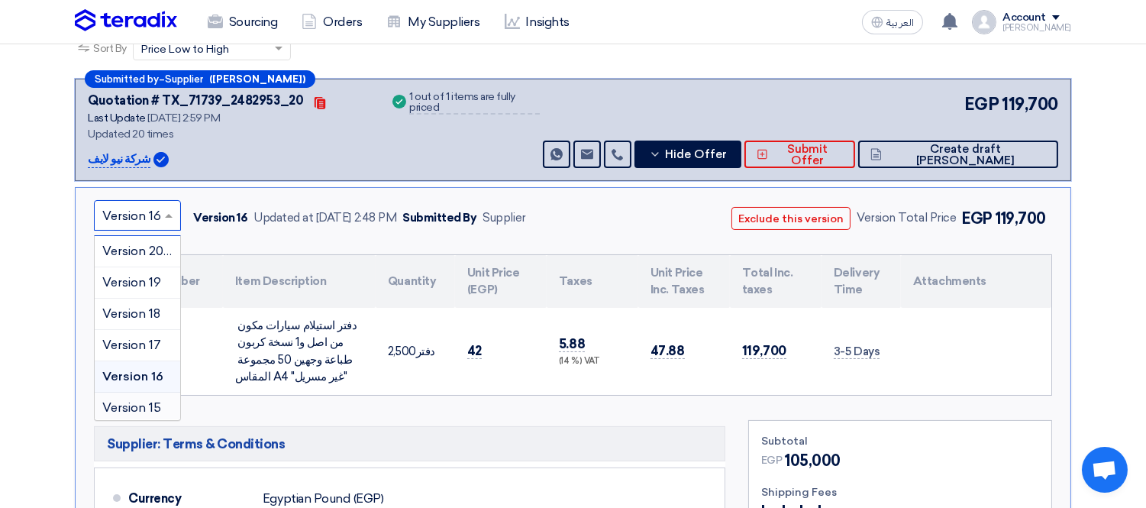
click at [141, 400] on span "Version 15" at bounding box center [131, 407] width 59 height 15
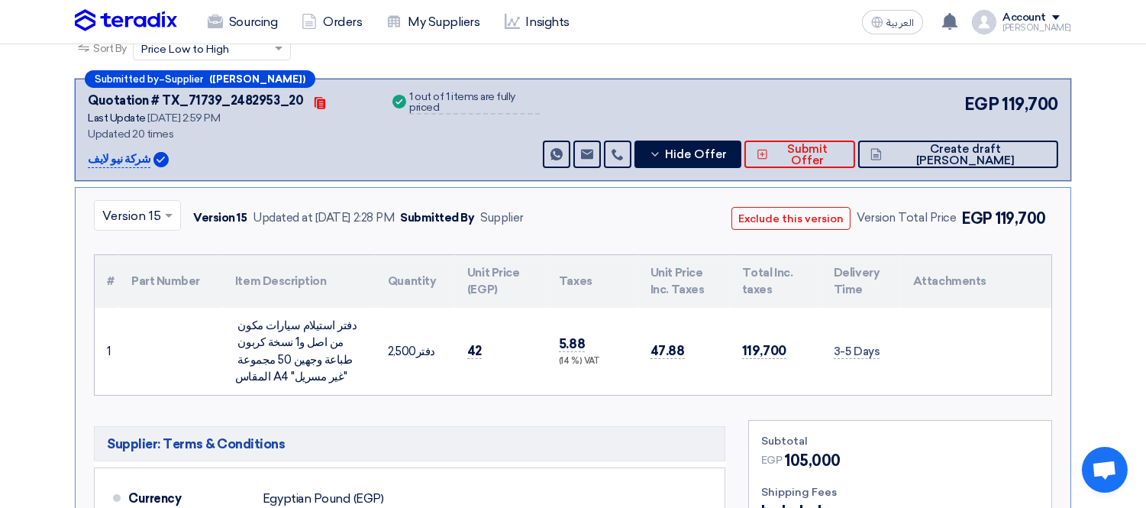
click at [169, 206] on span at bounding box center [170, 215] width 19 height 18
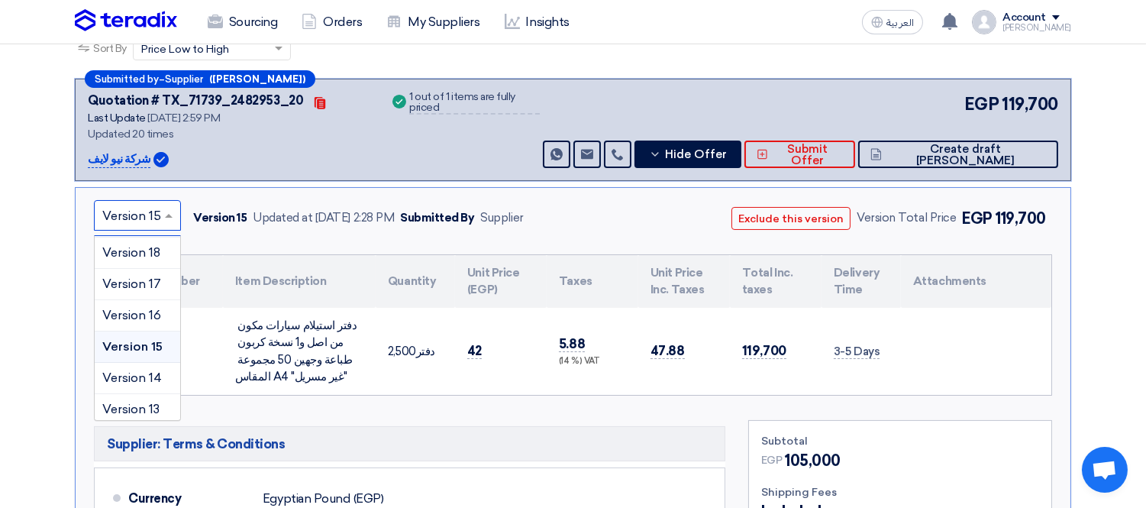
scroll to position [95, 0]
click at [131, 337] on span "Version 14" at bounding box center [132, 344] width 60 height 15
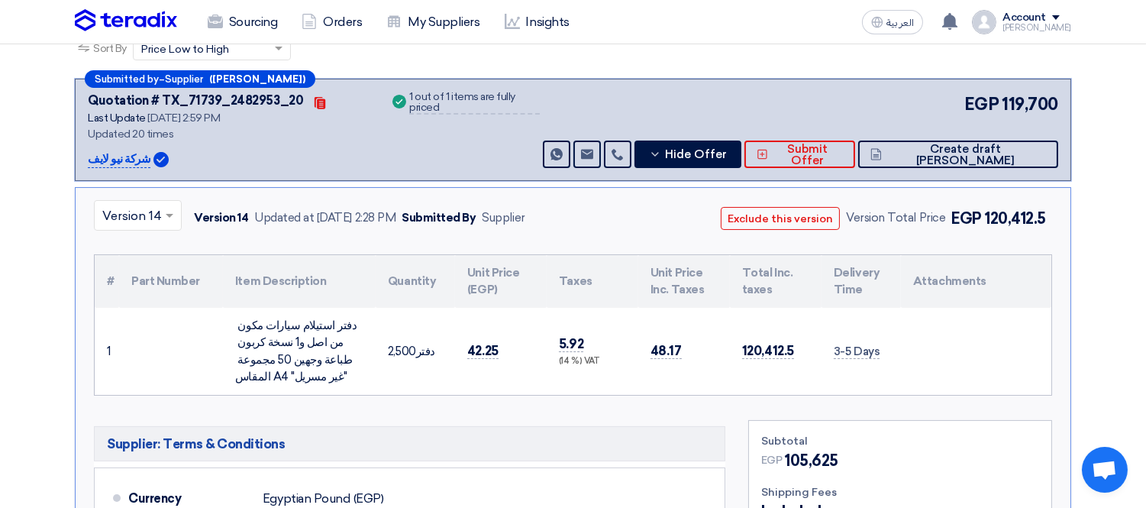
click at [158, 206] on div at bounding box center [138, 215] width 86 height 25
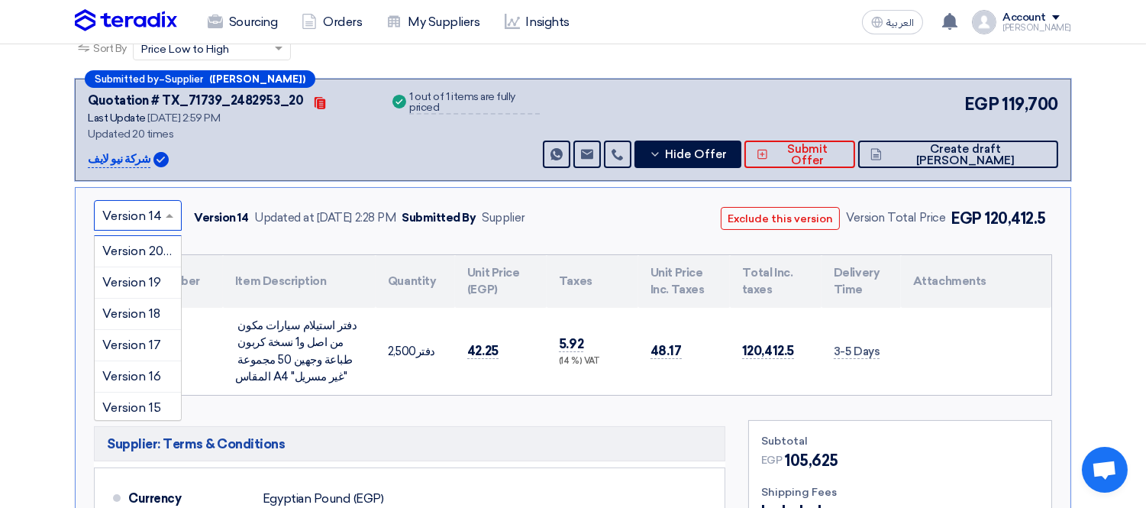
scroll to position [57, 0]
click at [144, 407] on span "Version 13" at bounding box center [130, 413] width 57 height 15
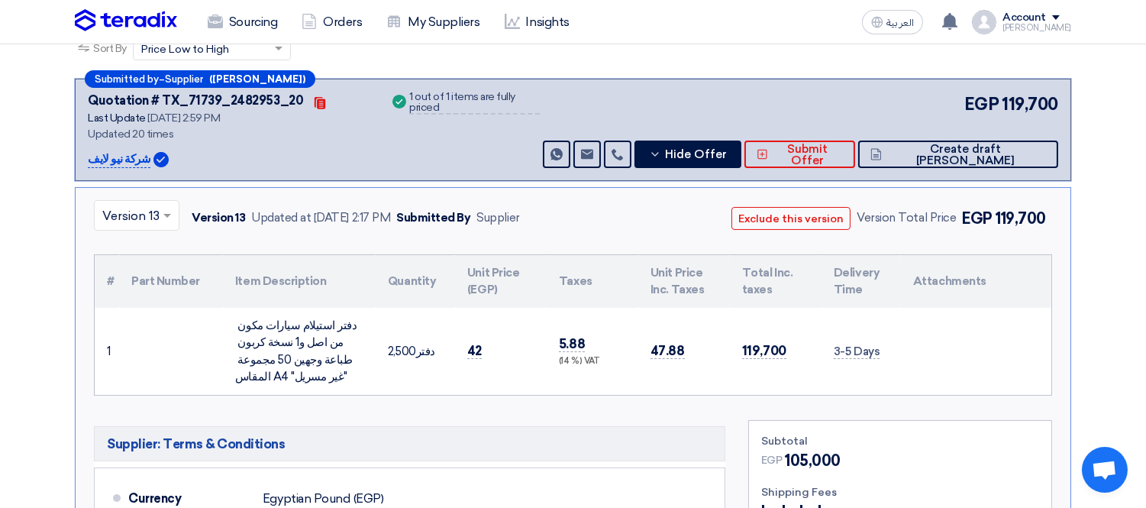
click at [134, 210] on input "text" at bounding box center [128, 217] width 53 height 25
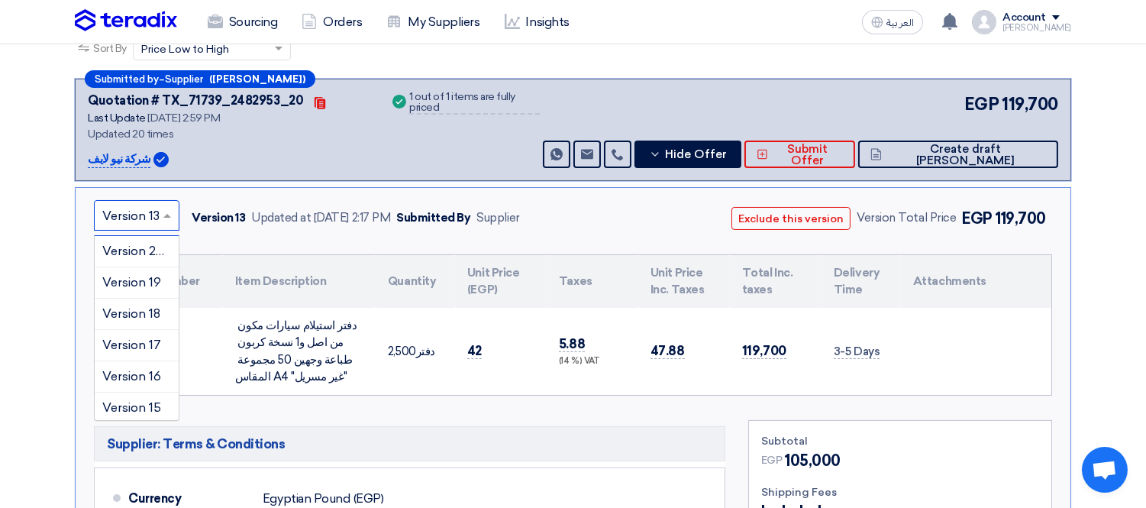
scroll to position [88, 0]
click at [132, 409] on span "Version 12" at bounding box center [131, 413] width 58 height 15
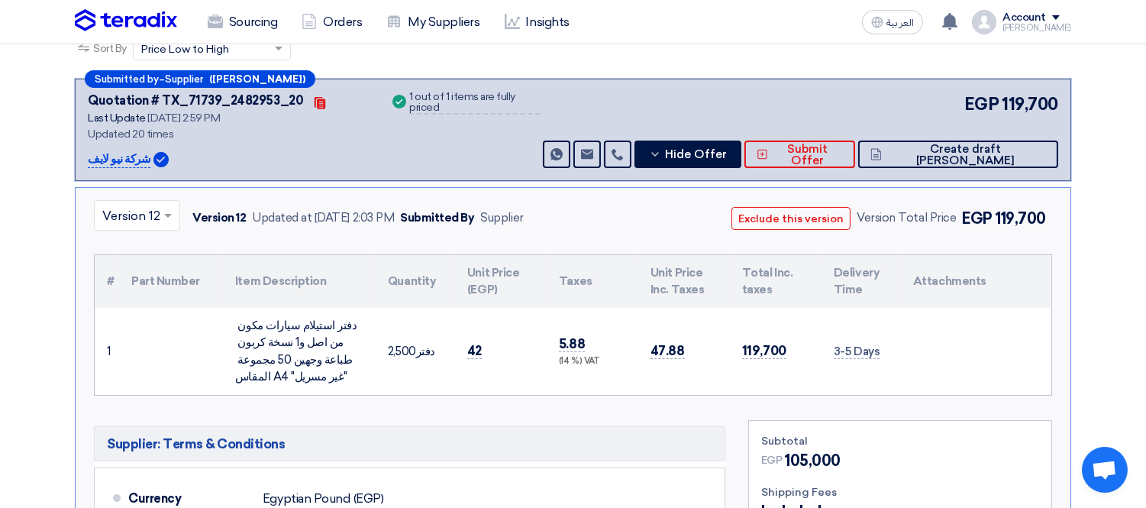
click at [143, 212] on input "text" at bounding box center [129, 217] width 54 height 25
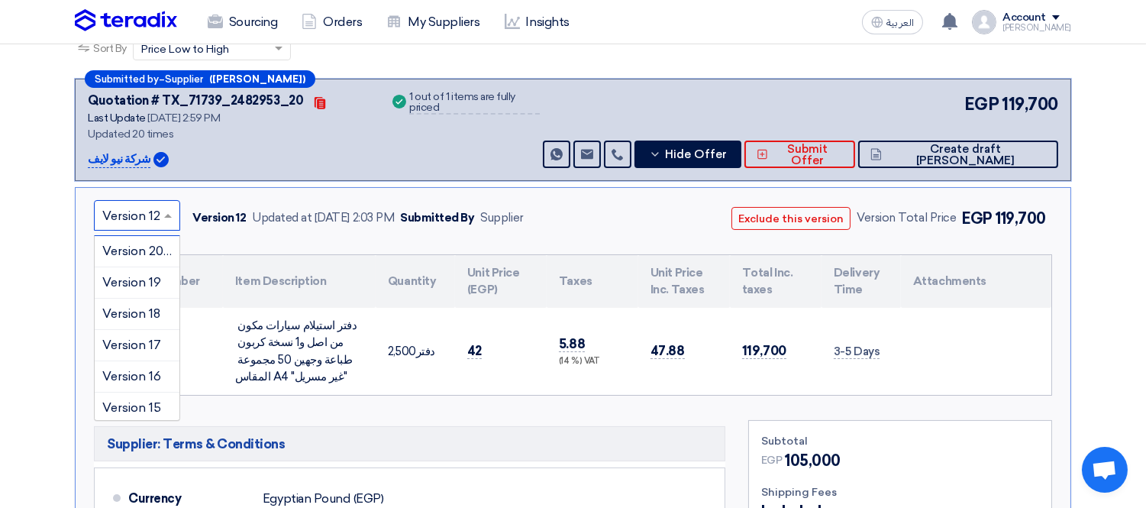
scroll to position [118, 0]
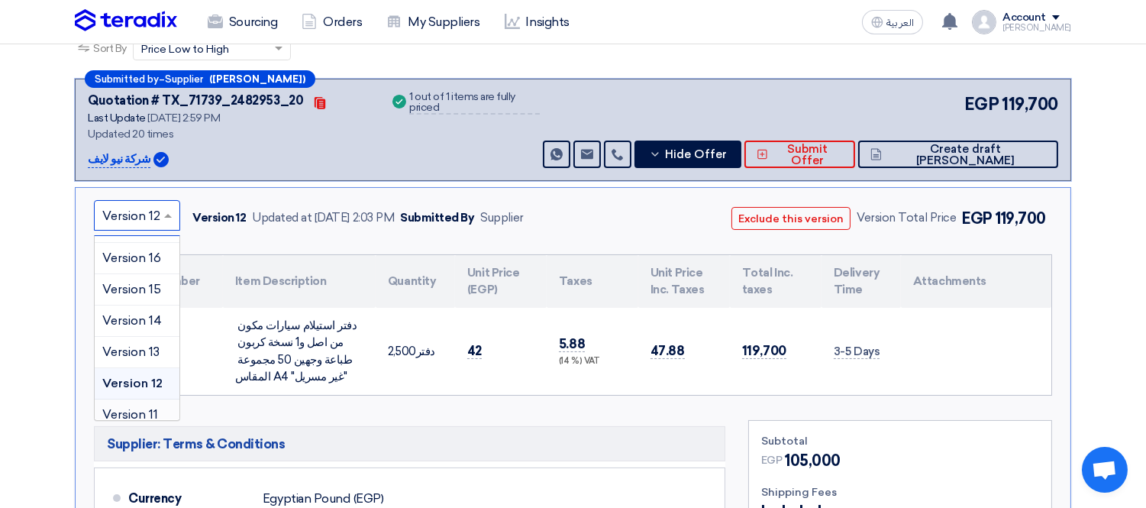
click at [141, 401] on div "Version 11" at bounding box center [137, 414] width 85 height 31
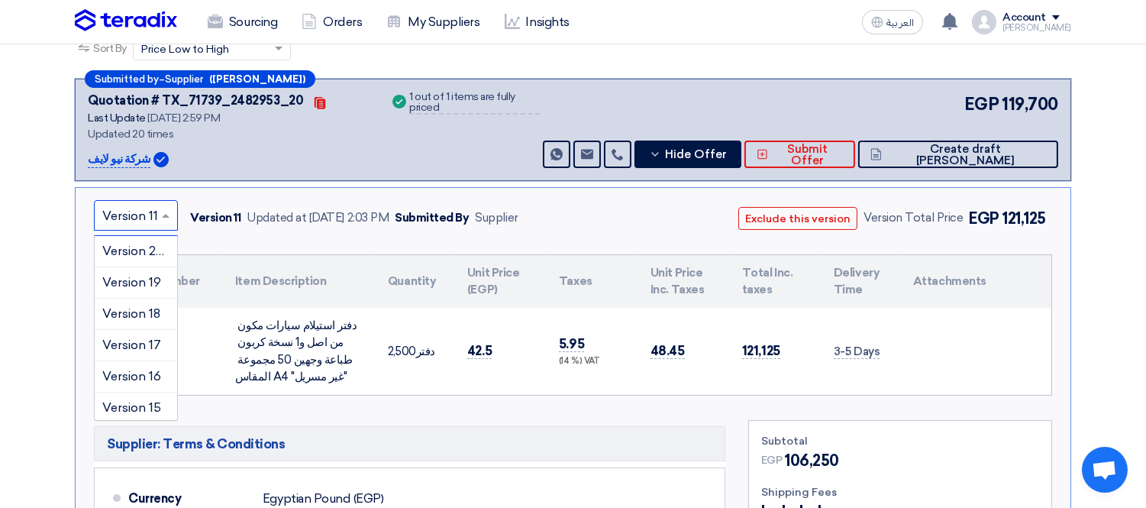
click at [141, 211] on input "text" at bounding box center [128, 217] width 52 height 25
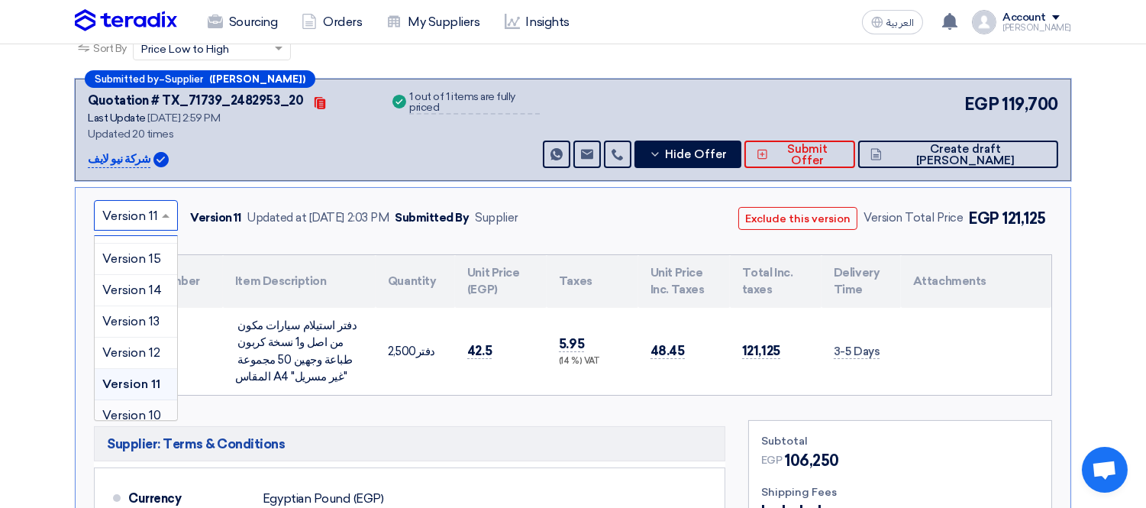
scroll to position [183, 0]
click at [131, 304] on div "Version 12" at bounding box center [136, 318] width 82 height 31
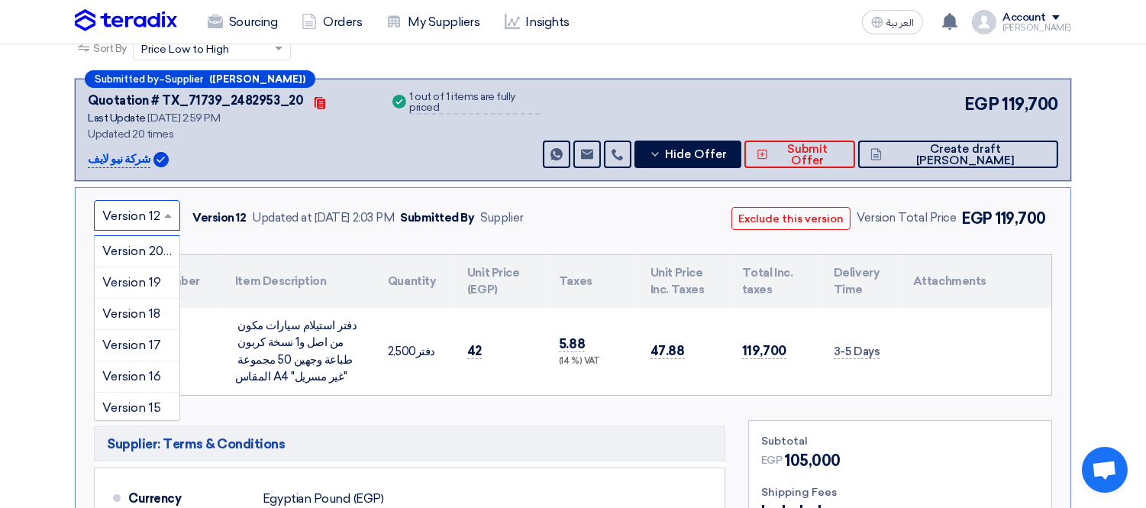
click at [131, 211] on input "text" at bounding box center [129, 217] width 54 height 25
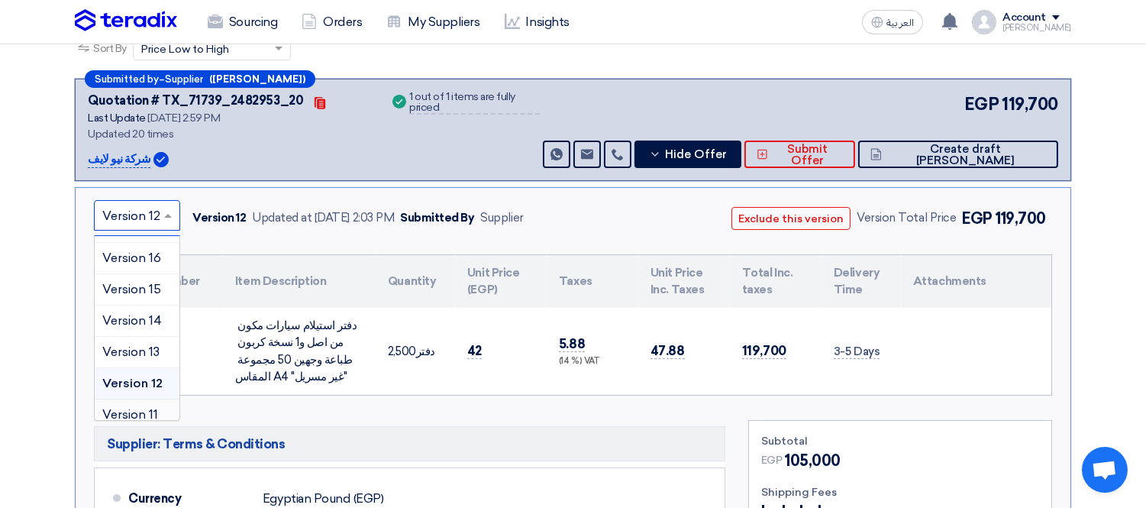
click at [133, 407] on span "Version 11" at bounding box center [130, 414] width 56 height 15
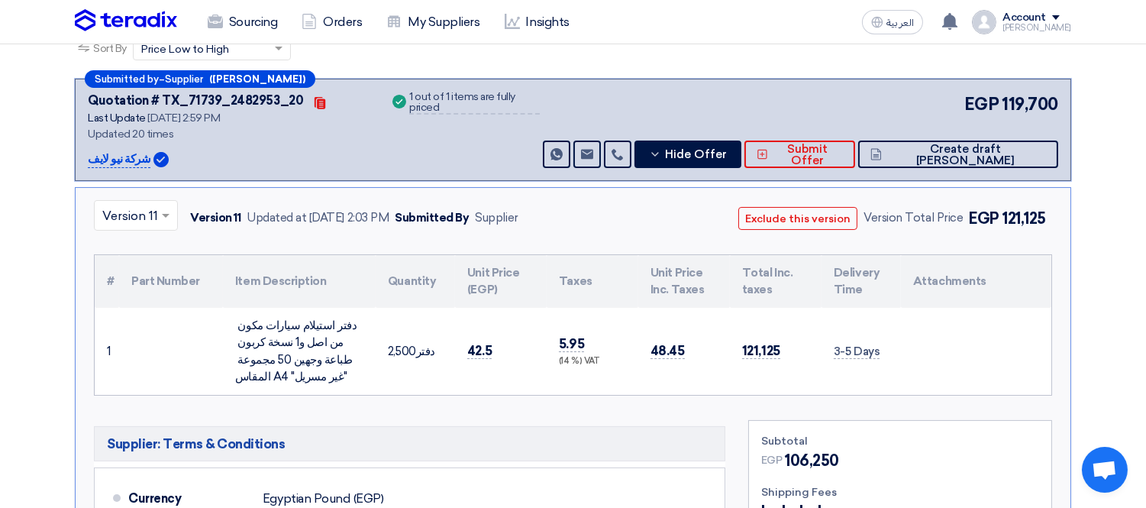
click at [130, 212] on input "text" at bounding box center [128, 217] width 52 height 25
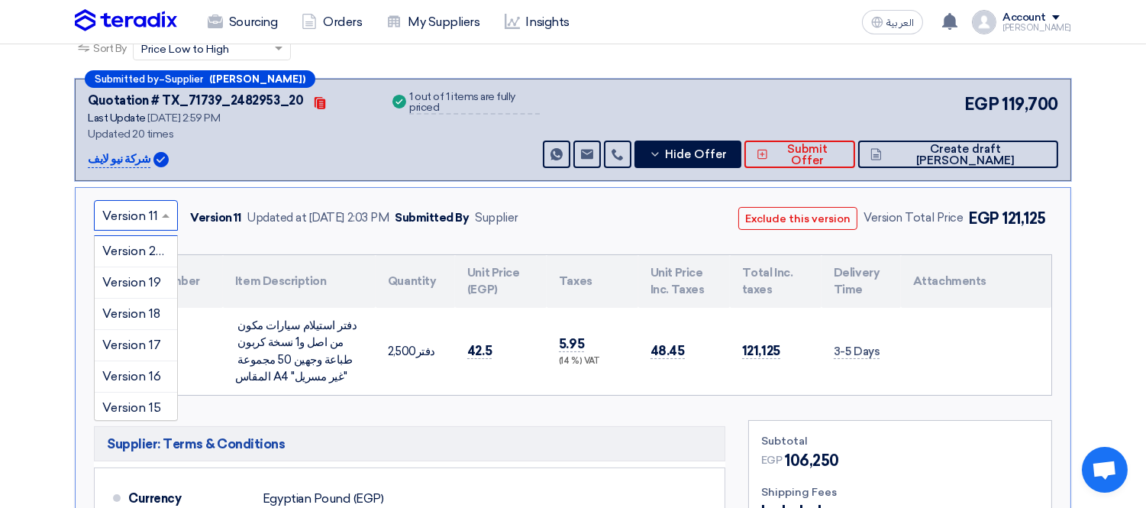
scroll to position [149, 0]
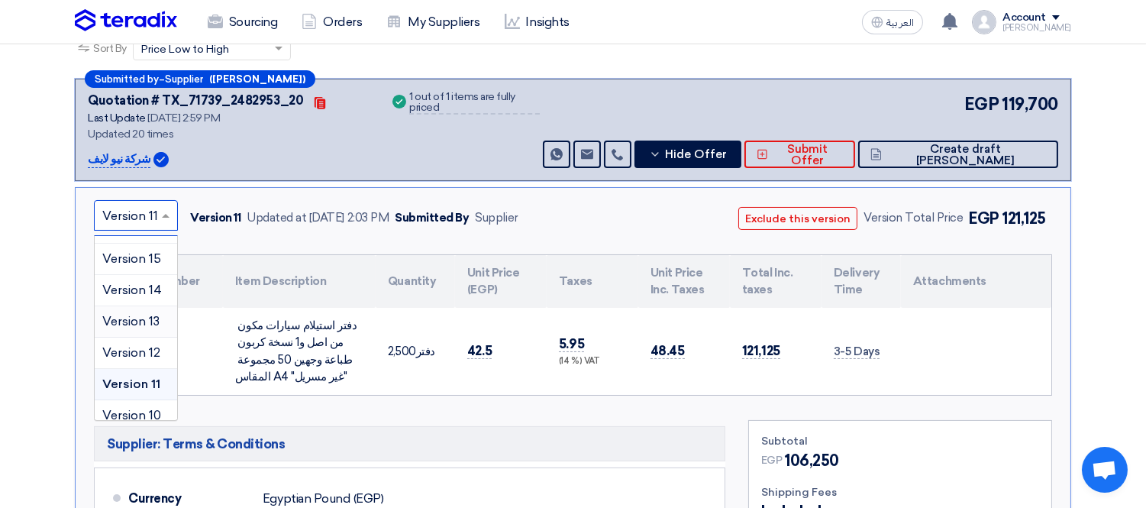
click at [131, 315] on span "Version 13" at bounding box center [130, 321] width 57 height 15
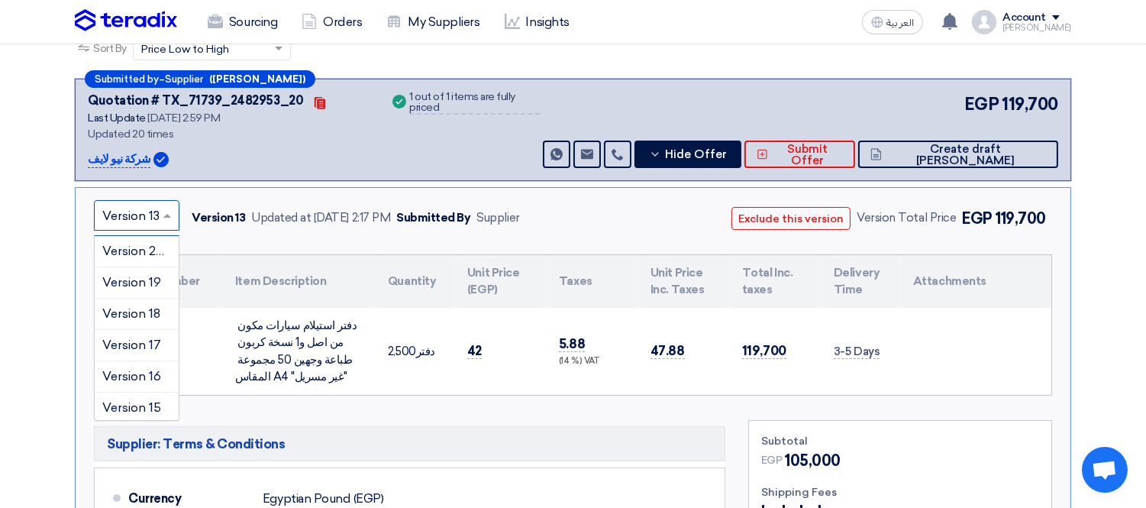
click at [135, 212] on input "text" at bounding box center [128, 217] width 53 height 25
click at [135, 271] on span "Version 12" at bounding box center [131, 277] width 58 height 15
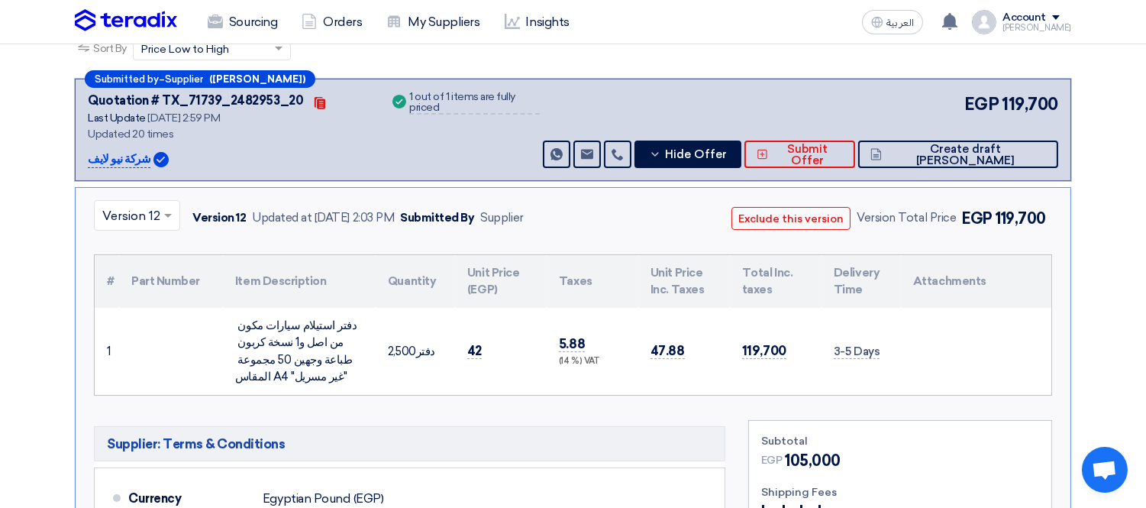
click at [132, 205] on input "text" at bounding box center [129, 217] width 54 height 25
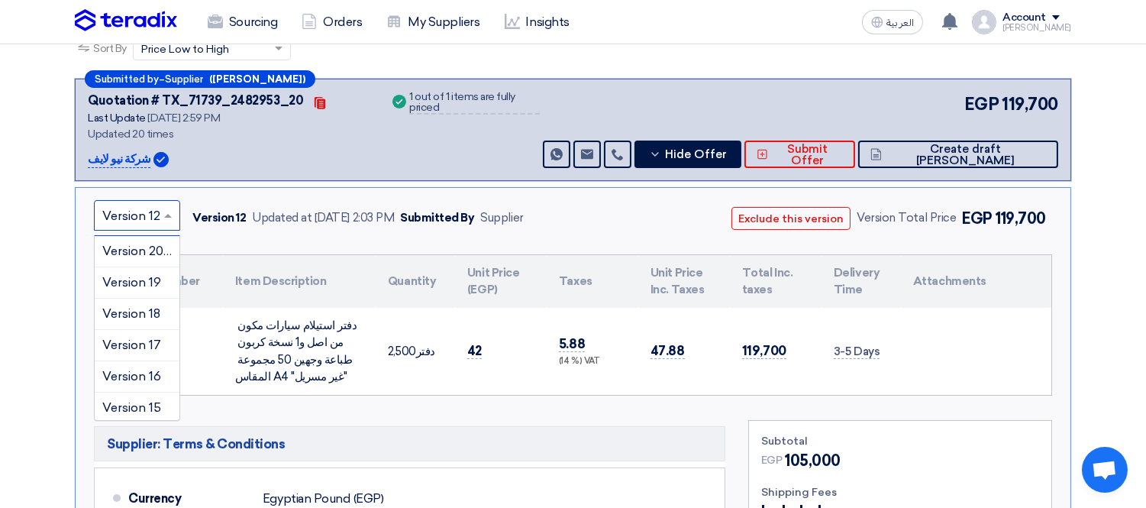
scroll to position [118, 0]
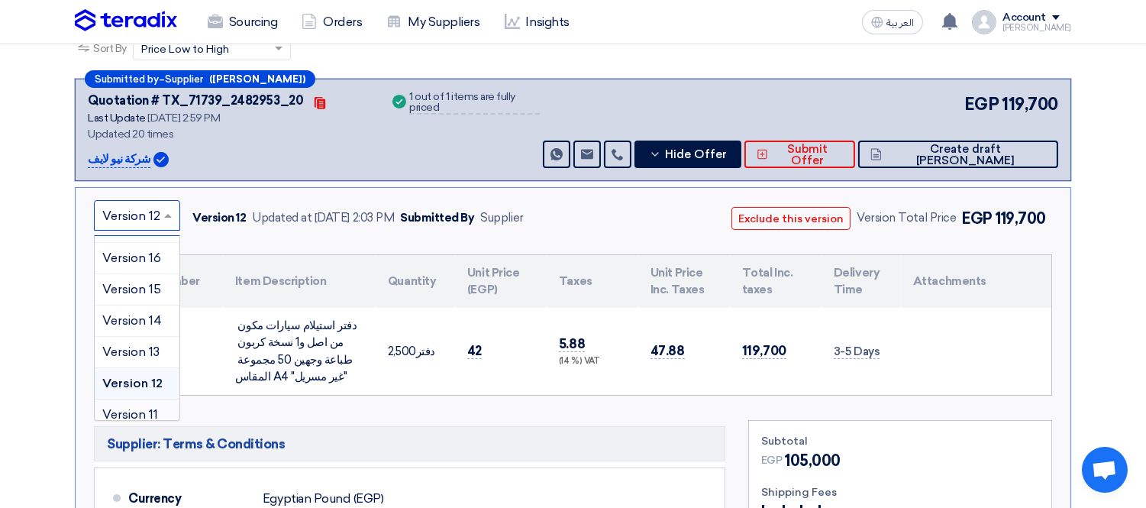
click at [126, 402] on div "Version 11" at bounding box center [137, 414] width 85 height 31
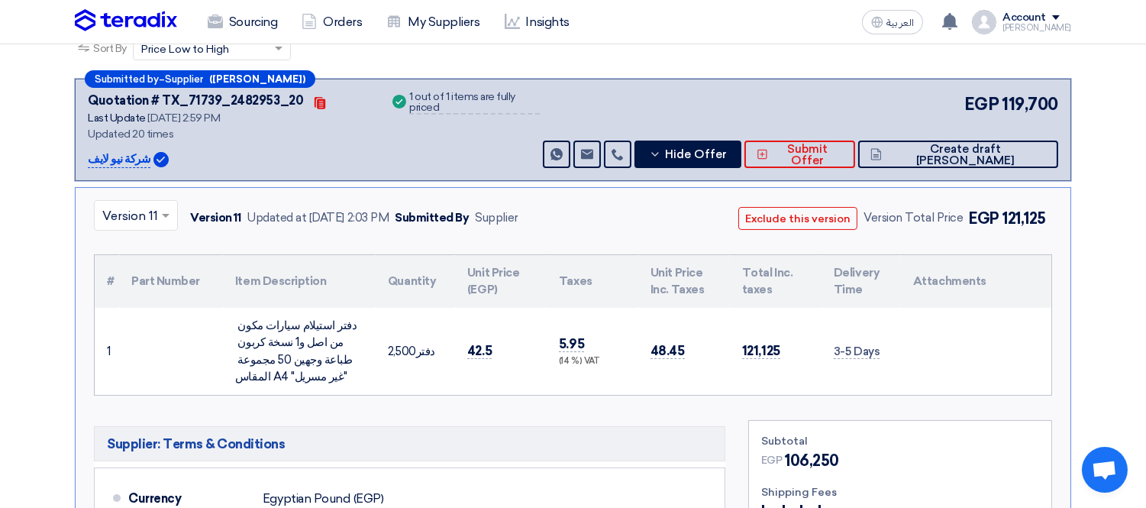
click at [170, 208] on span at bounding box center [167, 215] width 19 height 18
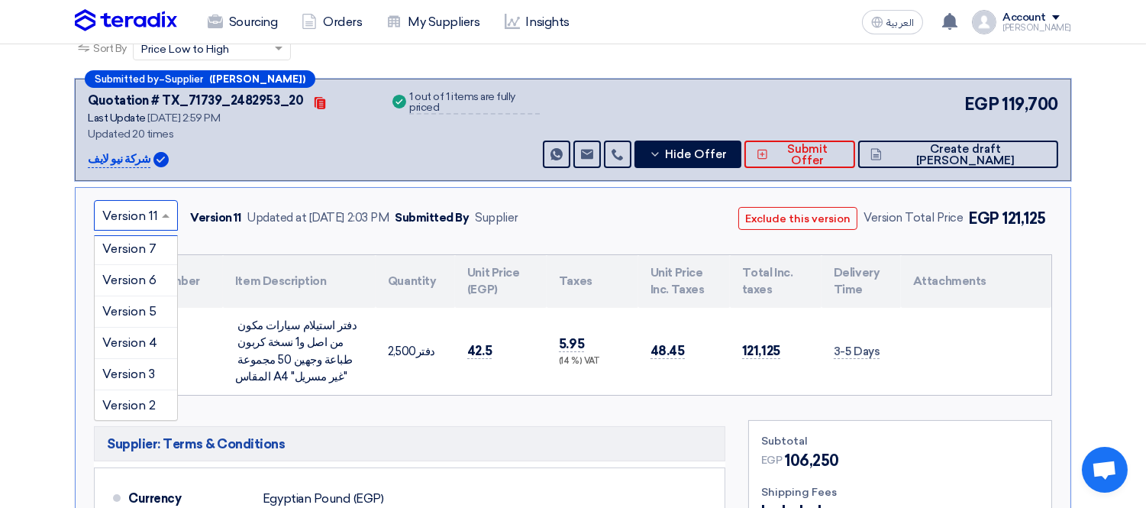
scroll to position [444, 0]
click at [134, 372] on span "Version 2" at bounding box center [128, 372] width 53 height 15
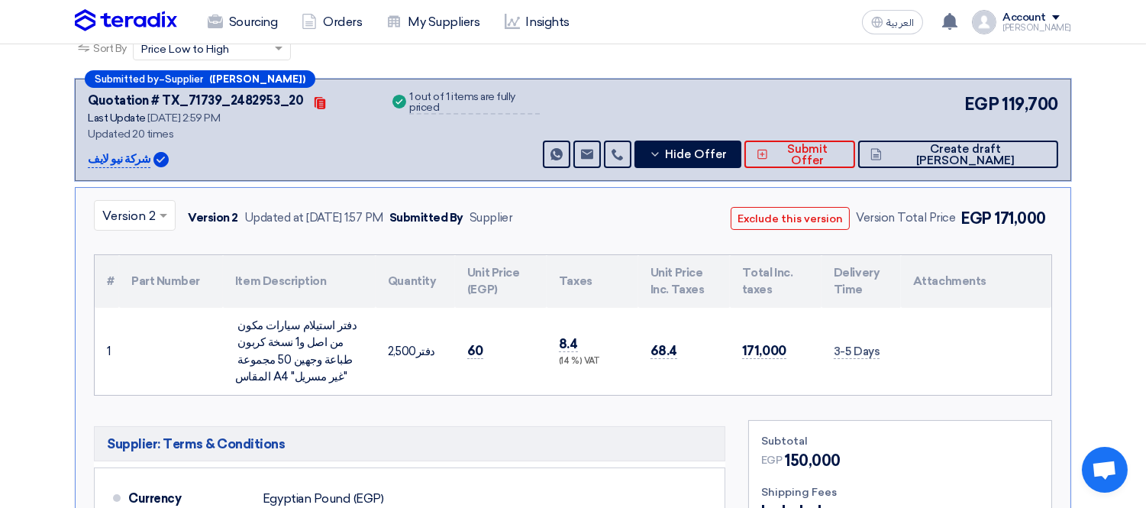
click at [146, 206] on input "text" at bounding box center [127, 217] width 50 height 25
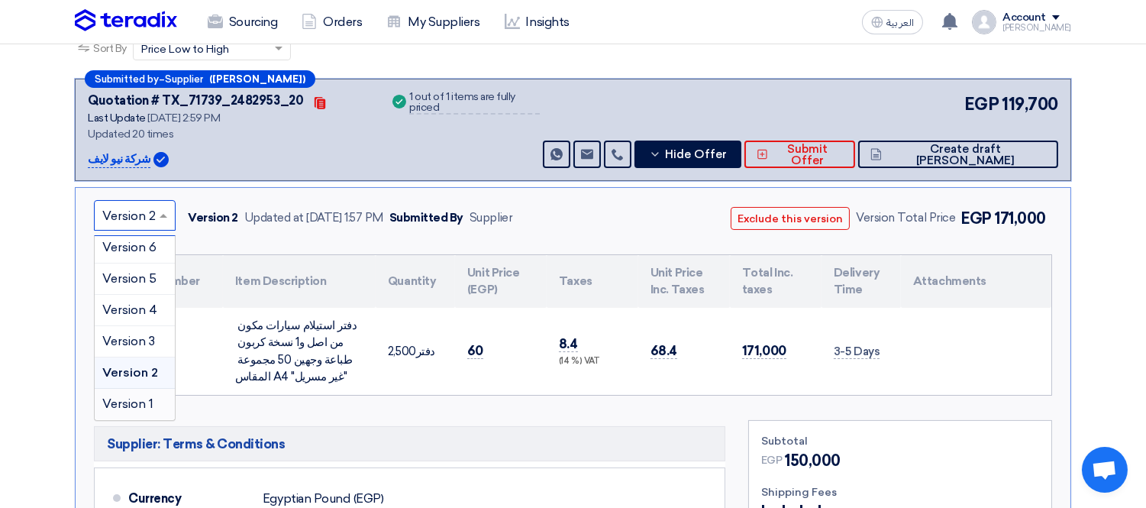
click at [153, 396] on span "Version 1" at bounding box center [127, 403] width 51 height 15
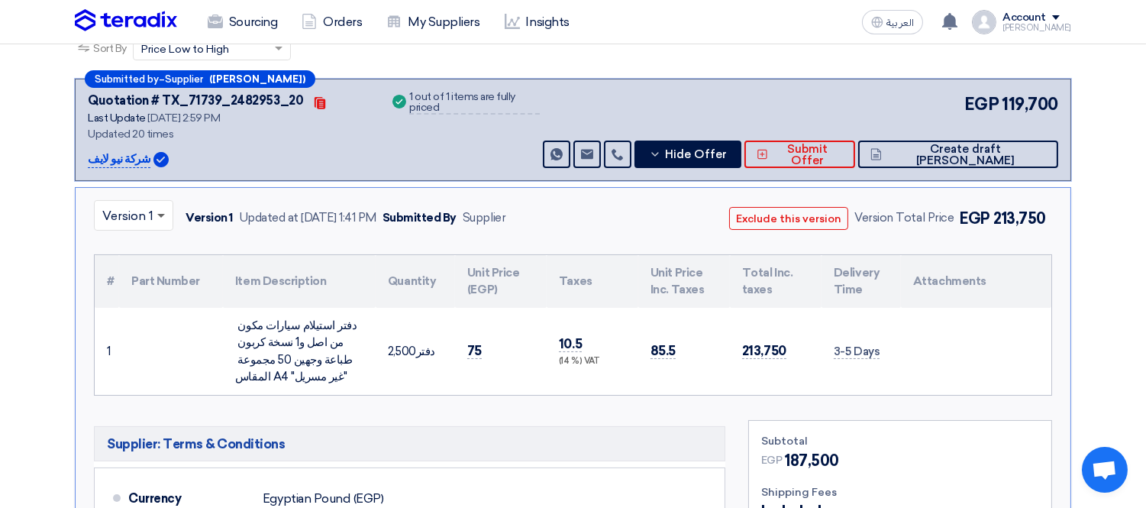
click at [163, 214] on span at bounding box center [161, 216] width 8 height 5
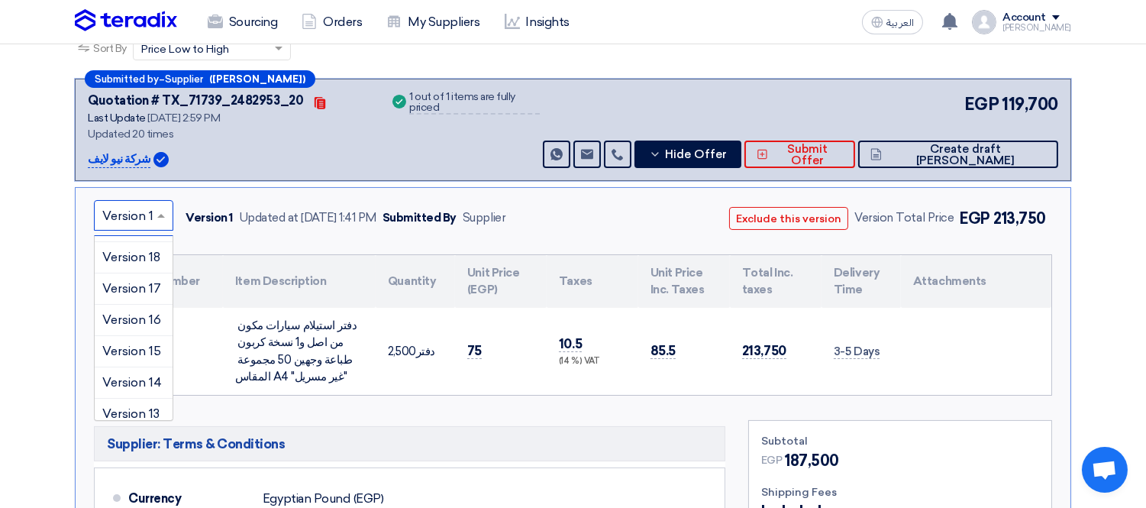
scroll to position [0, 0]
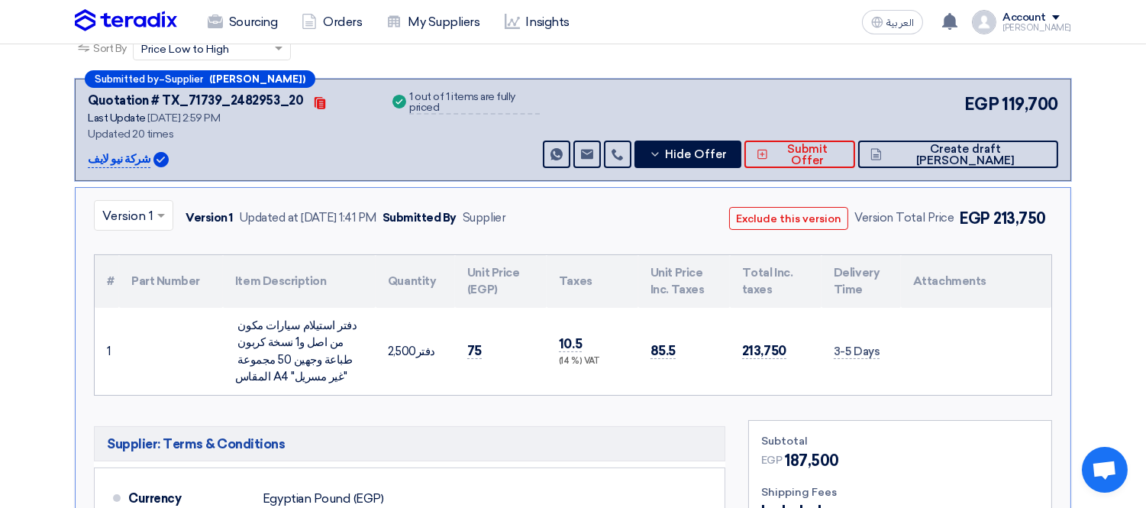
click at [547, 240] on div "× Version 1 Version 1 Updated at [DATE] 1:41 PM Submitted By Supplier Exclude t…" at bounding box center [573, 467] width 997 height 561
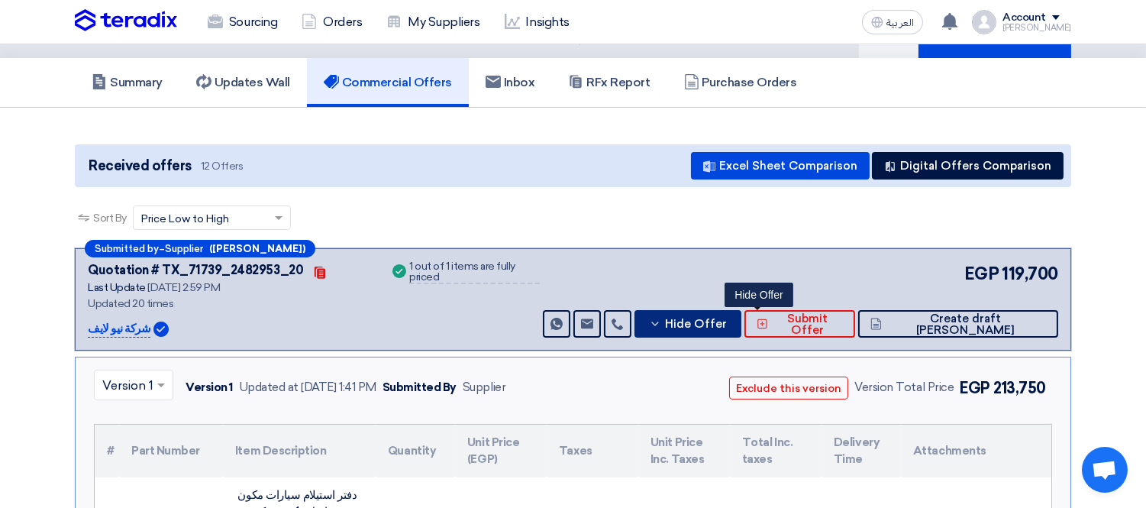
click at [742, 312] on button "Hide Offer" at bounding box center [688, 323] width 107 height 27
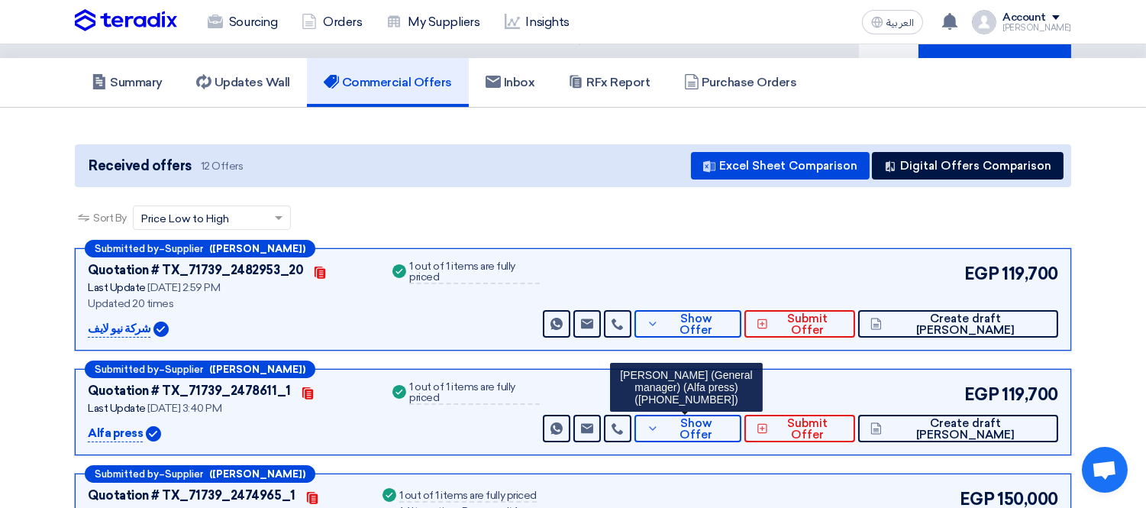
click at [525, 230] on div "Sort By Sort by × Price Low to High ×" at bounding box center [573, 226] width 997 height 43
click at [729, 329] on button "Show Offer" at bounding box center [688, 323] width 107 height 27
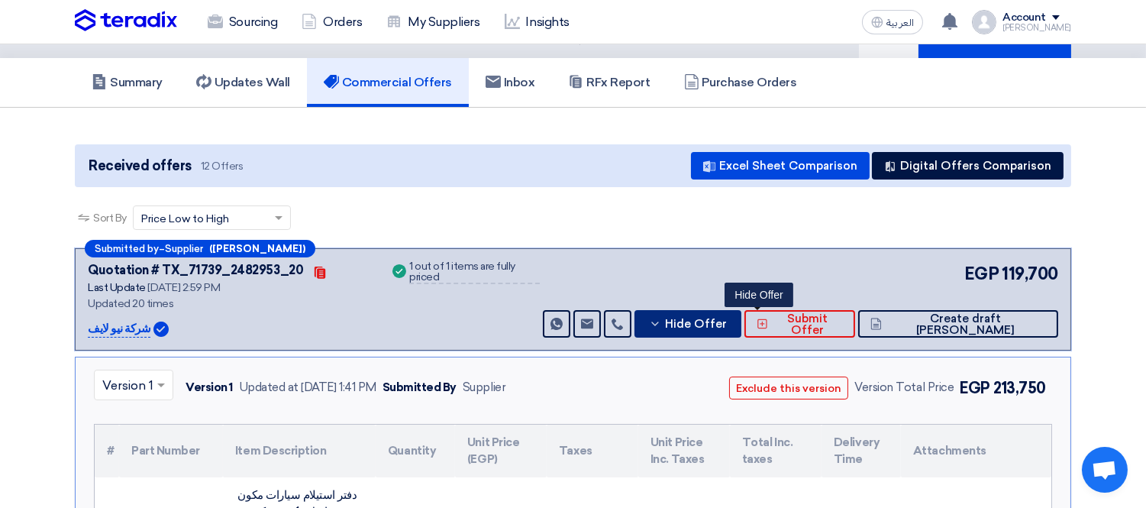
click at [729, 329] on button "Hide Offer" at bounding box center [688, 323] width 107 height 27
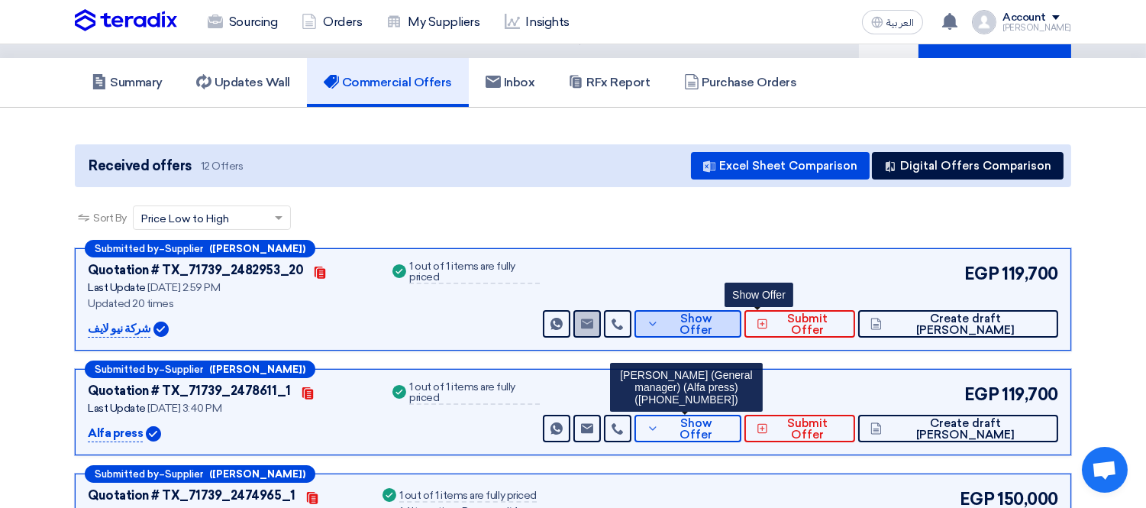
click at [733, 318] on button "Show Offer" at bounding box center [688, 323] width 107 height 27
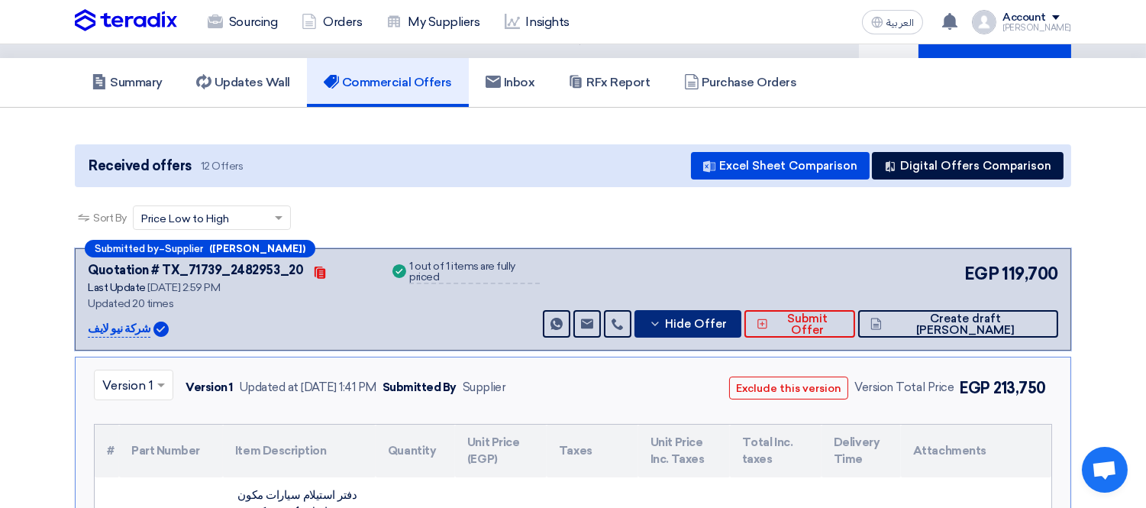
scroll to position [239, 0]
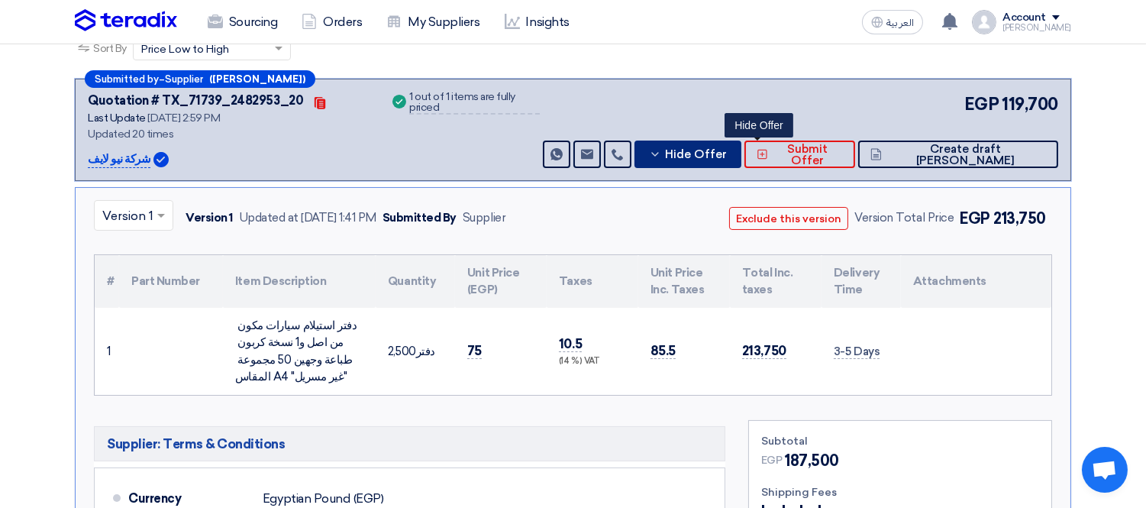
click at [727, 156] on span "Hide Offer" at bounding box center [696, 154] width 62 height 11
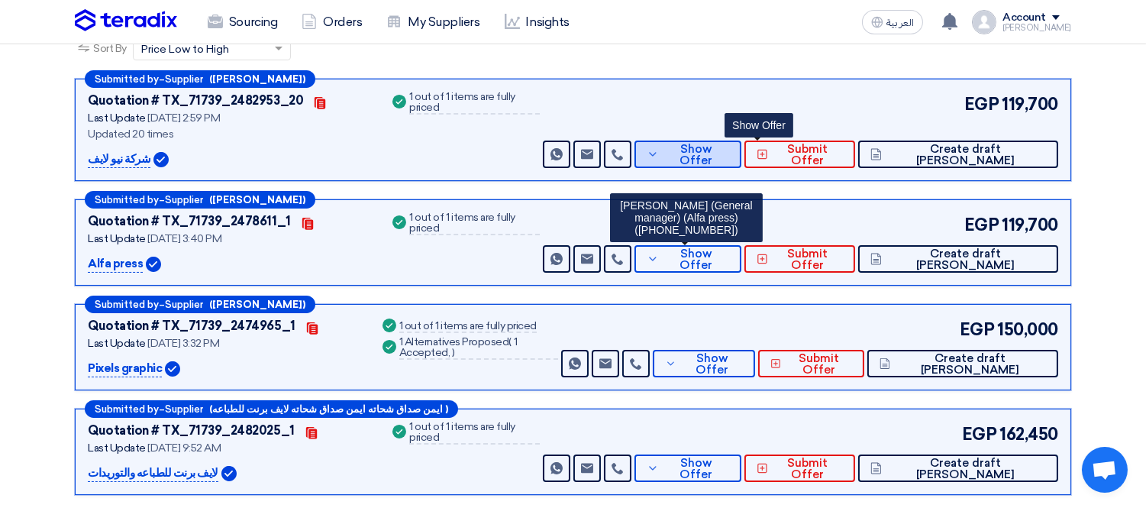
click at [729, 156] on span "Show Offer" at bounding box center [696, 155] width 66 height 23
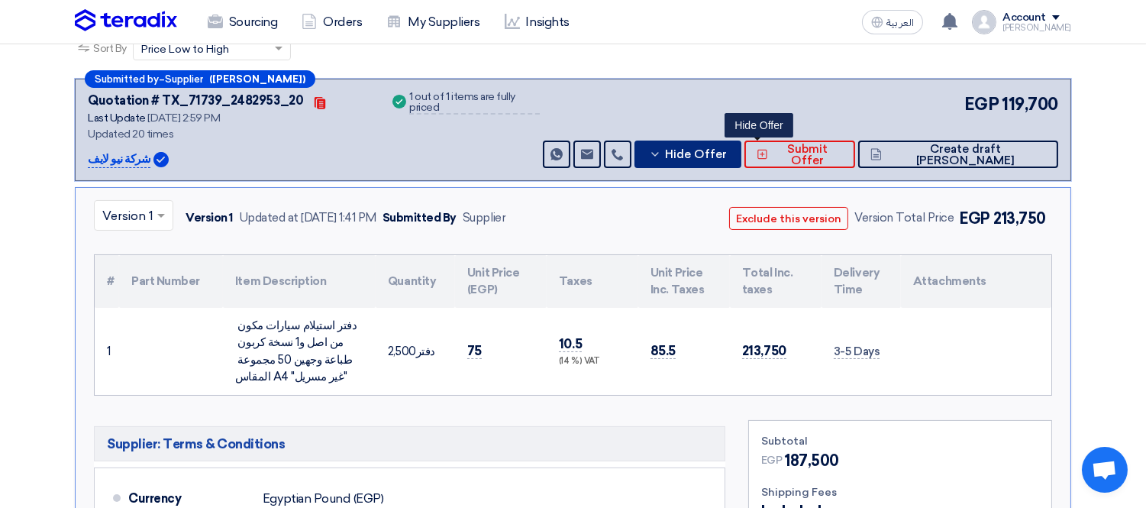
click at [727, 156] on span "Hide Offer" at bounding box center [696, 154] width 62 height 11
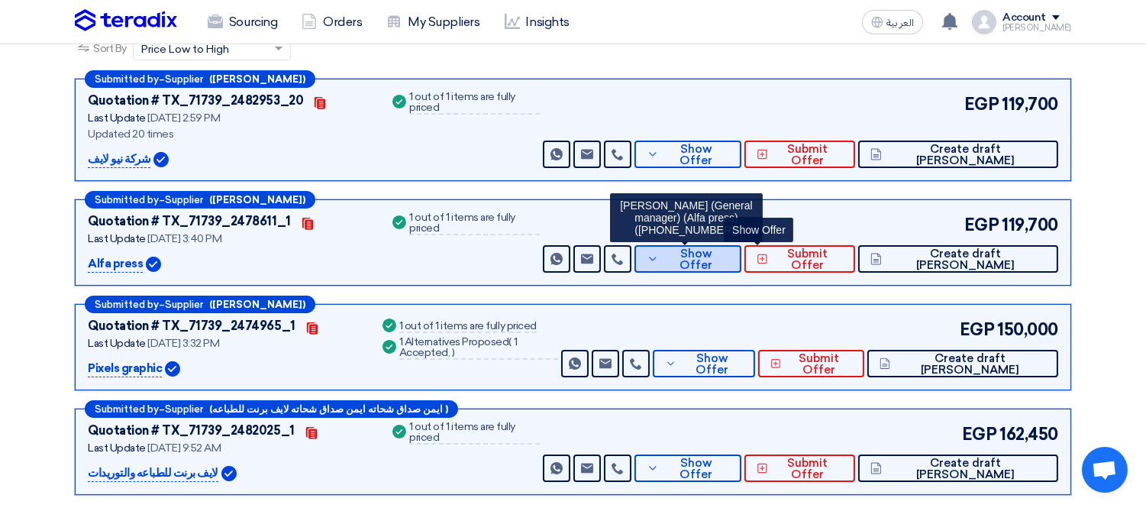
click at [729, 250] on span "Show Offer" at bounding box center [696, 259] width 66 height 23
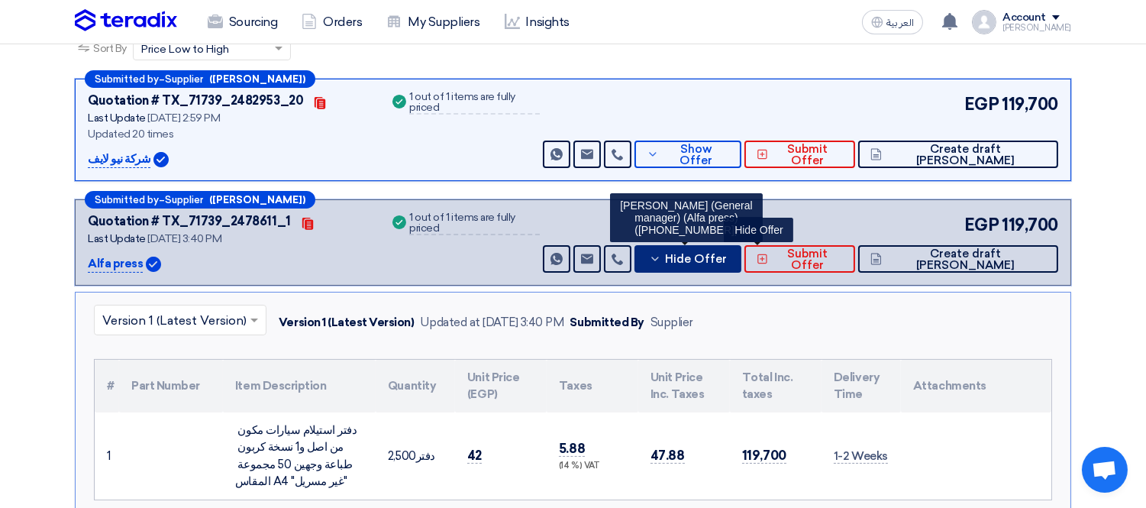
click at [727, 254] on span "Hide Offer" at bounding box center [696, 259] width 62 height 11
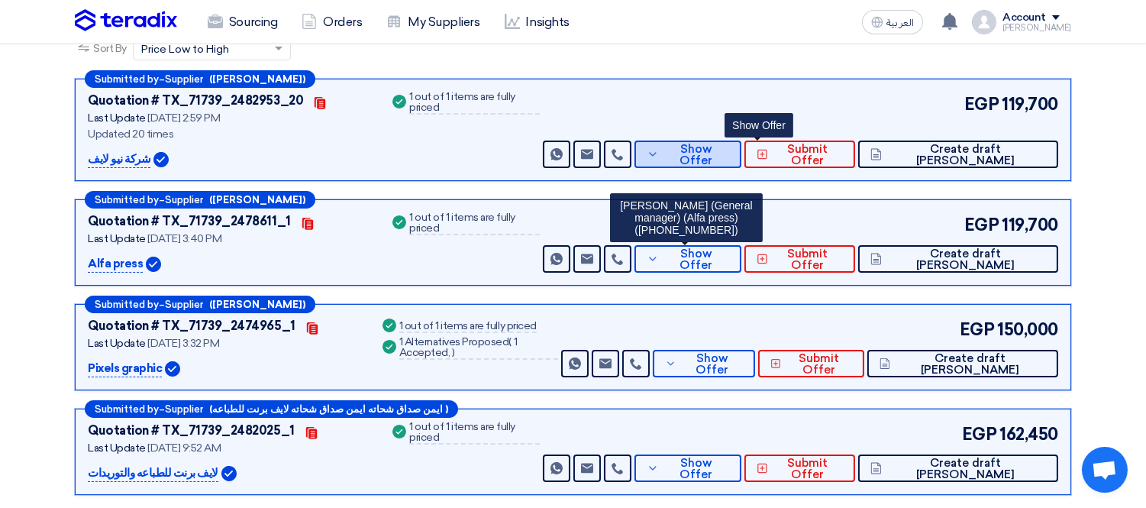
click at [729, 153] on span "Show Offer" at bounding box center [696, 155] width 66 height 23
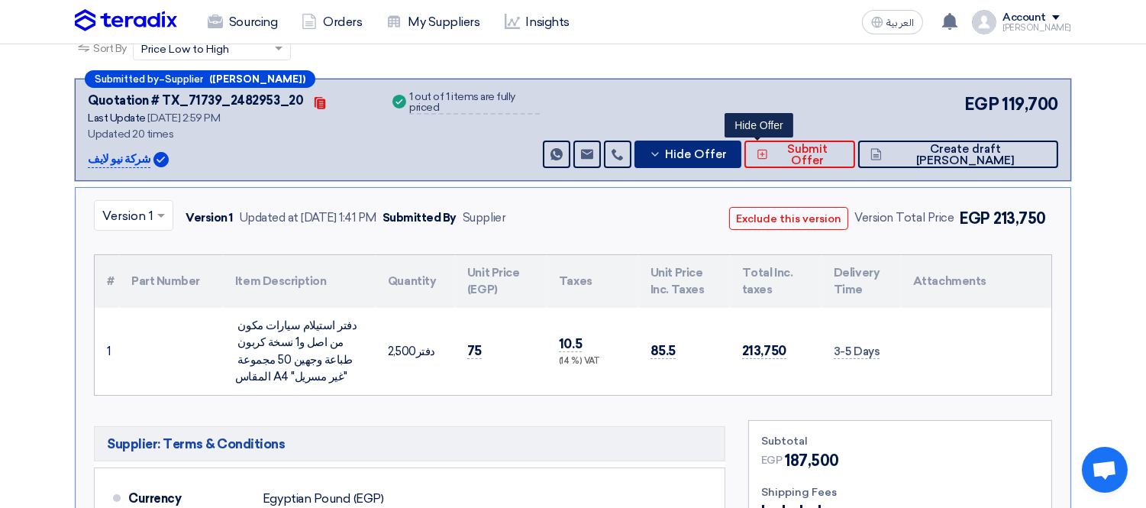
click at [727, 153] on span "Hide Offer" at bounding box center [696, 154] width 62 height 11
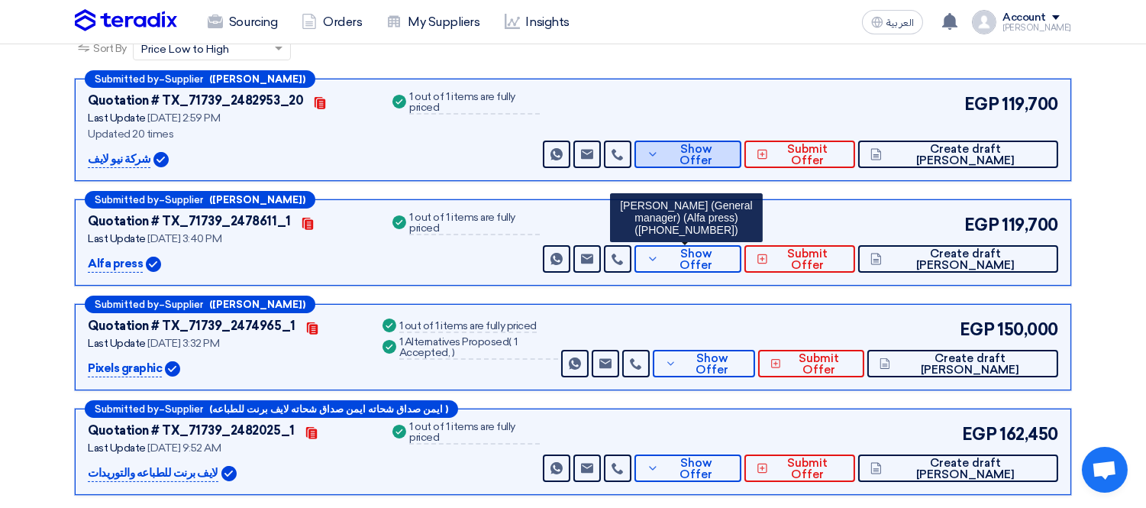
click at [765, 136] on div "EGP 119,700 Send Message Send Message" at bounding box center [799, 130] width 519 height 76
click at [729, 147] on span "Show Offer" at bounding box center [696, 155] width 66 height 23
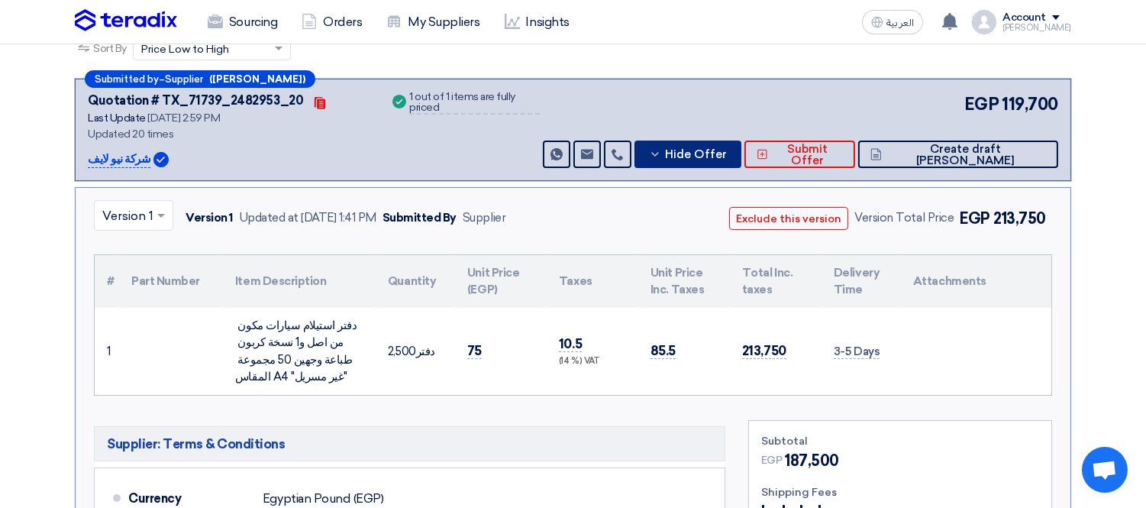
click at [156, 219] on span at bounding box center [163, 215] width 19 height 18
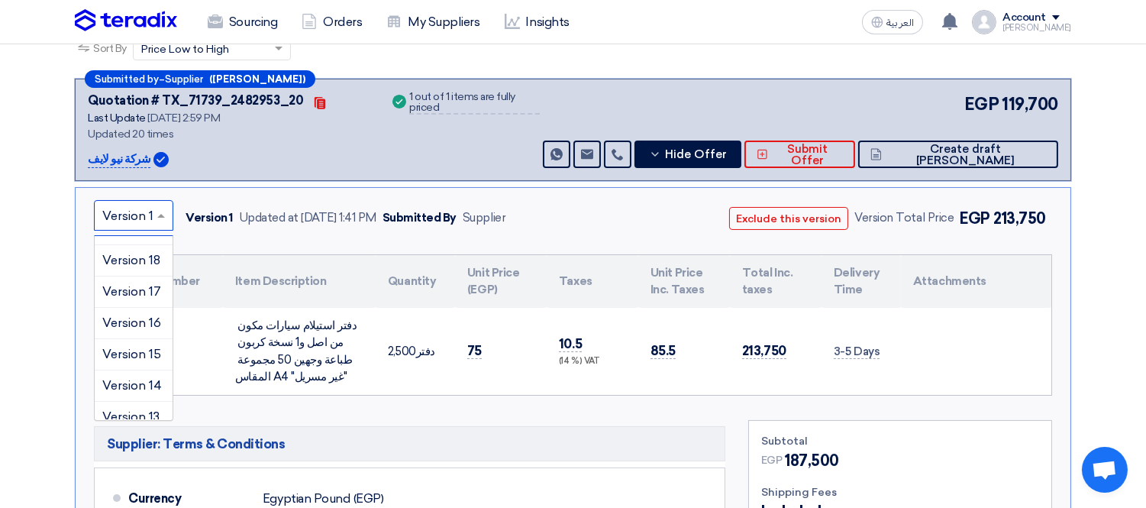
scroll to position [0, 0]
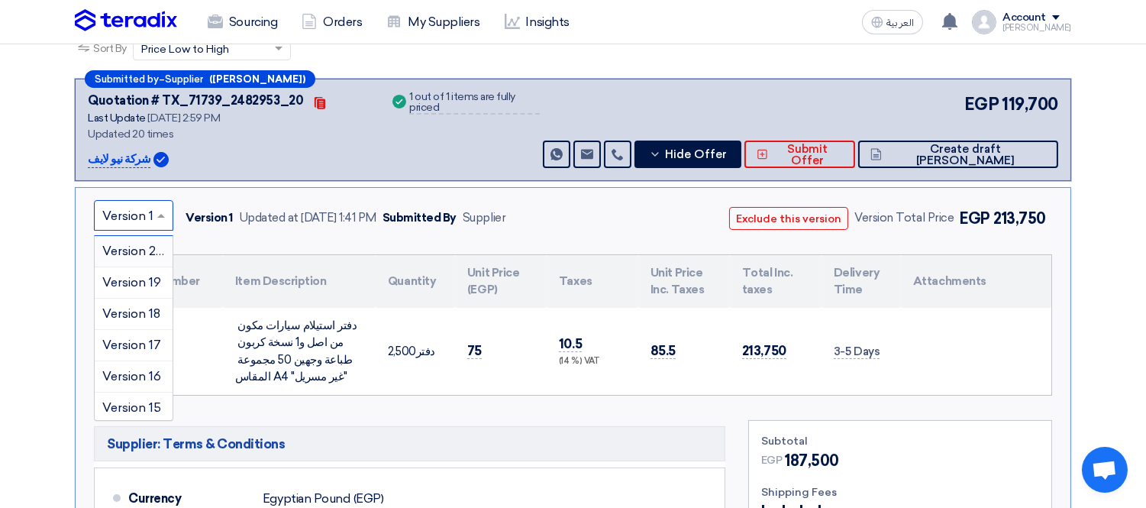
click at [125, 246] on span "Version 20 (Latest Version)" at bounding box center [179, 251] width 154 height 15
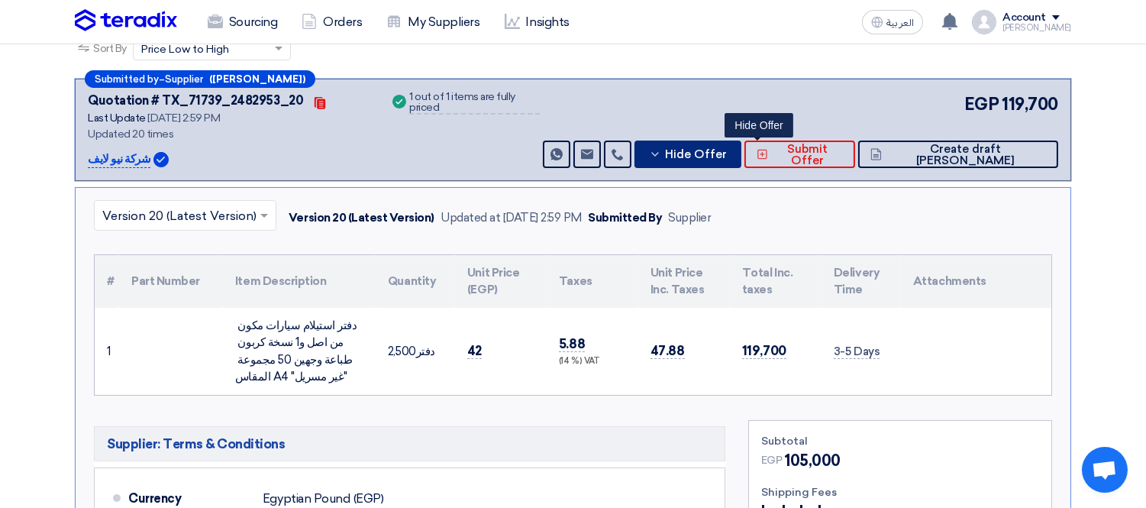
click at [742, 141] on button "Hide Offer" at bounding box center [688, 154] width 107 height 27
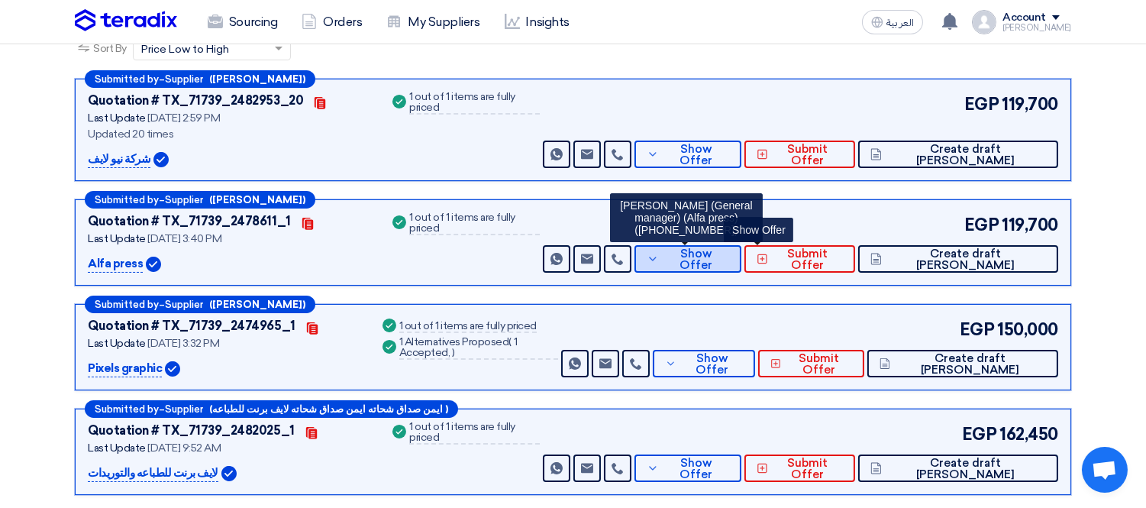
click at [742, 265] on button "Show Offer" at bounding box center [688, 258] width 107 height 27
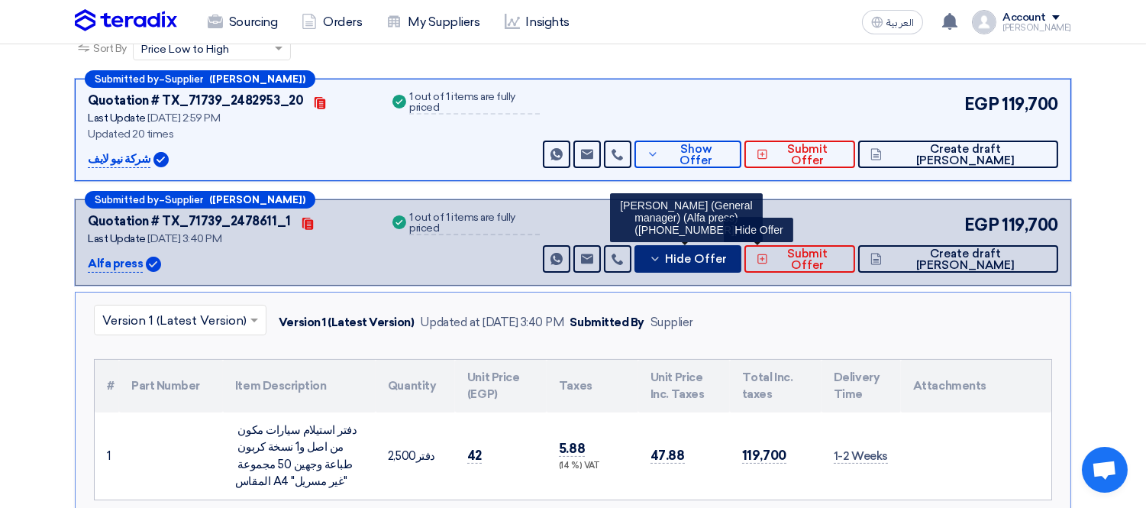
click at [742, 265] on button "Hide Offer" at bounding box center [688, 258] width 107 height 27
